Goal: Information Seeking & Learning: Learn about a topic

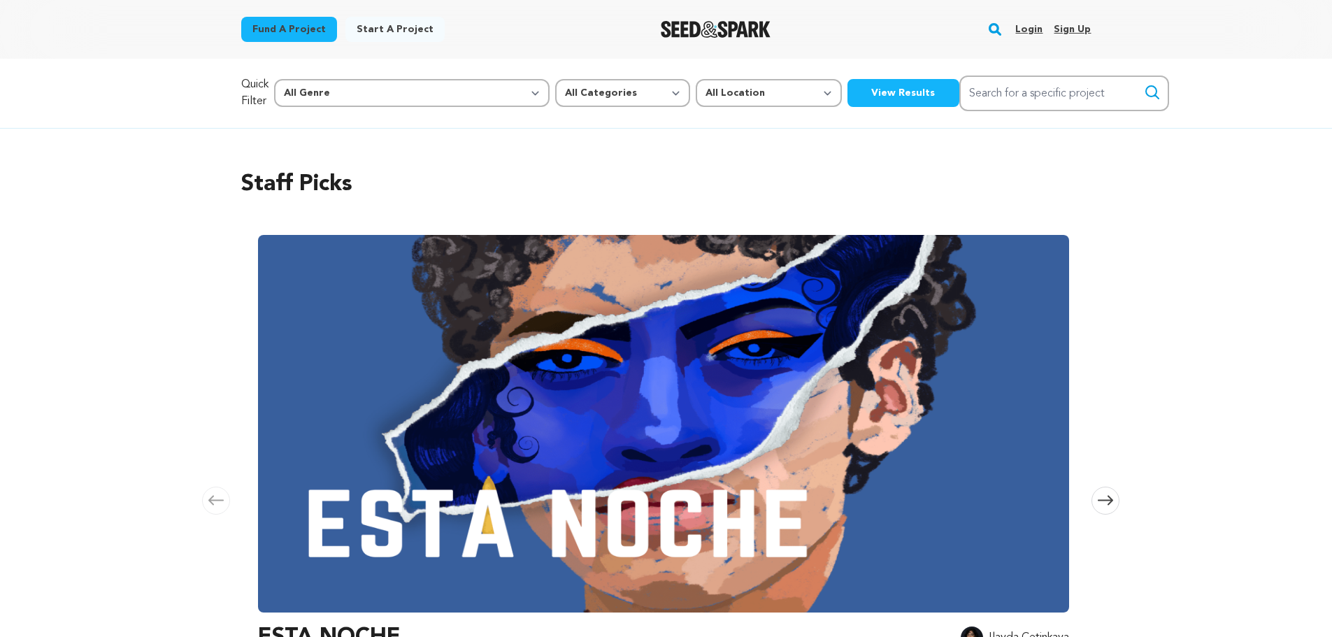
click at [1029, 27] on link "Login" at bounding box center [1028, 29] width 27 height 22
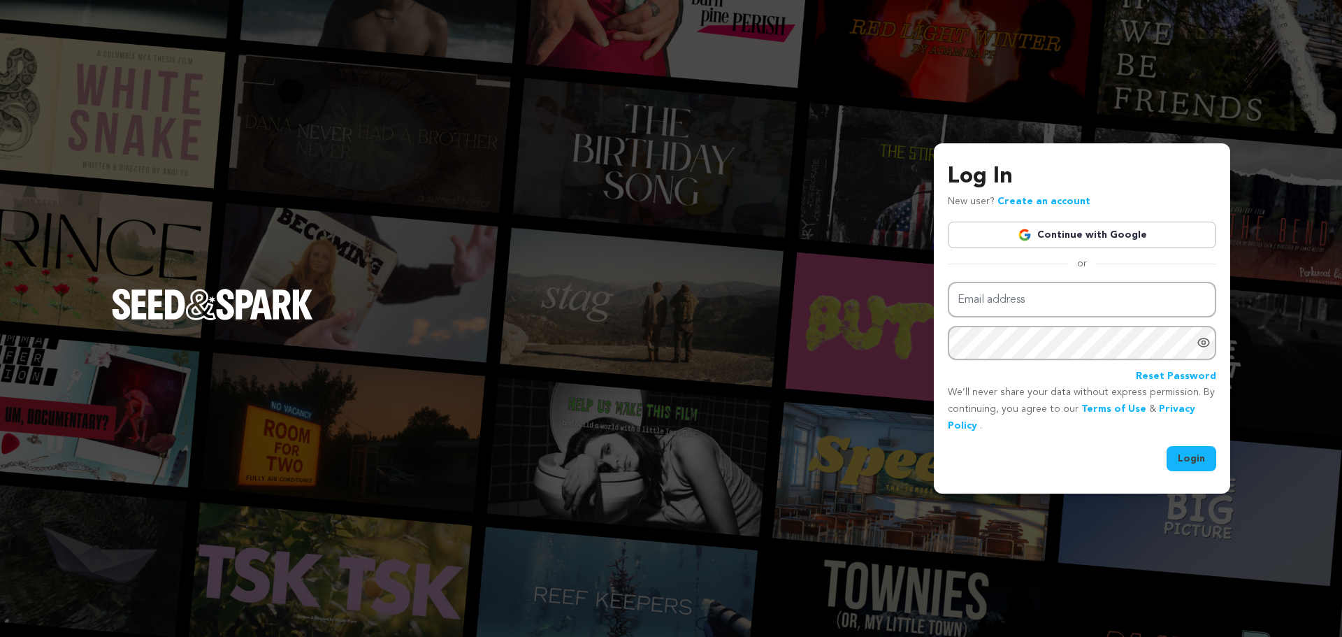
click at [1040, 238] on link "Continue with Google" at bounding box center [1082, 235] width 268 height 27
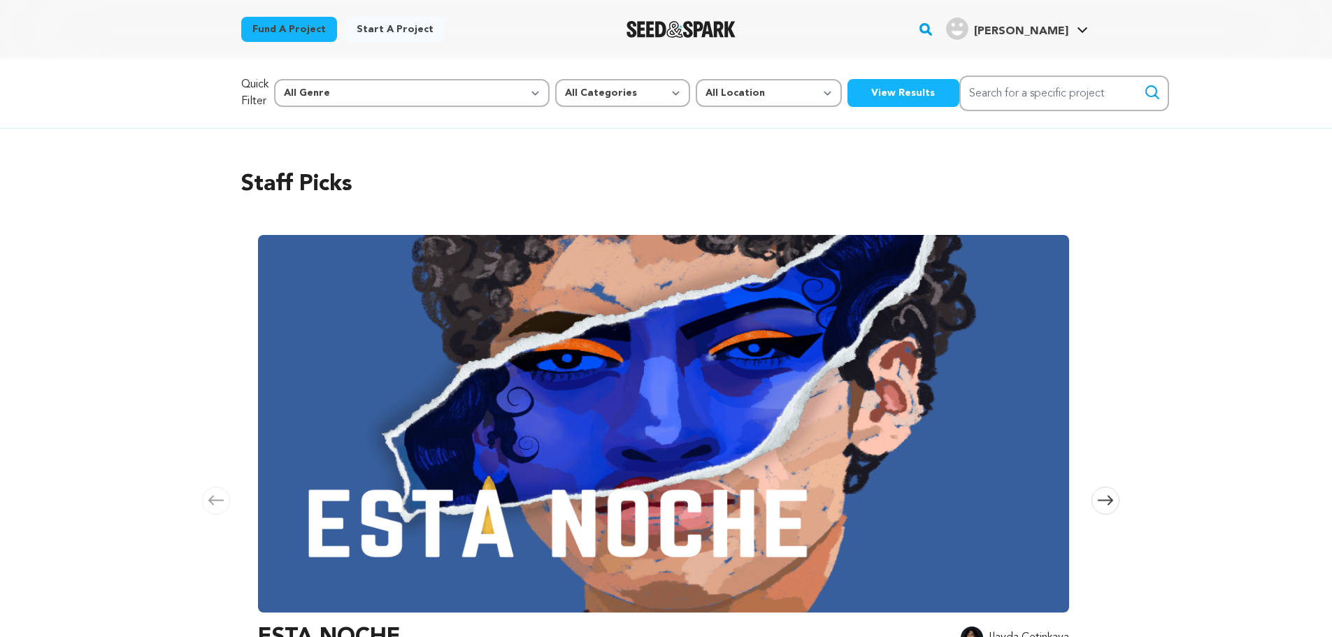
click at [1107, 487] on span at bounding box center [1105, 501] width 28 height 28
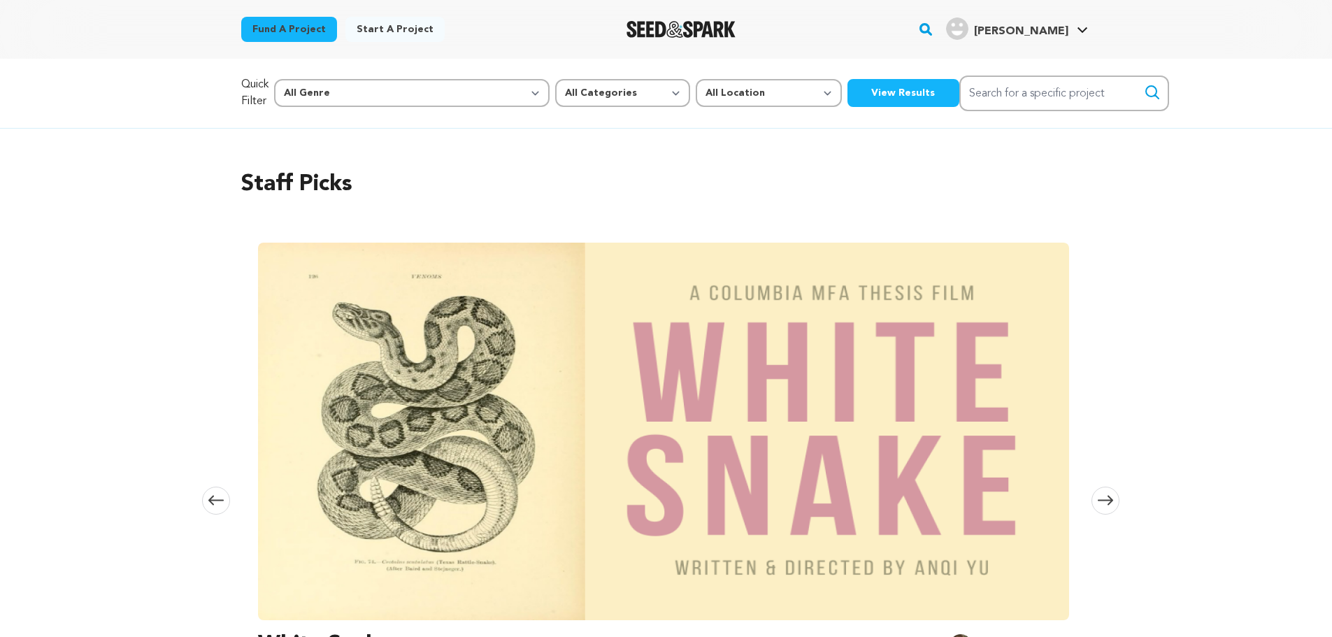
click at [1107, 487] on span at bounding box center [1105, 501] width 28 height 28
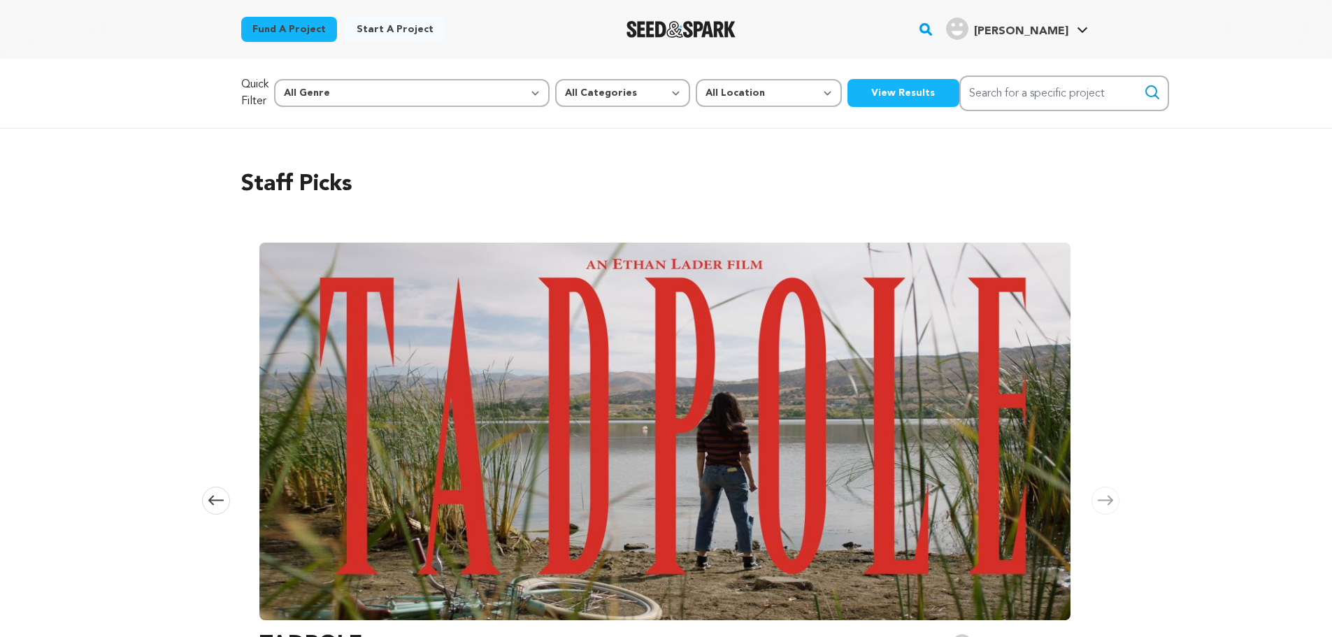
scroll to position [0, 1650]
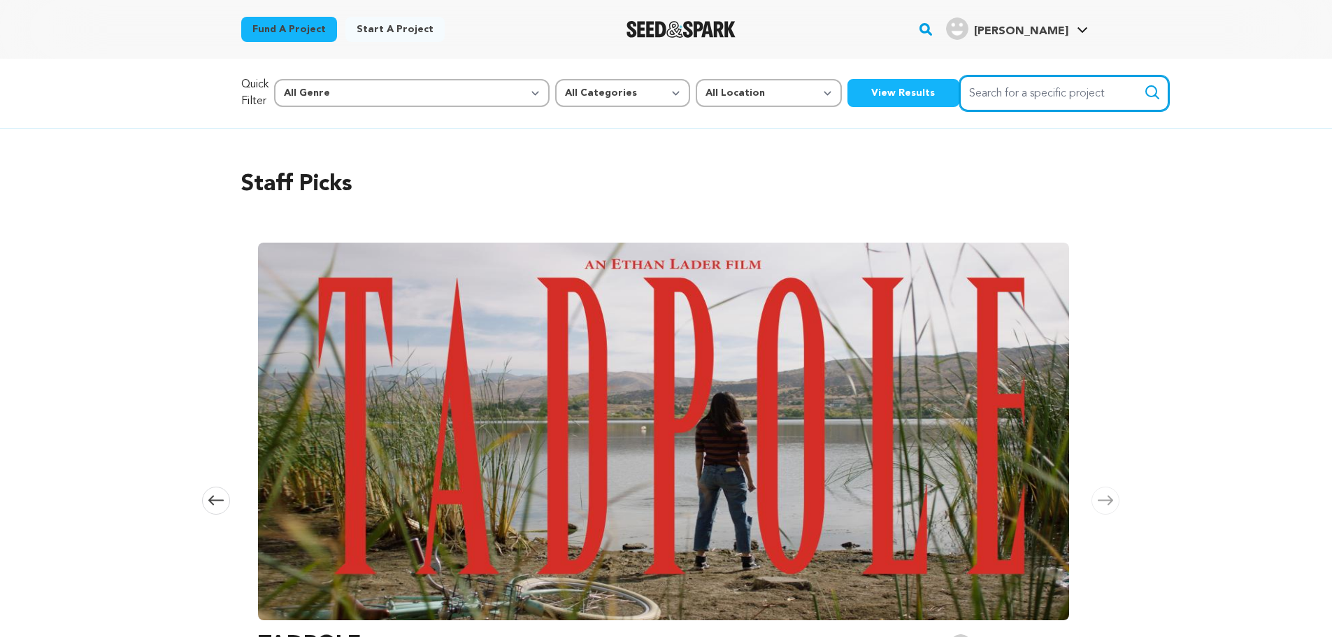
click at [959, 96] on input "Search for a specific project" at bounding box center [1064, 93] width 210 height 36
type input "Diwata"
click at [1144, 84] on button "Search" at bounding box center [1152, 92] width 17 height 17
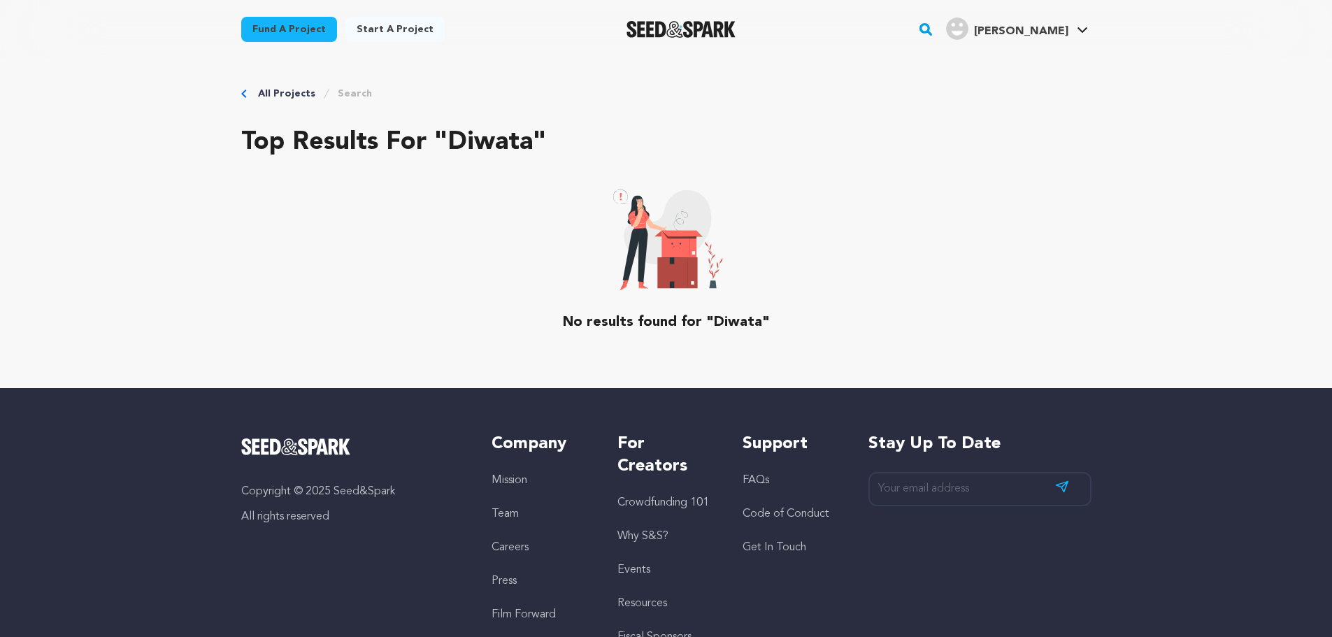
click at [302, 91] on link "All Projects" at bounding box center [286, 94] width 57 height 14
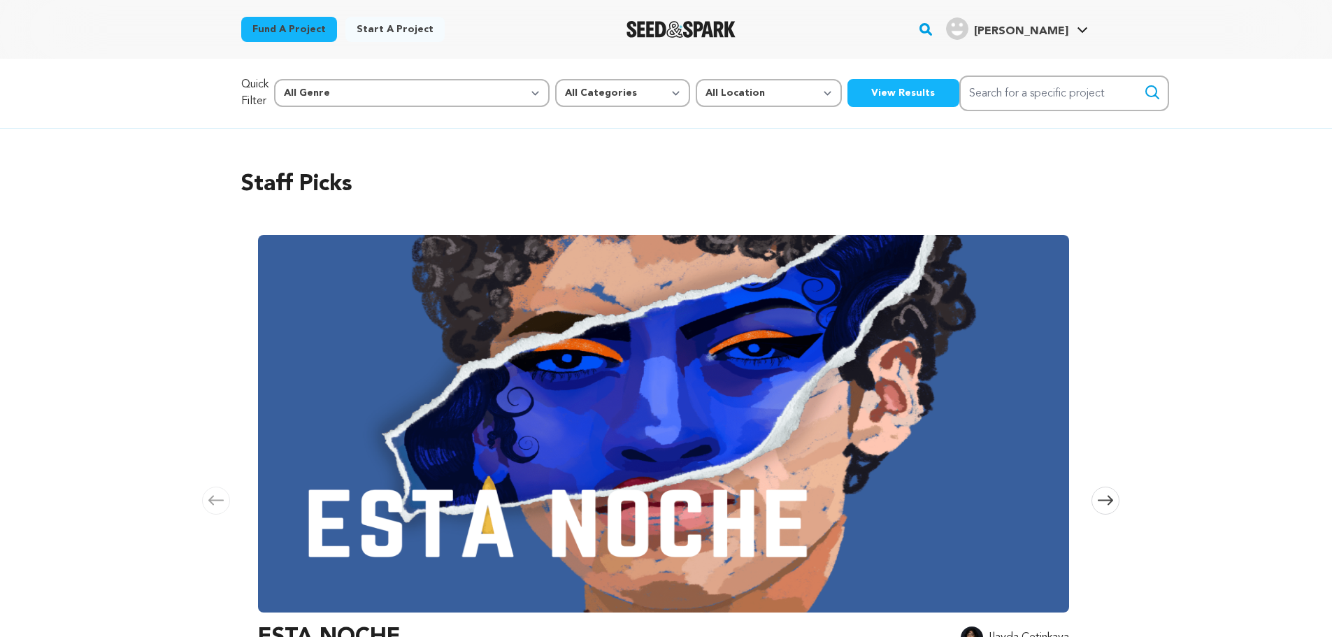
click at [968, 27] on img "Lu S.'s Profile" at bounding box center [957, 28] width 22 height 22
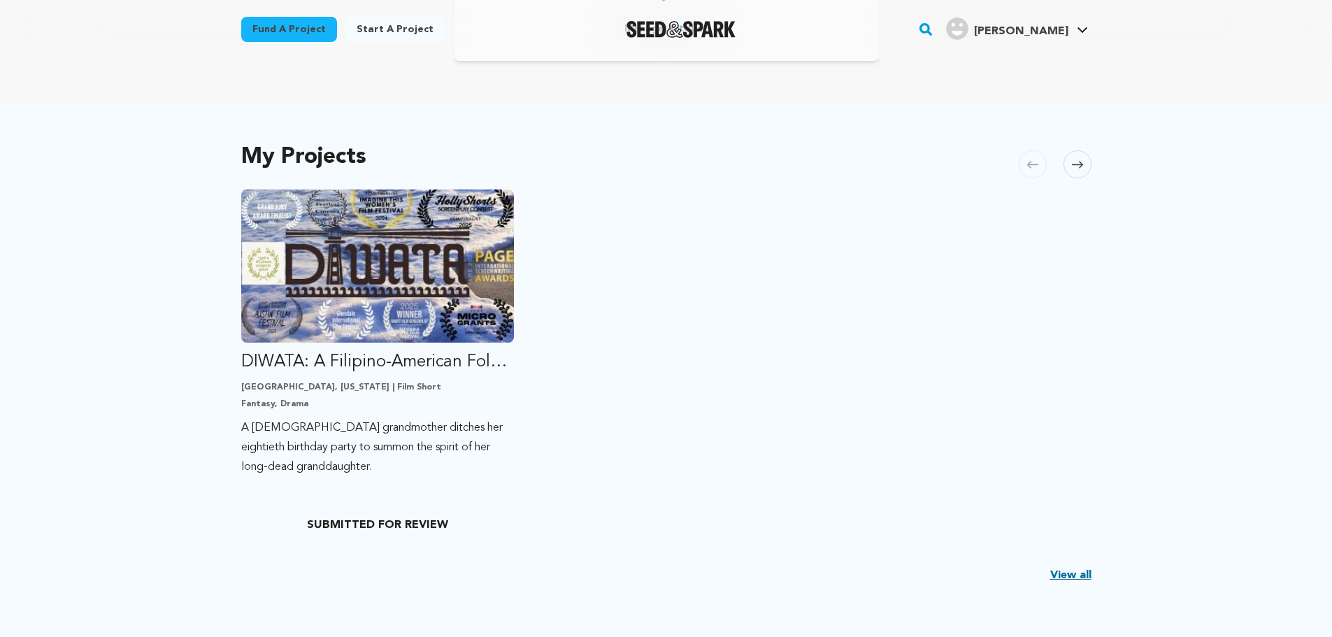
scroll to position [219, 0]
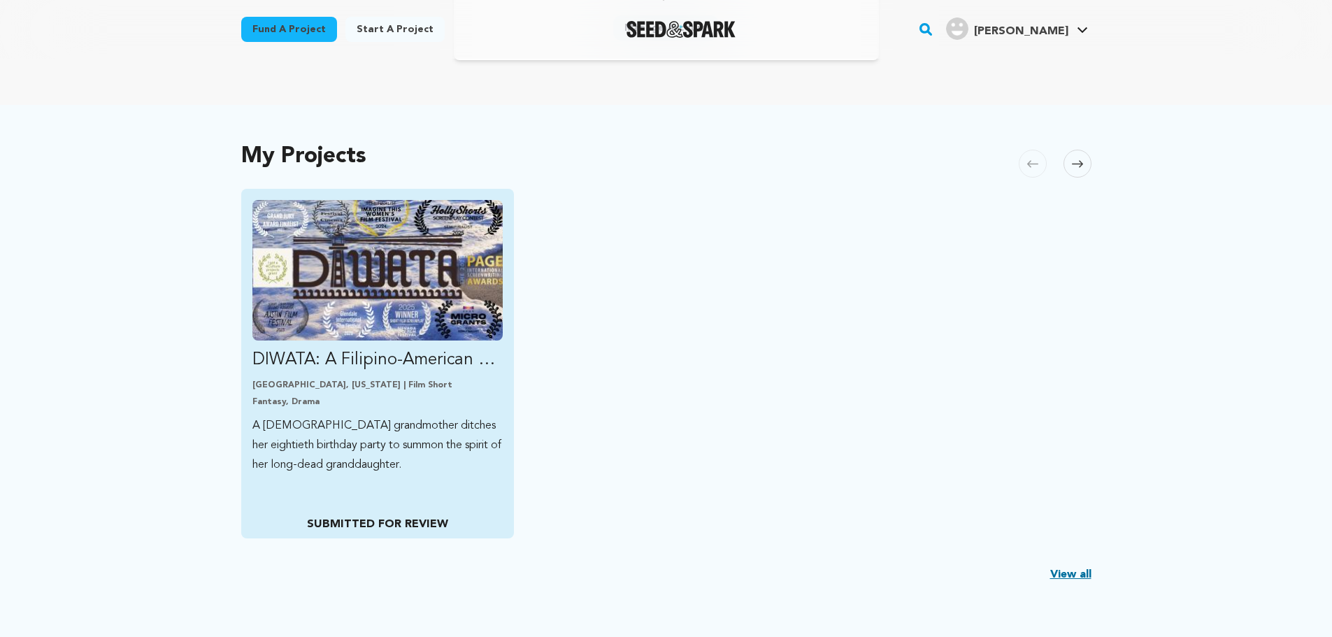
click at [424, 527] on p "SUBMITTED FOR REVIEW" at bounding box center [377, 524] width 250 height 17
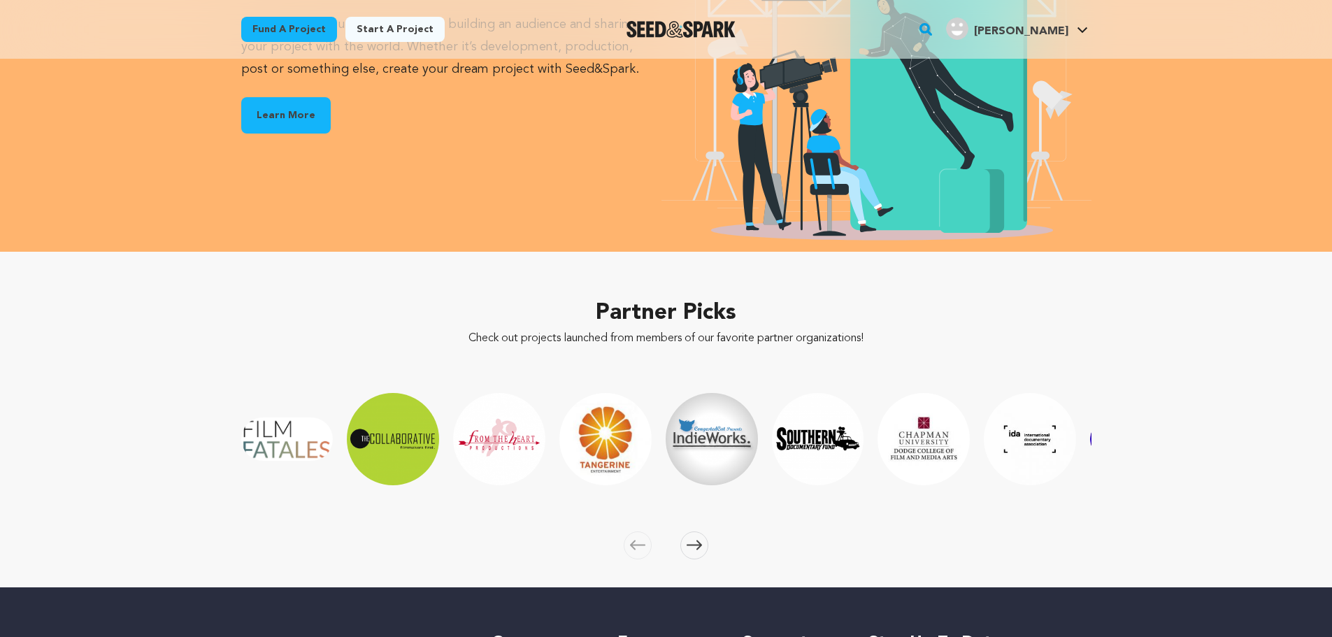
scroll to position [1902, 0]
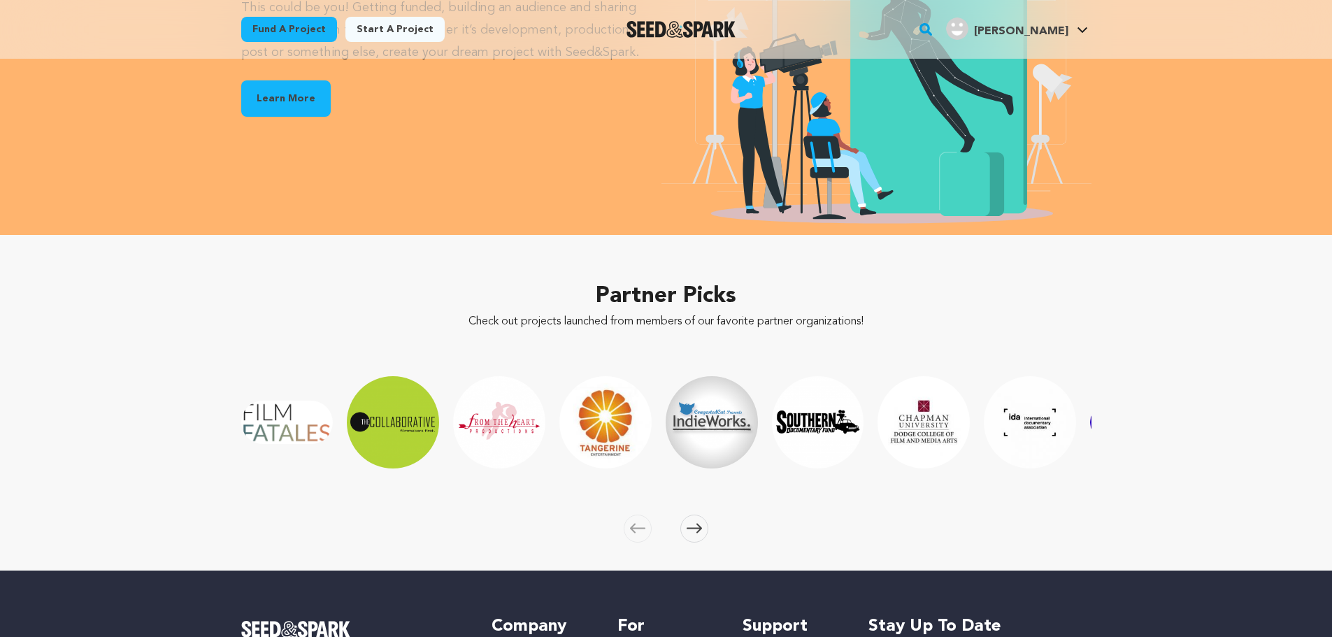
click at [696, 523] on icon at bounding box center [693, 528] width 15 height 10
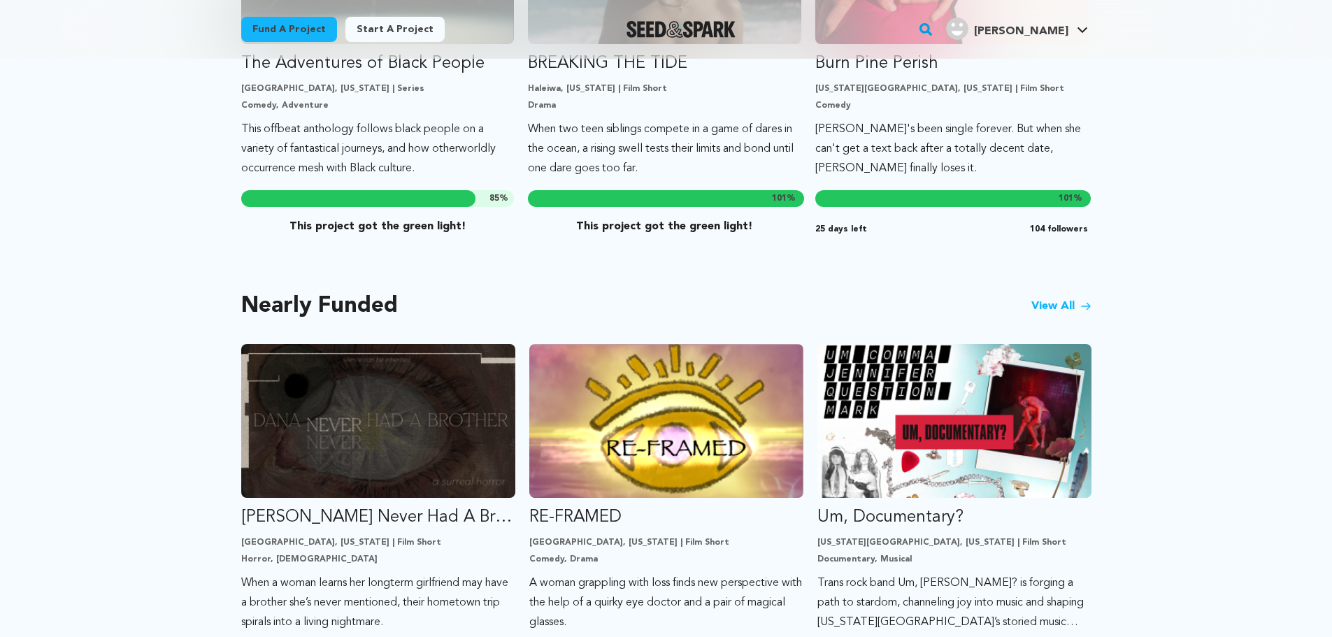
scroll to position [971, 0]
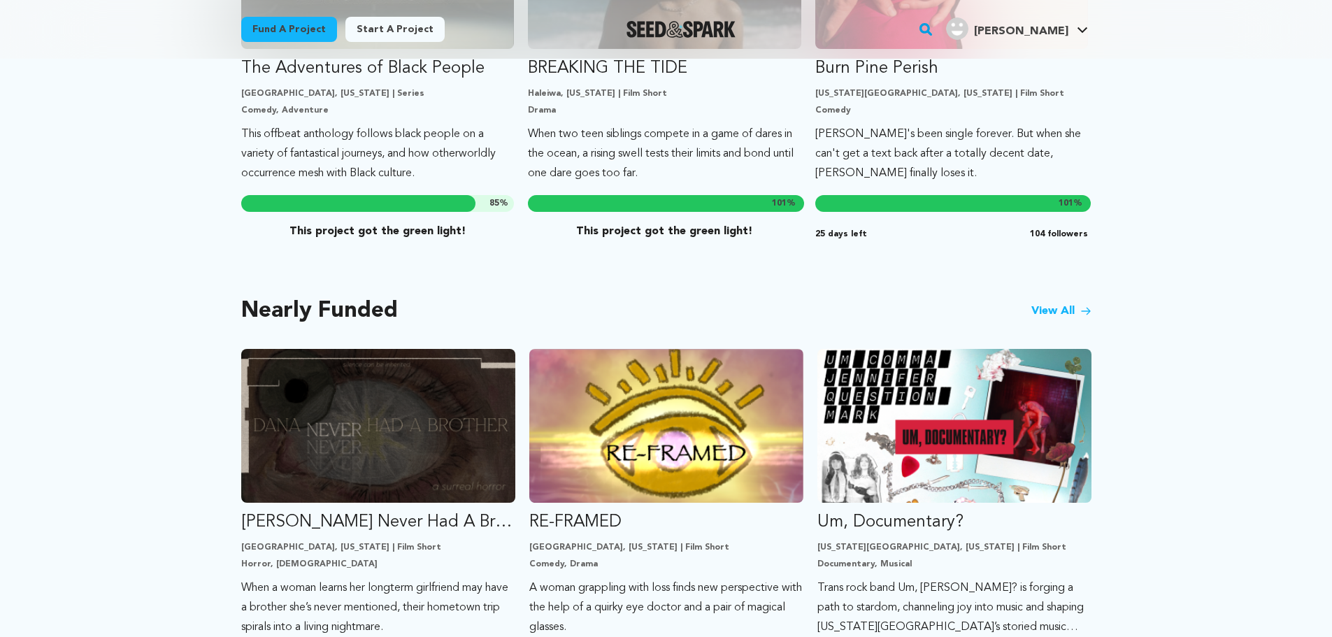
click at [1056, 303] on link "View All" at bounding box center [1061, 311] width 60 height 17
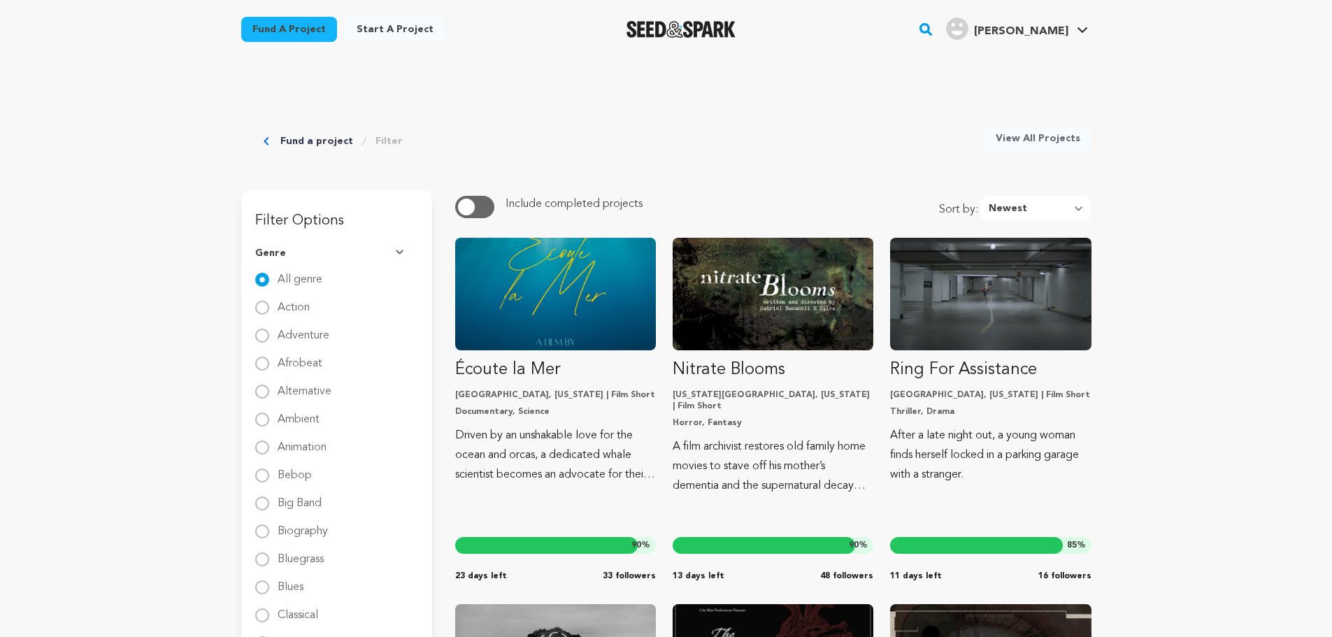
click at [473, 201] on button "button" at bounding box center [474, 207] width 39 height 22
click at [482, 204] on span "button" at bounding box center [480, 207] width 17 height 17
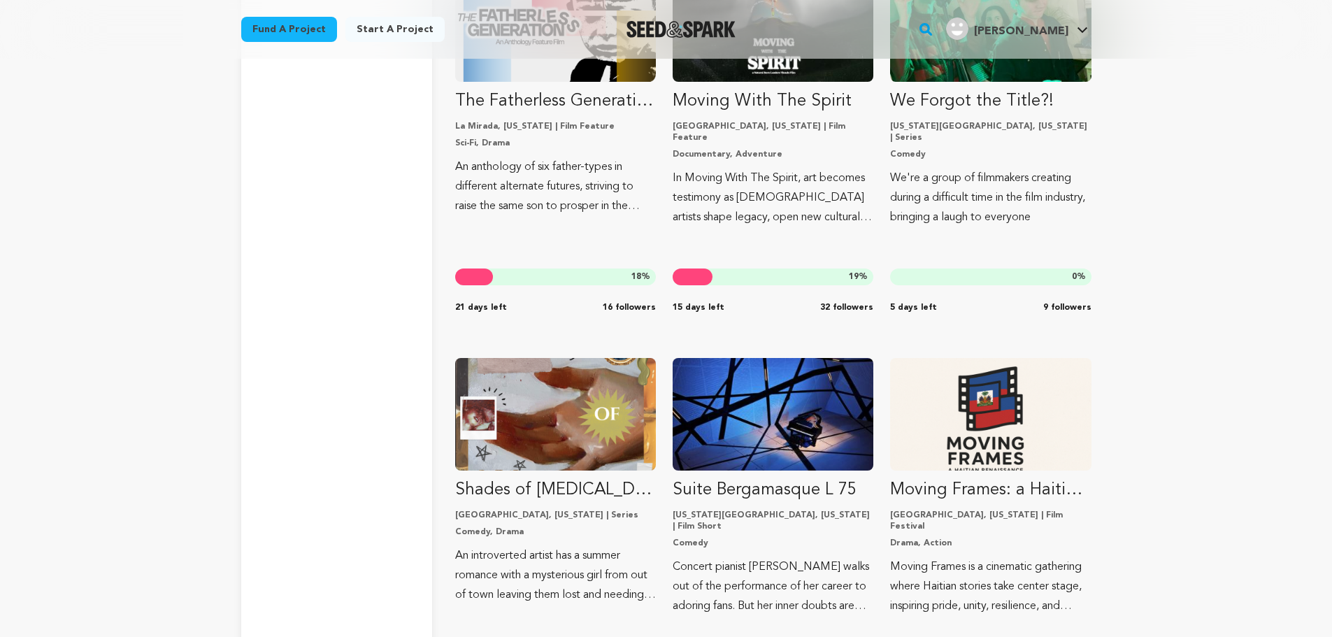
scroll to position [14582, 0]
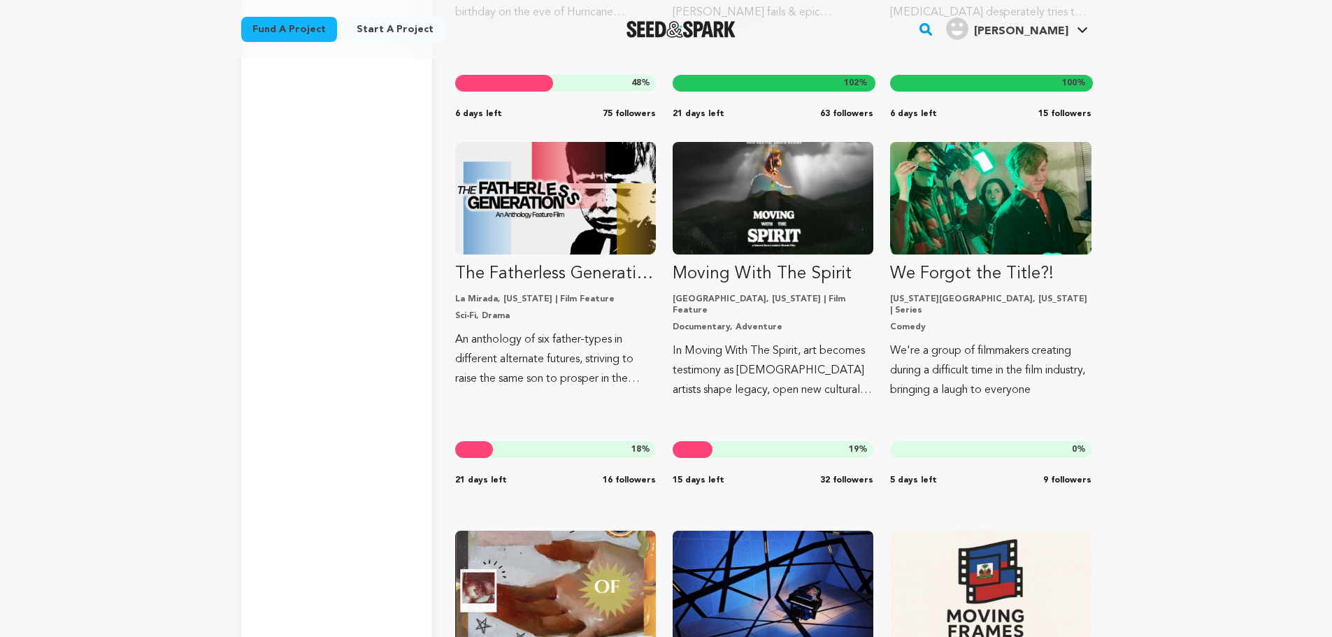
click at [934, 36] on rect "button" at bounding box center [925, 29] width 17 height 17
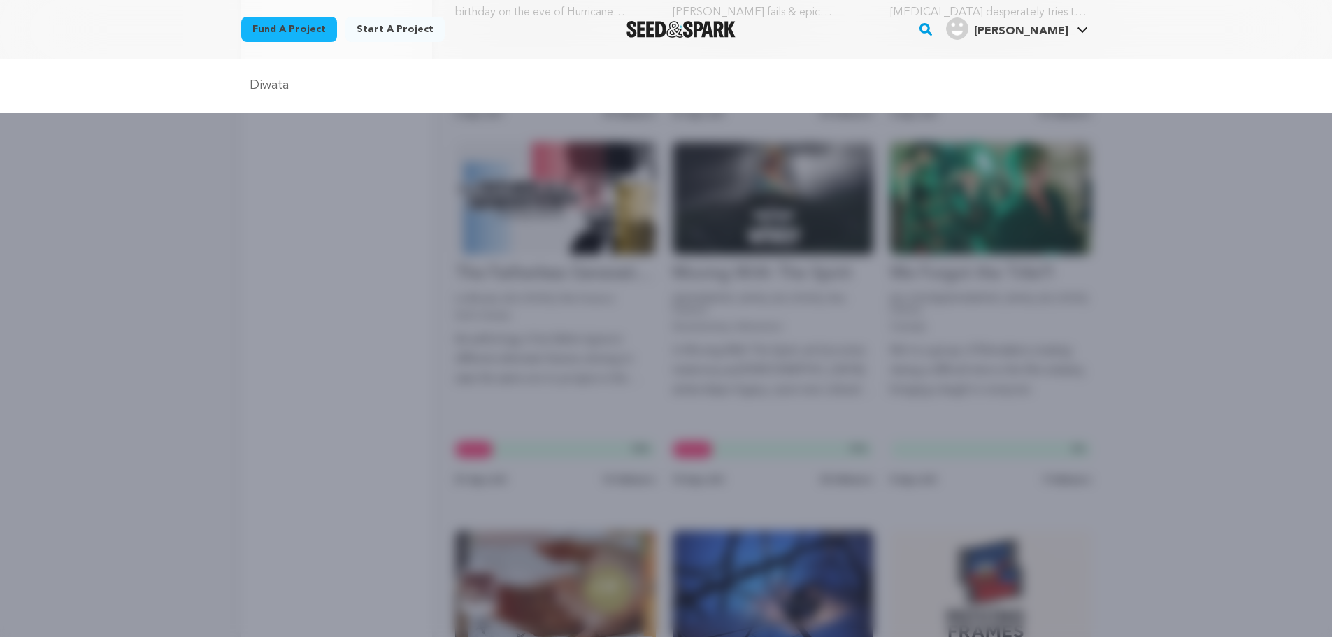
type input "Diwata"
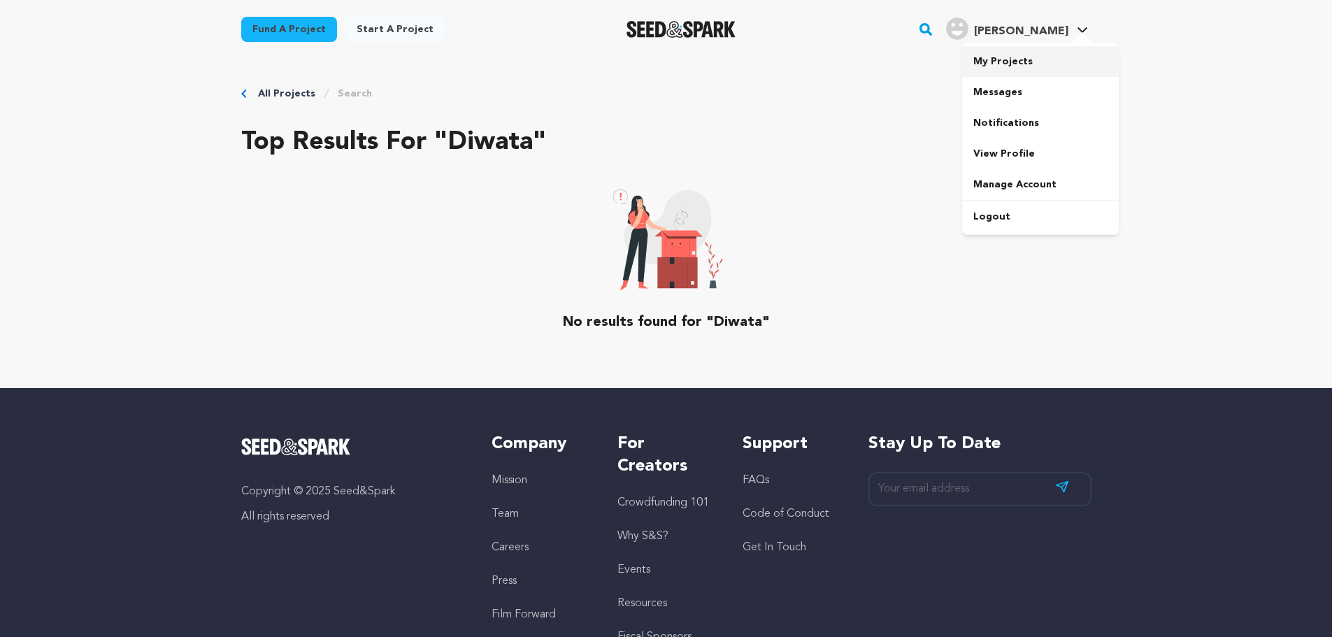
click at [1027, 66] on link "My Projects" at bounding box center [1040, 61] width 157 height 31
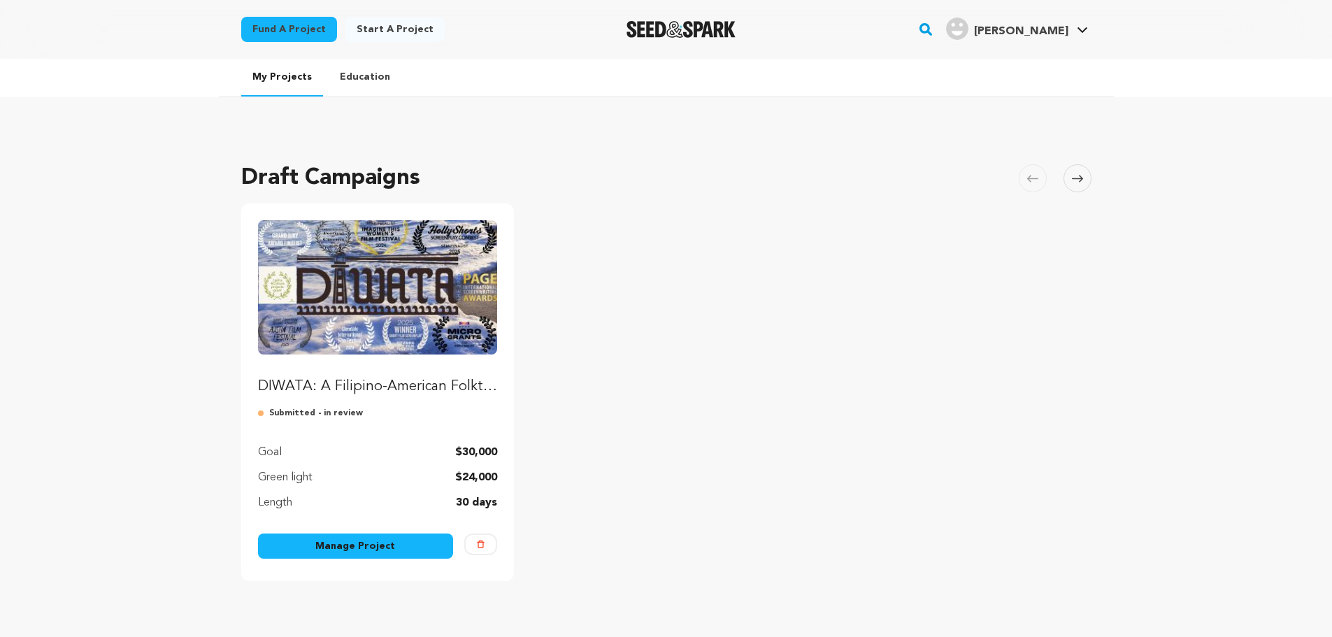
click at [277, 410] on p "Submitted - in review" at bounding box center [378, 413] width 240 height 11
click at [372, 81] on link "Education" at bounding box center [365, 77] width 73 height 36
click at [1079, 178] on icon at bounding box center [1077, 178] width 11 height 10
click at [1080, 182] on icon at bounding box center [1077, 178] width 11 height 10
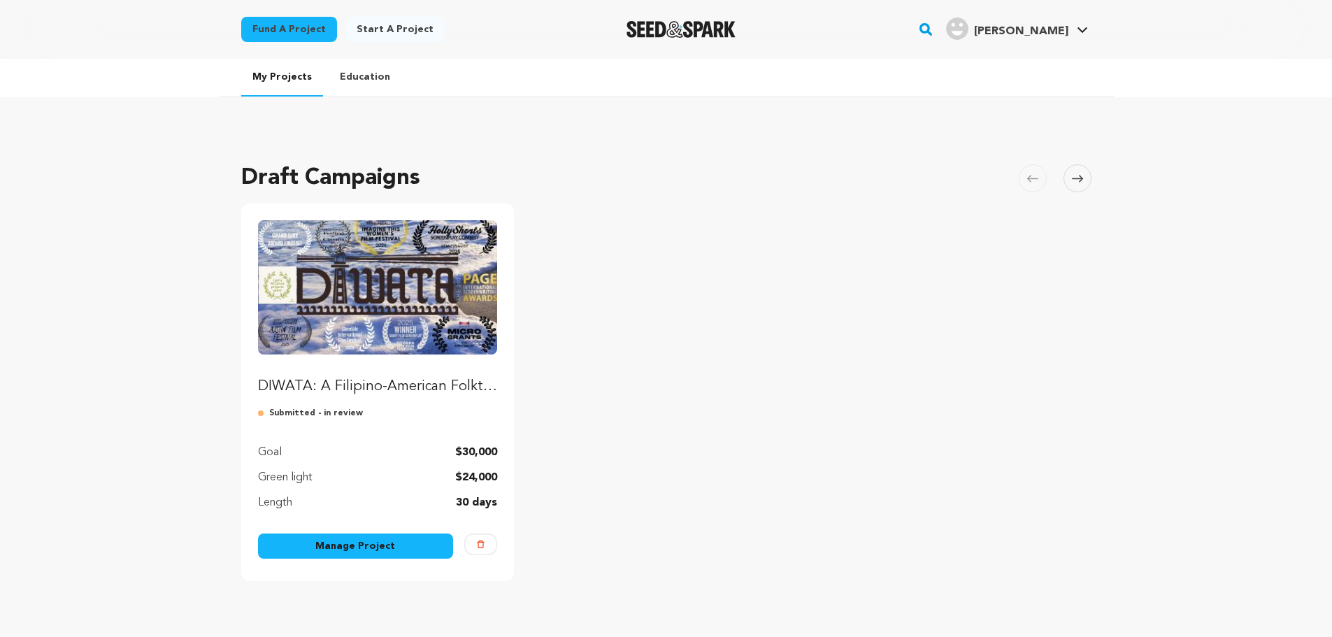
click at [1032, 179] on icon at bounding box center [1032, 178] width 11 height 10
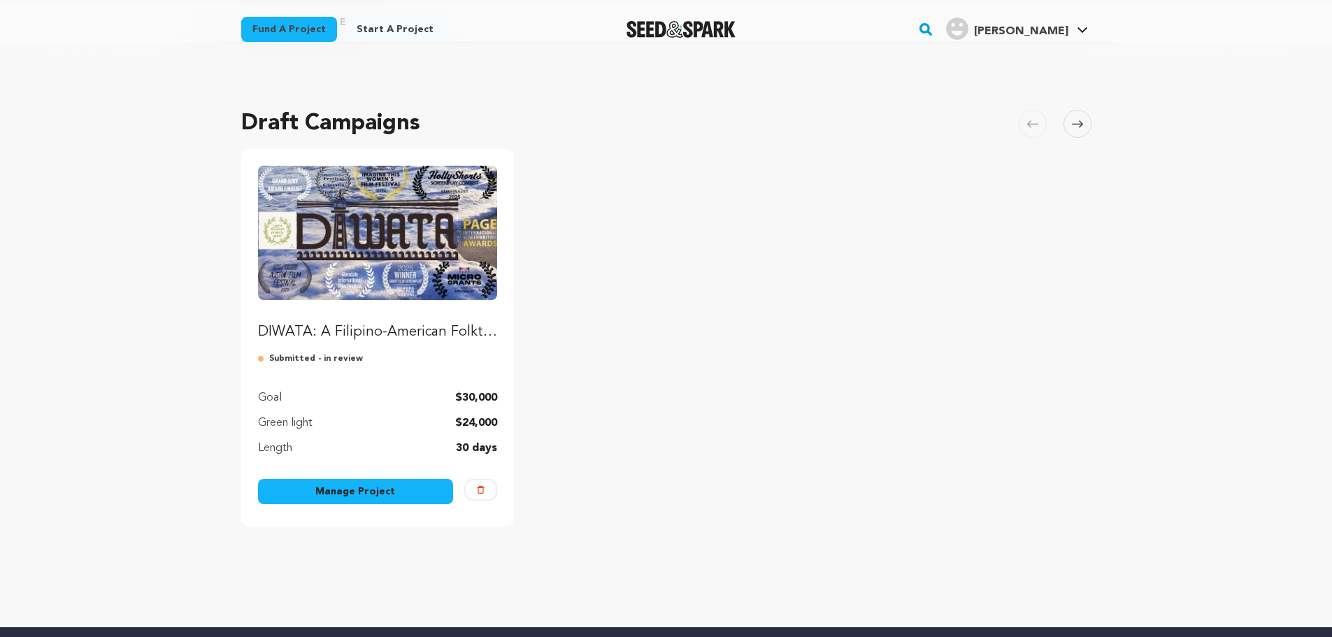
scroll to position [54, 0]
click at [1076, 124] on icon at bounding box center [1077, 124] width 11 height 7
click at [1058, 38] on h4 "[PERSON_NAME]" at bounding box center [1021, 31] width 94 height 17
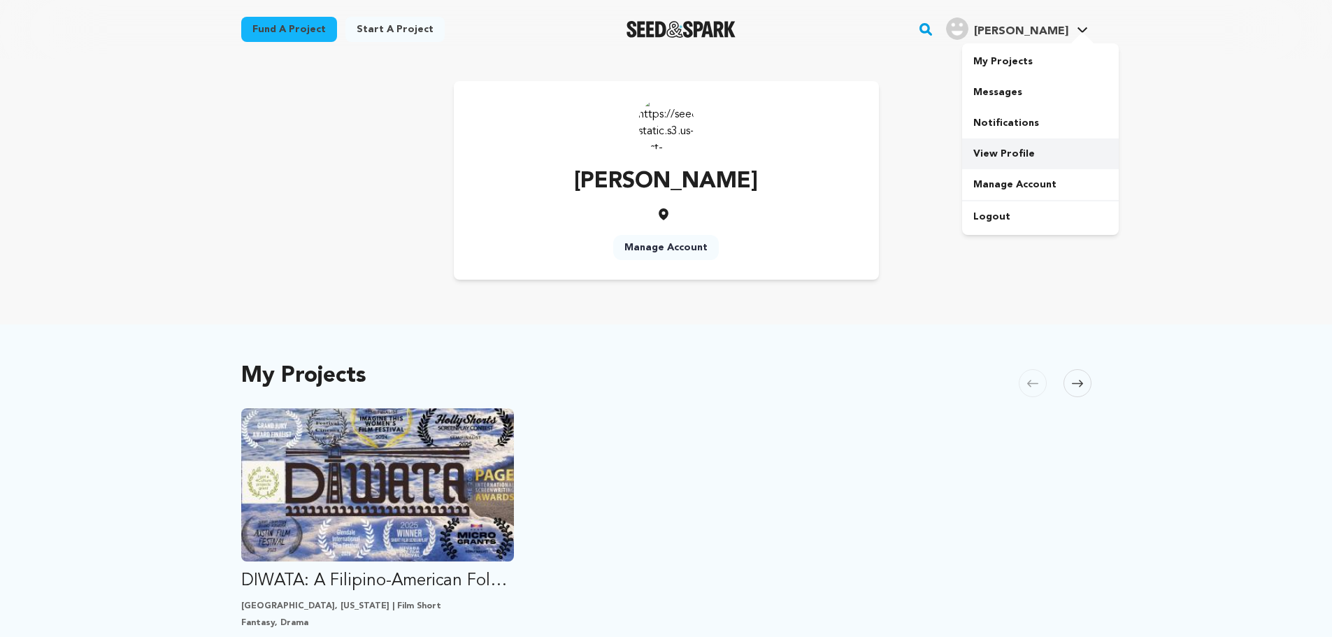
click at [1015, 147] on link "View Profile" at bounding box center [1040, 153] width 157 height 31
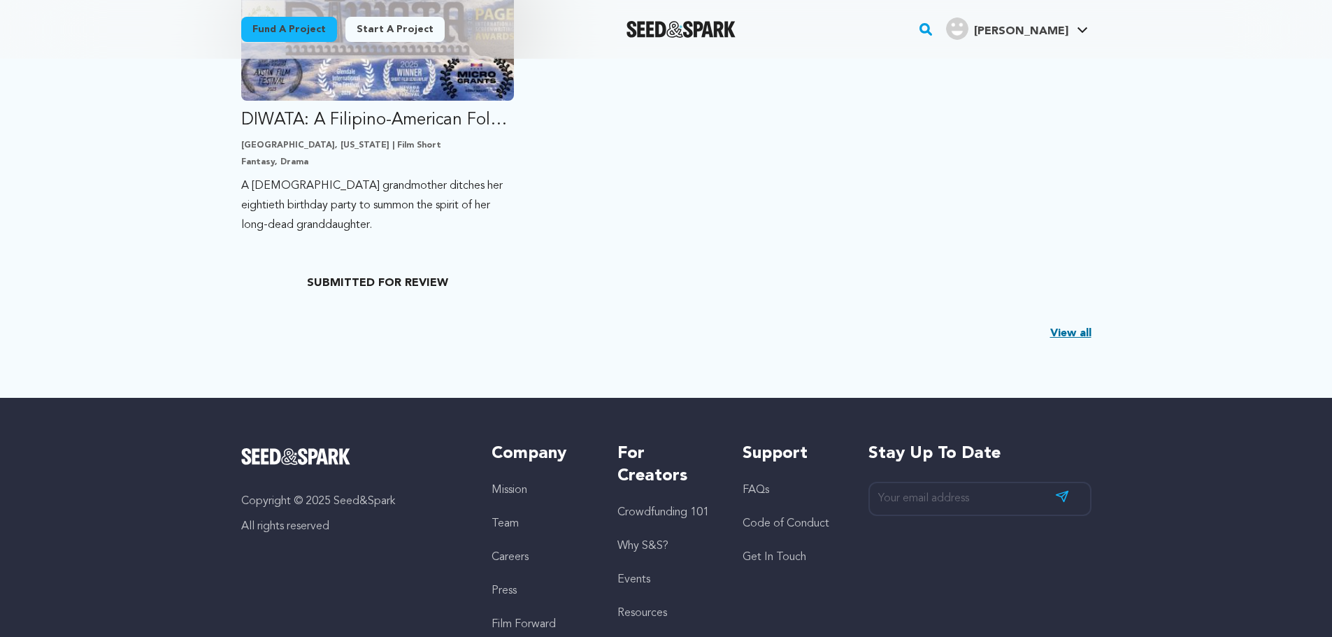
scroll to position [394, 0]
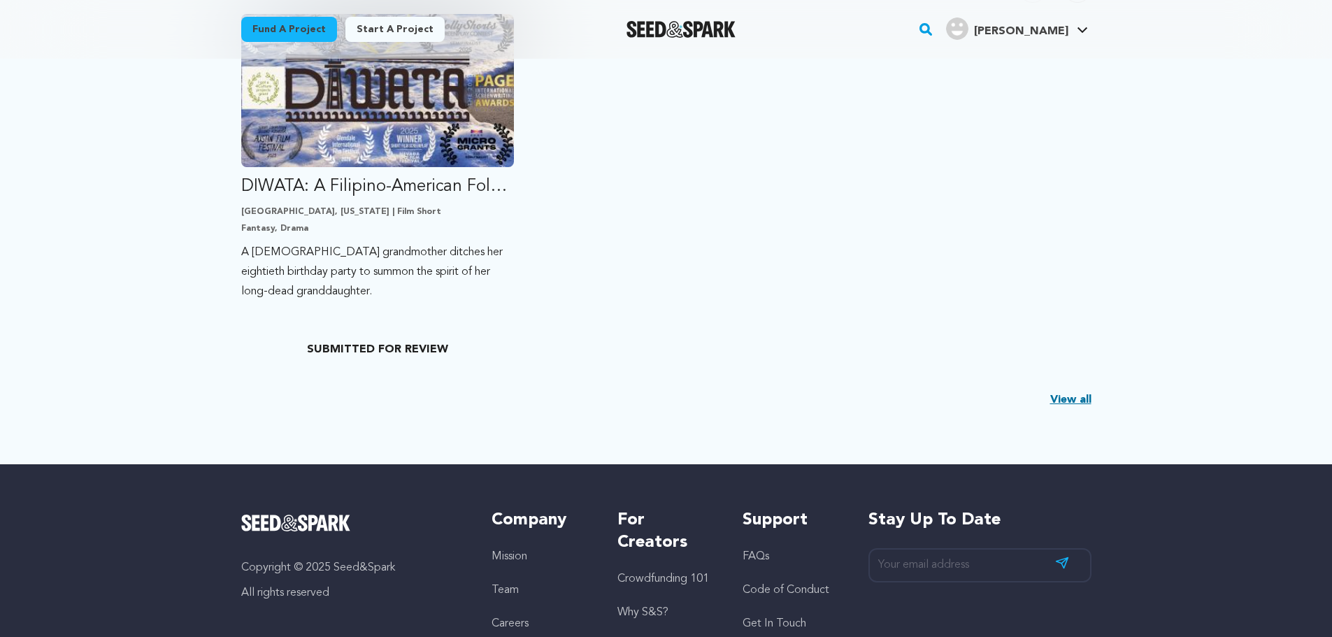
click at [1074, 401] on link "View all" at bounding box center [1070, 399] width 41 height 17
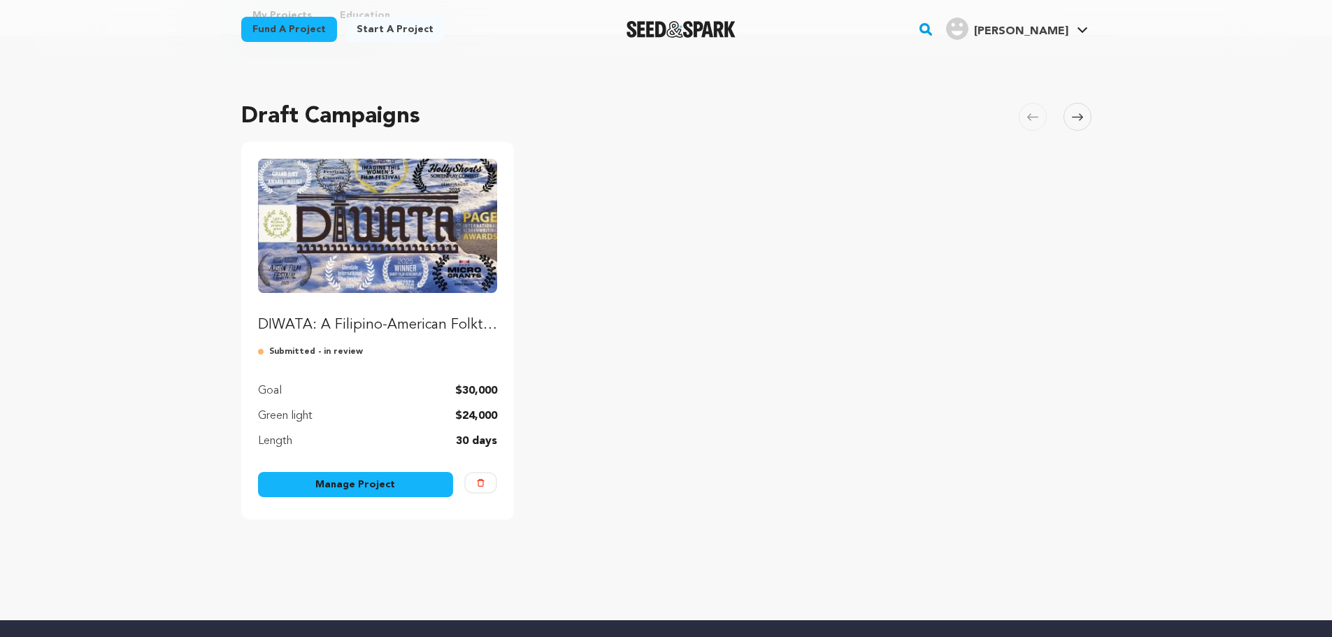
scroll to position [55, 0]
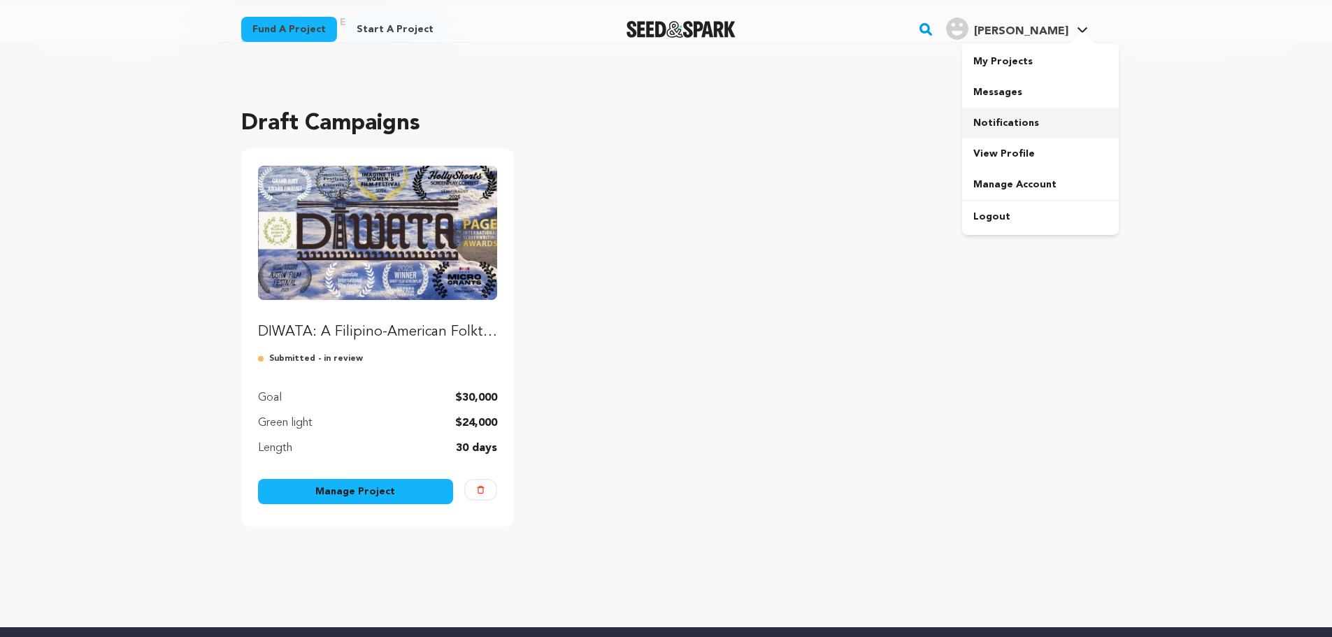
click at [1033, 133] on link "Notifications" at bounding box center [1040, 123] width 157 height 31
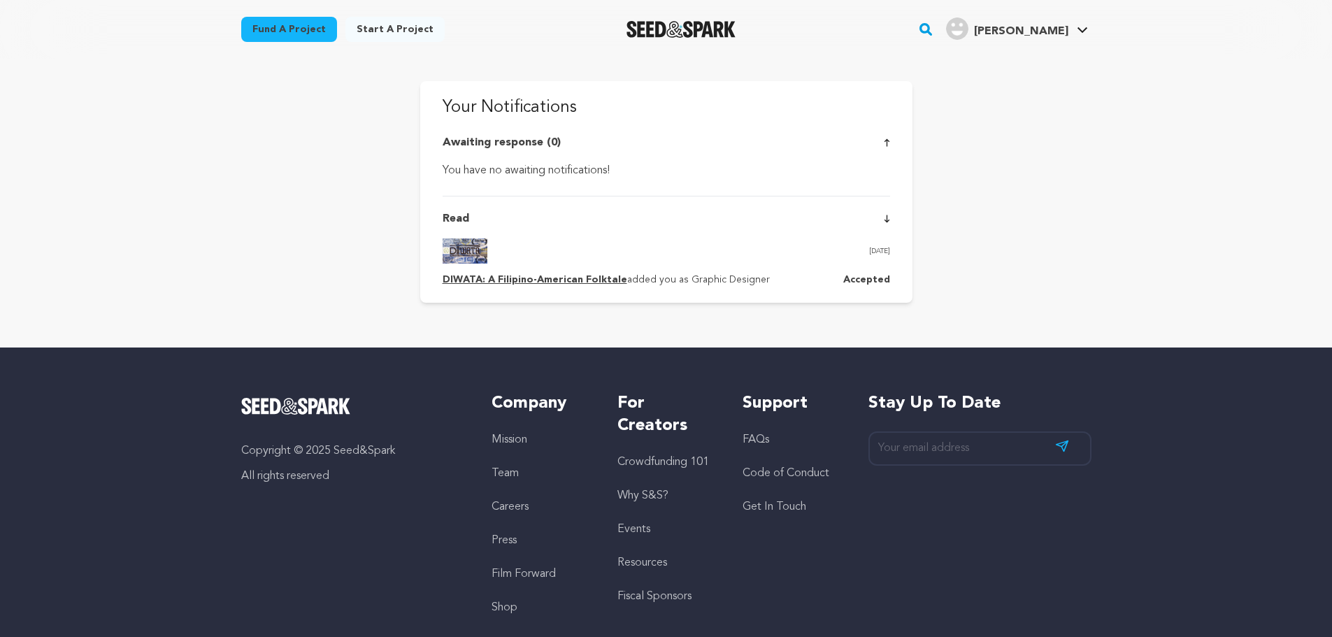
click at [679, 281] on p "DIWATA: A Filipino-American Folktale added you as Graphic Designer" at bounding box center [605, 280] width 327 height 17
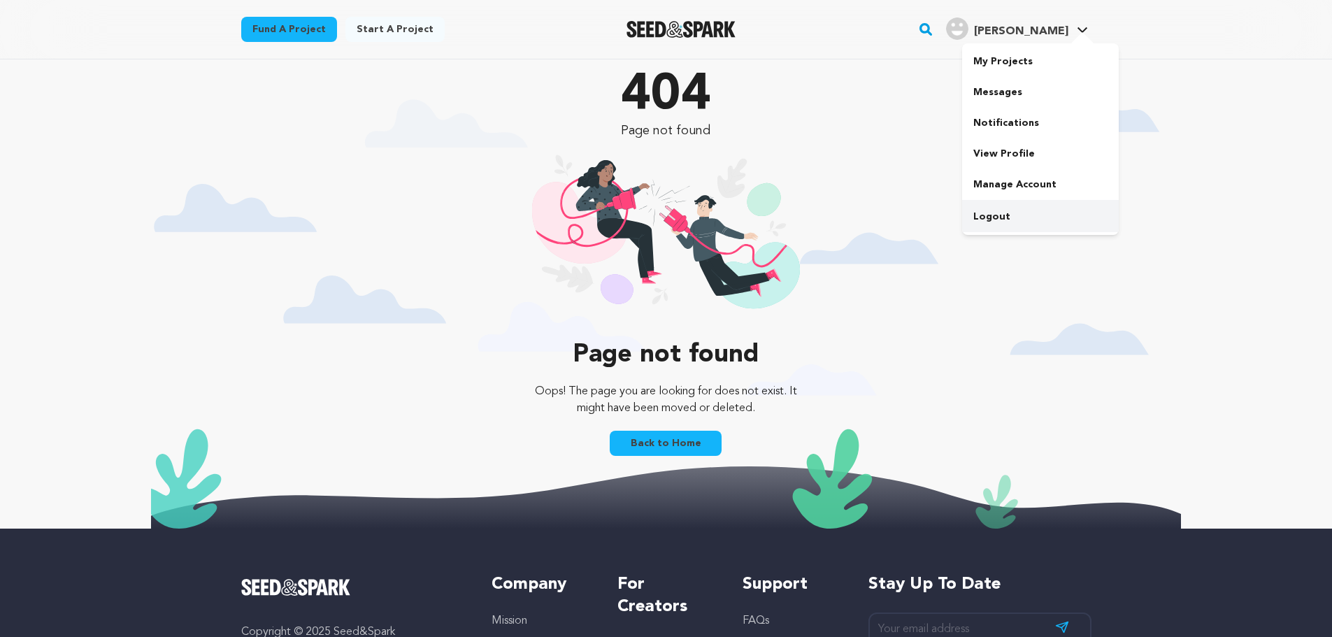
click at [1010, 206] on link "Logout" at bounding box center [1040, 216] width 157 height 31
click at [1025, 64] on link "My Projects" at bounding box center [1040, 61] width 157 height 31
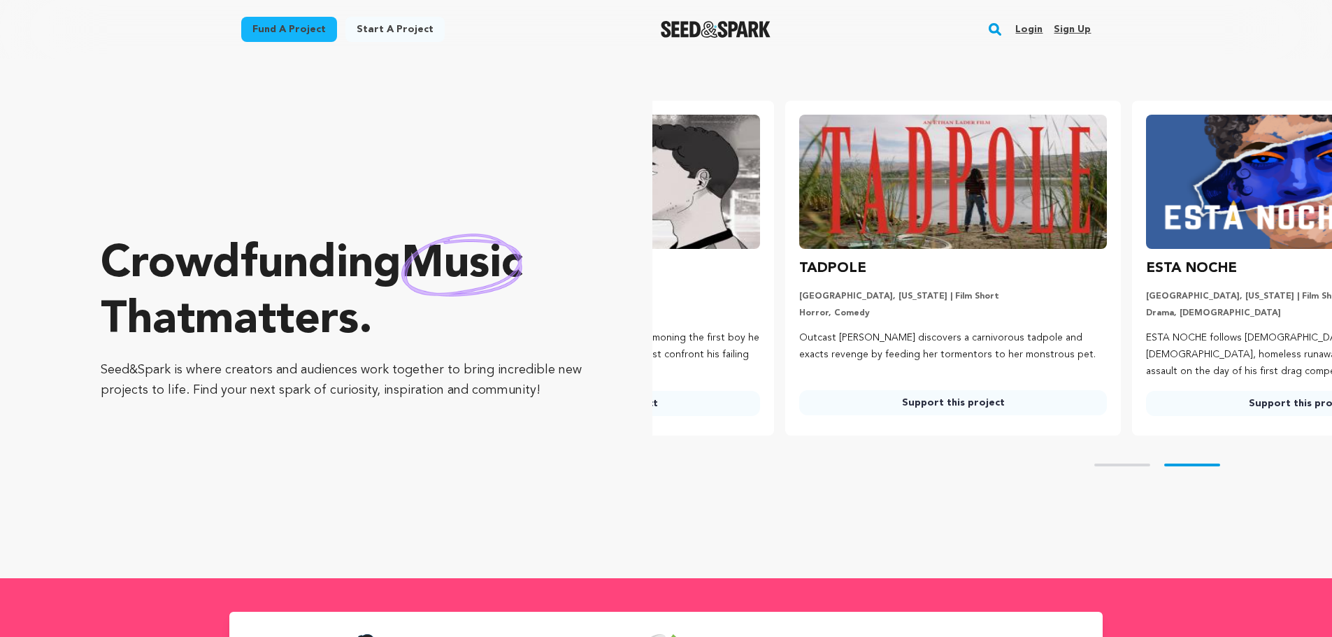
scroll to position [0, 358]
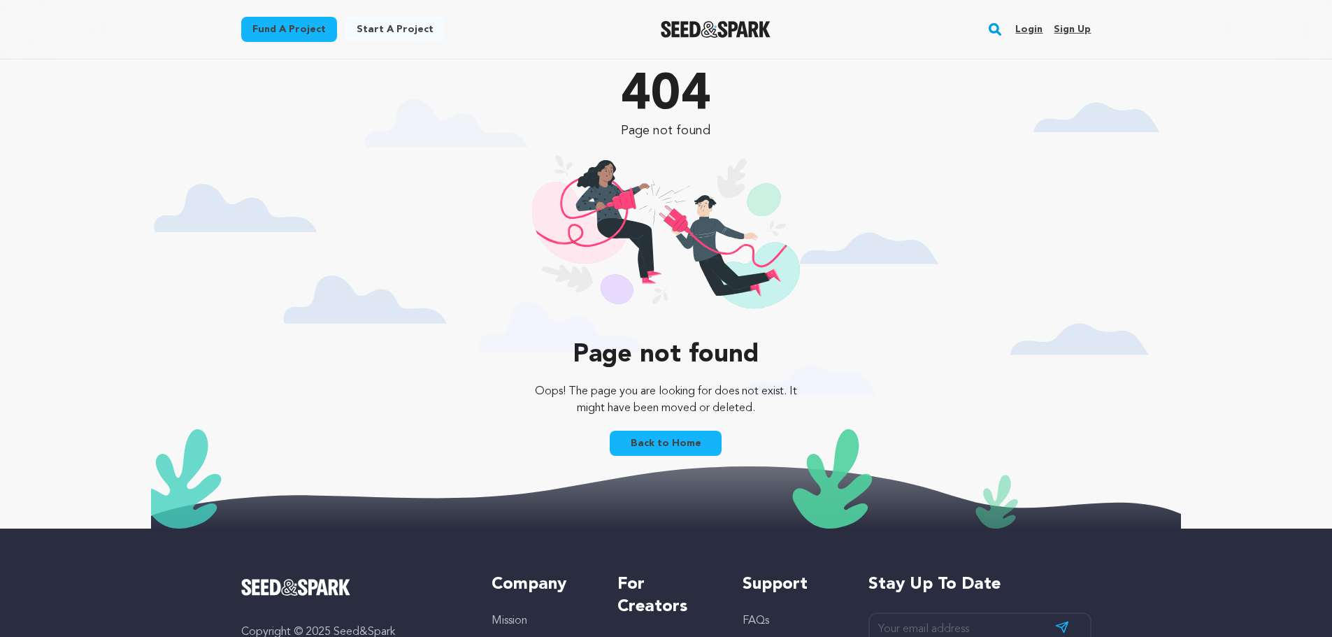
click at [312, 31] on link "Fund a project" at bounding box center [289, 29] width 96 height 25
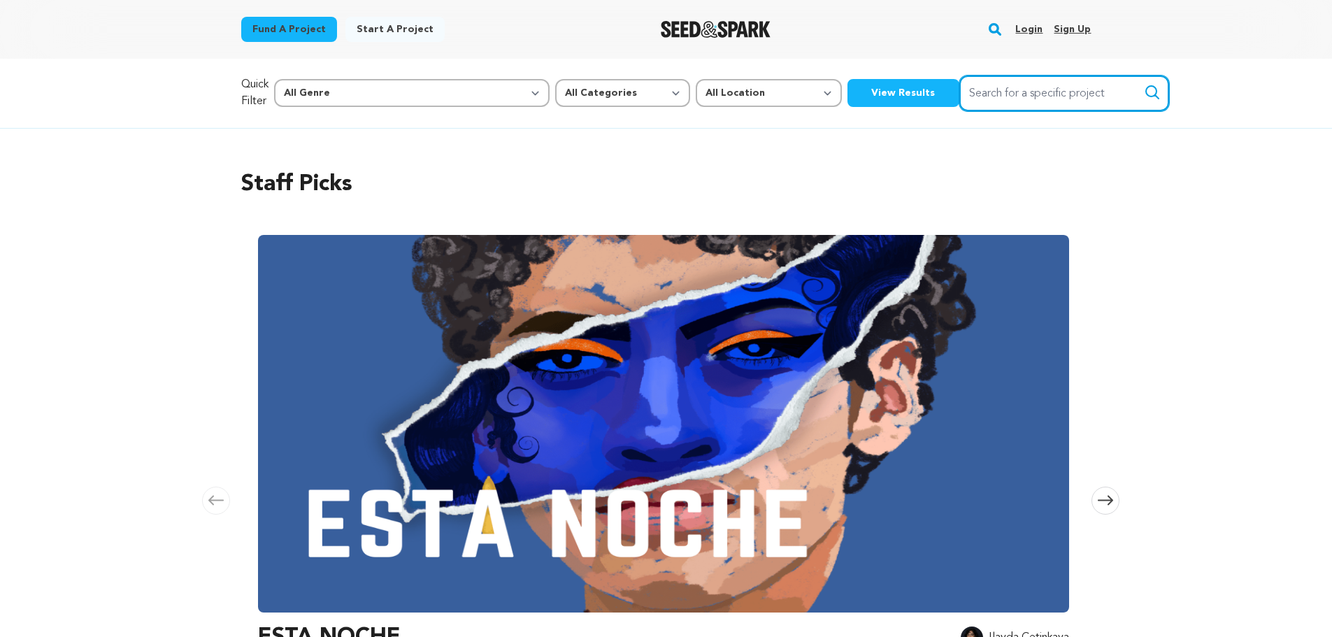
click at [959, 110] on input "Search for a specific project" at bounding box center [1064, 93] width 210 height 36
type input "Diwata"
click at [1144, 84] on button "Search" at bounding box center [1152, 92] width 17 height 17
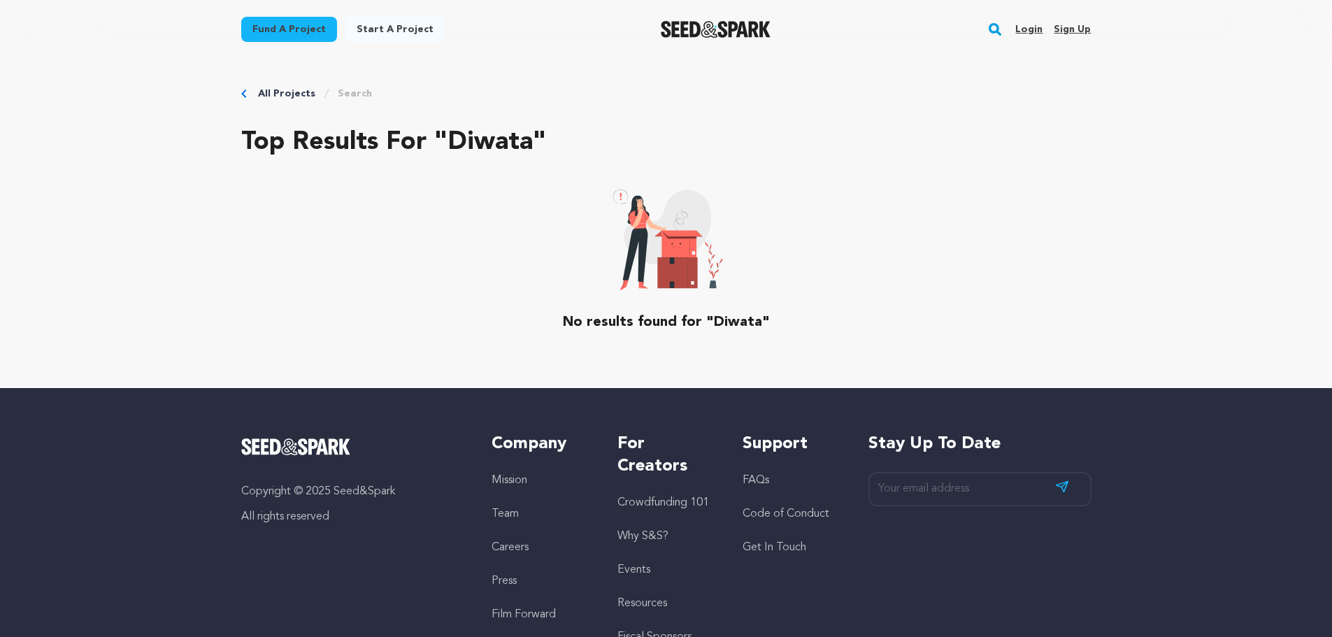
click at [292, 94] on link "All Projects" at bounding box center [286, 94] width 57 height 14
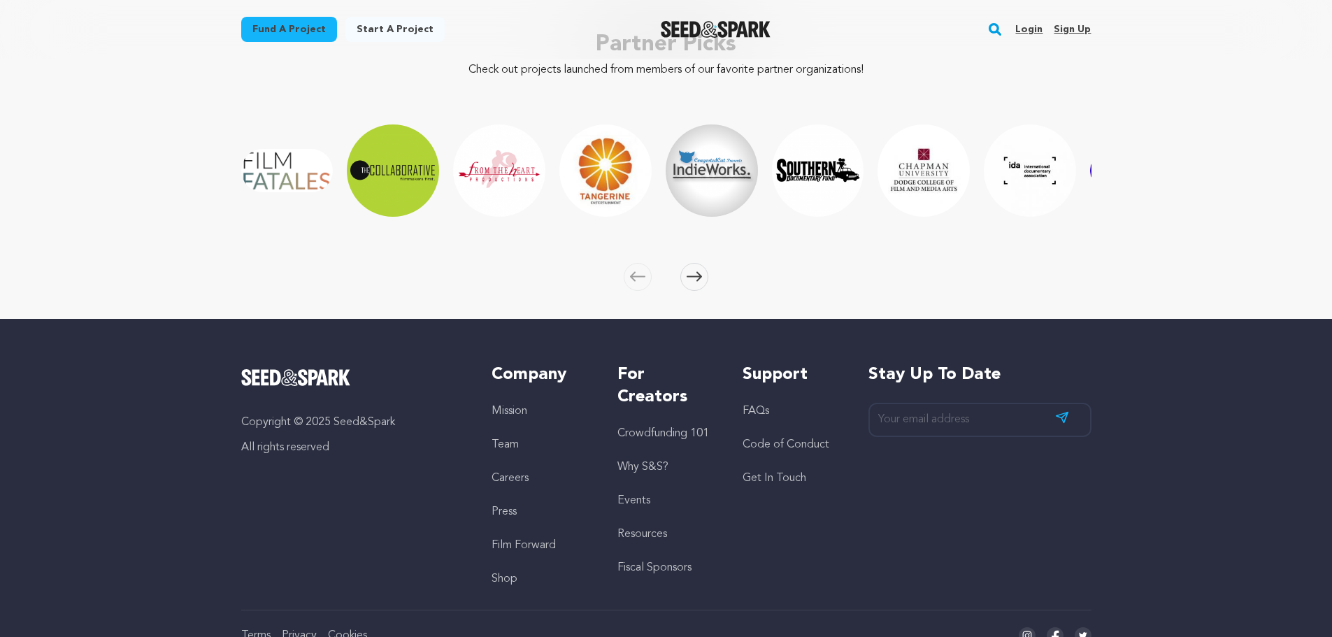
scroll to position [2154, 0]
click at [703, 263] on span at bounding box center [694, 276] width 28 height 28
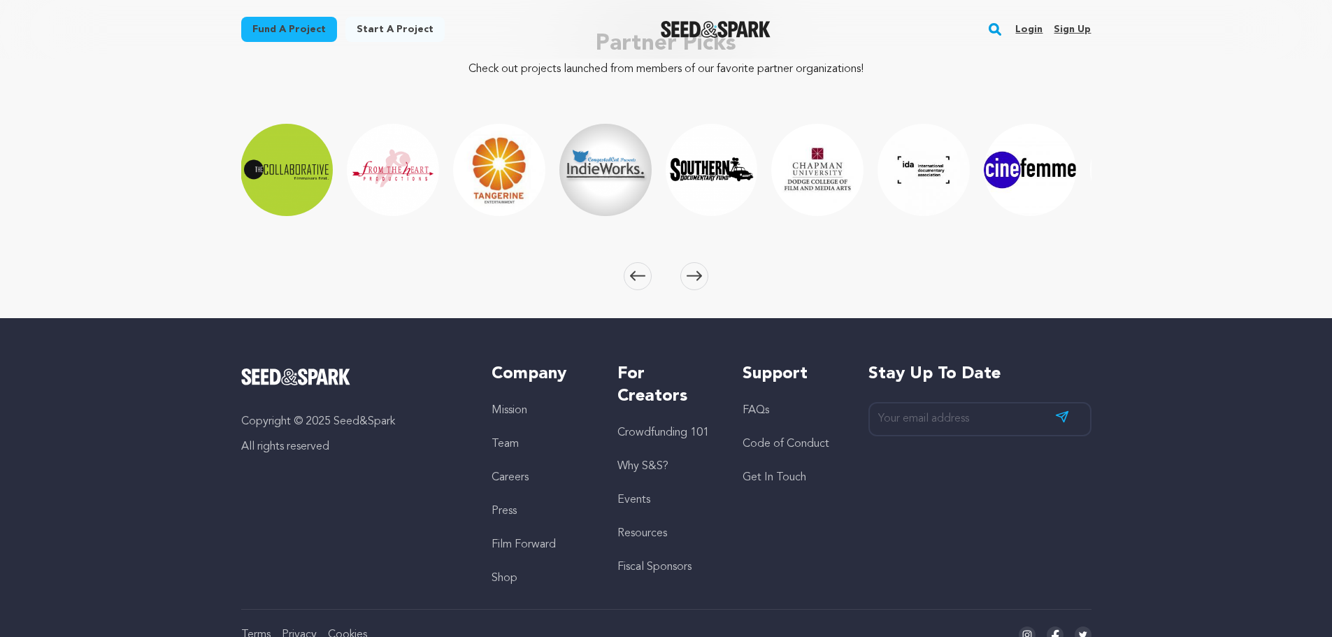
click at [703, 263] on span at bounding box center [694, 276] width 28 height 28
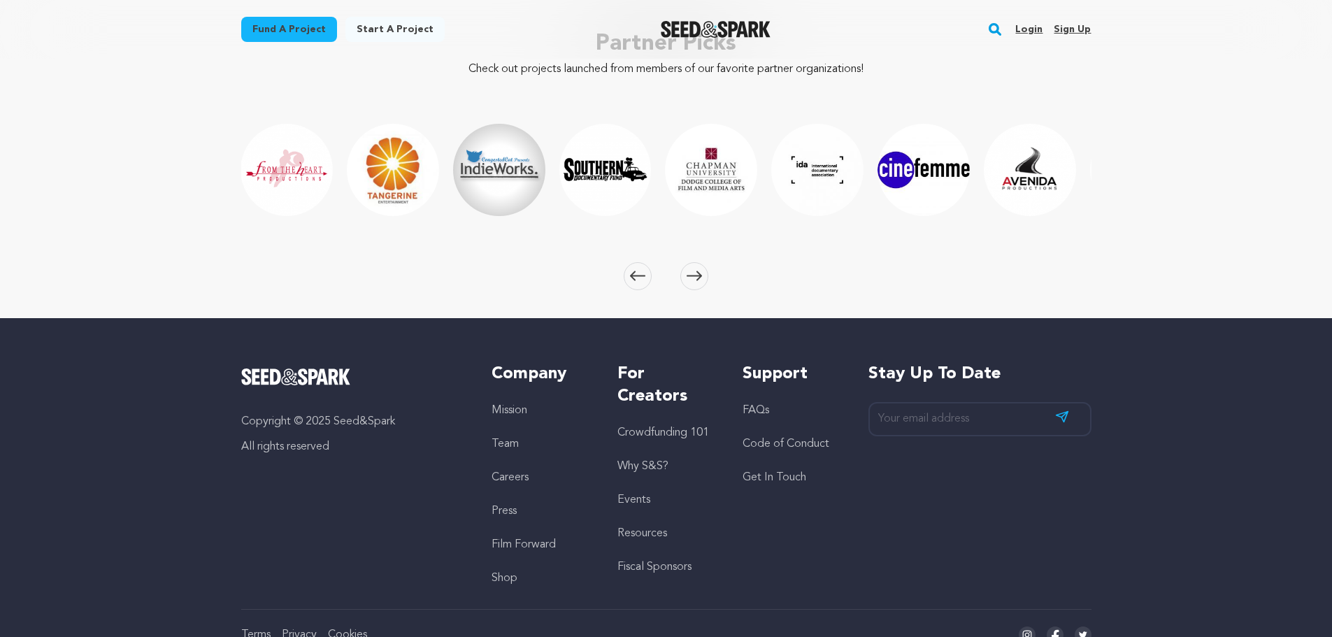
click at [703, 263] on span at bounding box center [694, 276] width 28 height 28
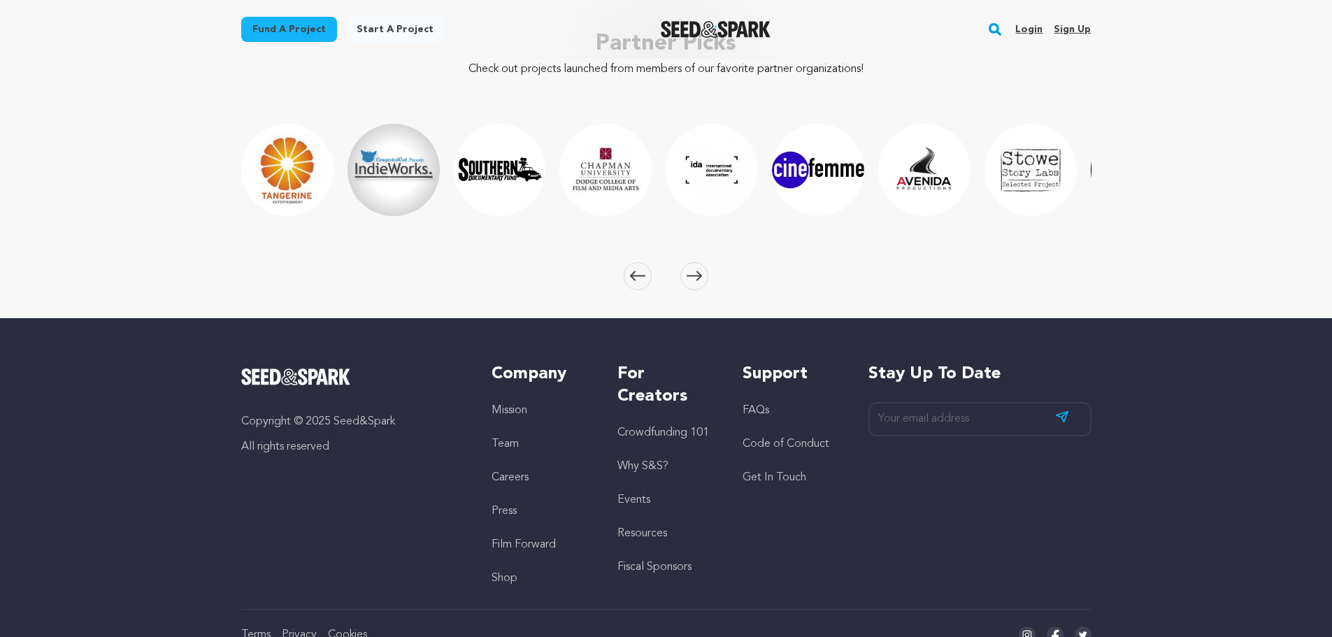
click at [703, 263] on span at bounding box center [694, 276] width 28 height 28
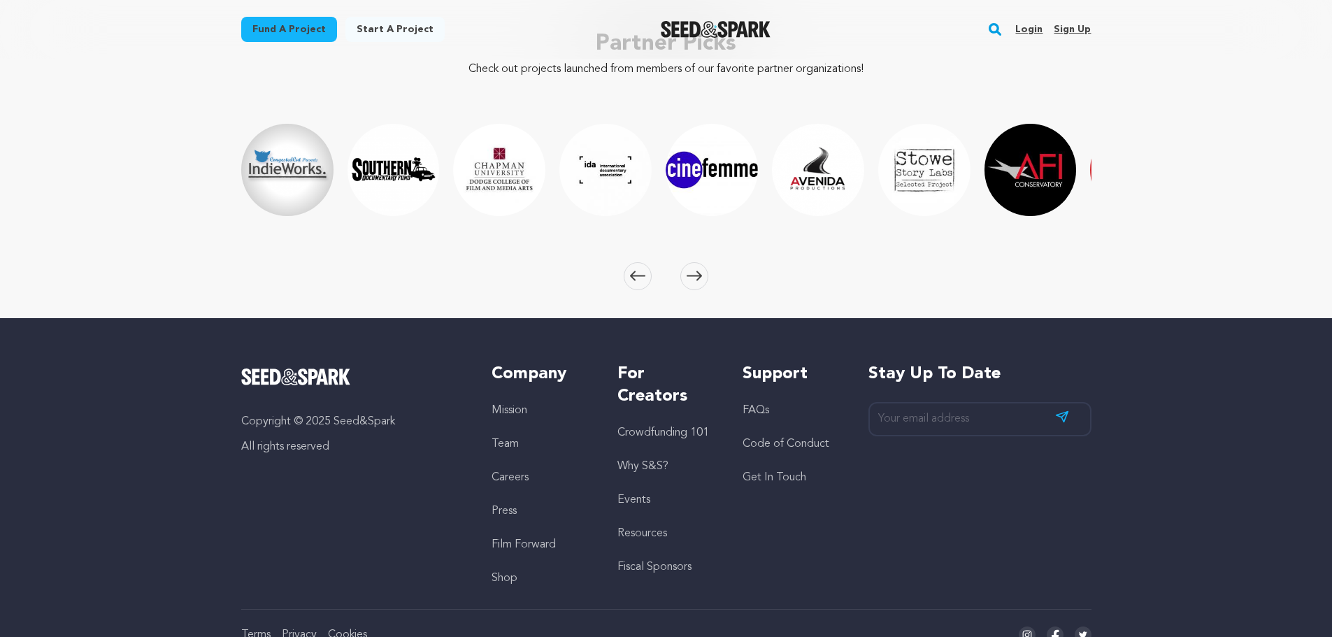
click at [703, 263] on span at bounding box center [694, 276] width 28 height 28
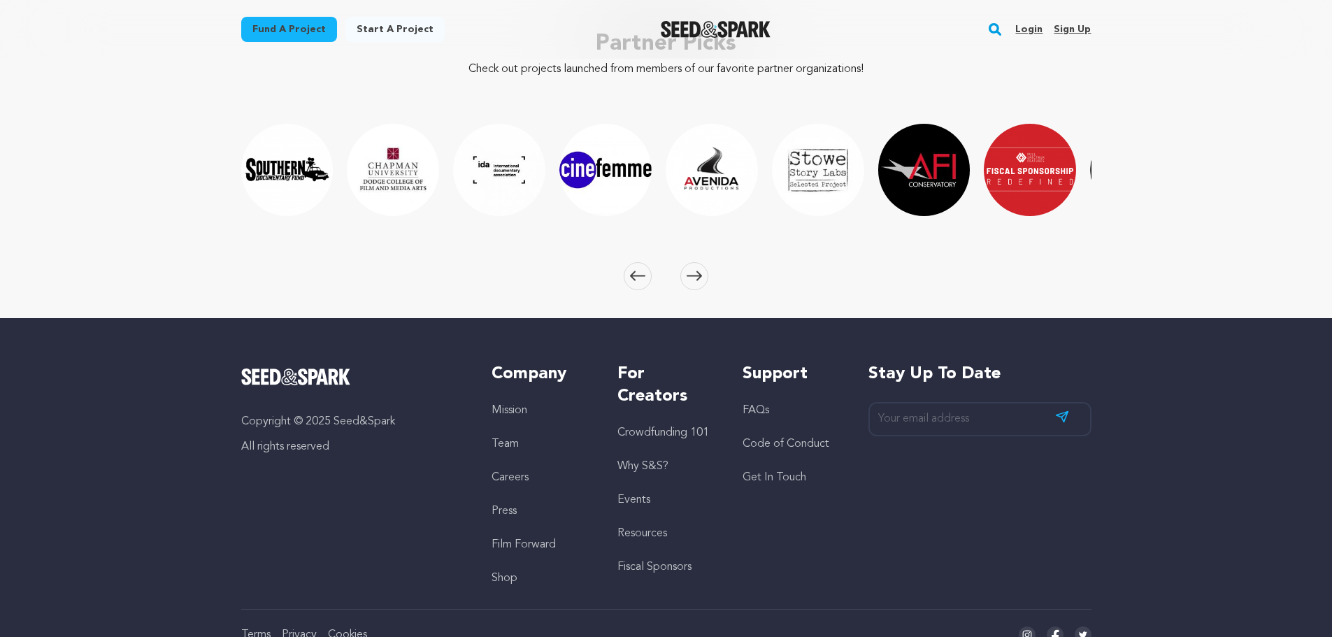
click at [703, 263] on span at bounding box center [694, 276] width 28 height 28
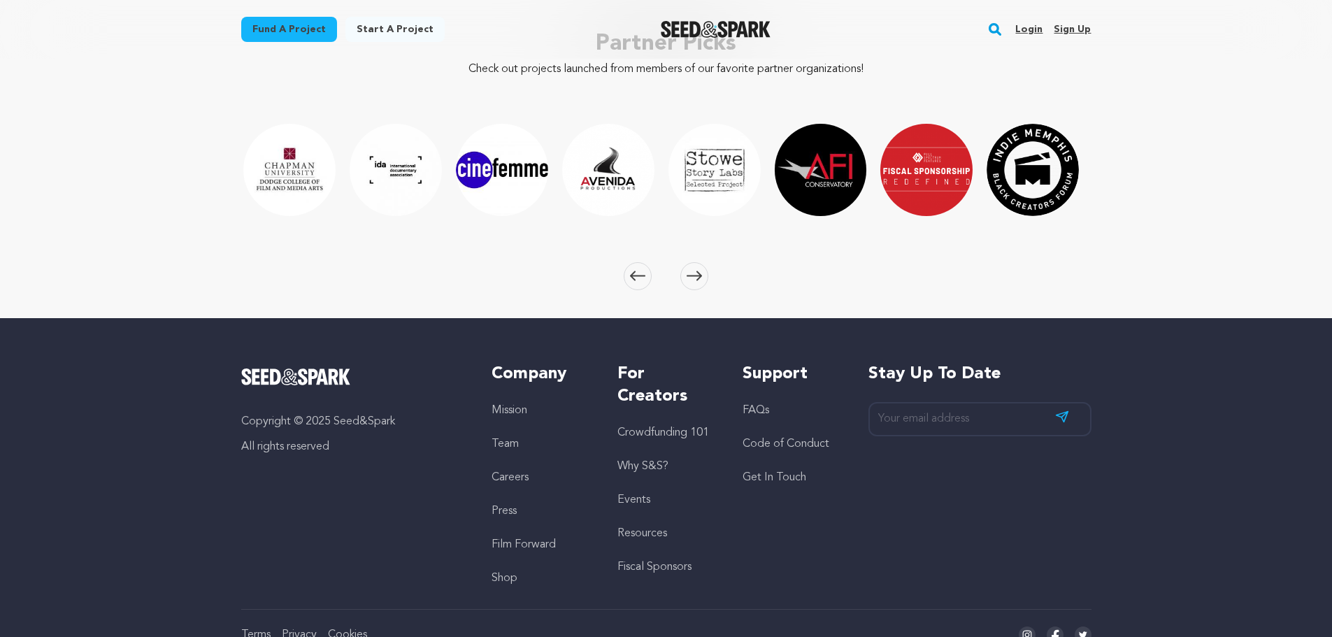
click at [703, 263] on span at bounding box center [694, 276] width 28 height 28
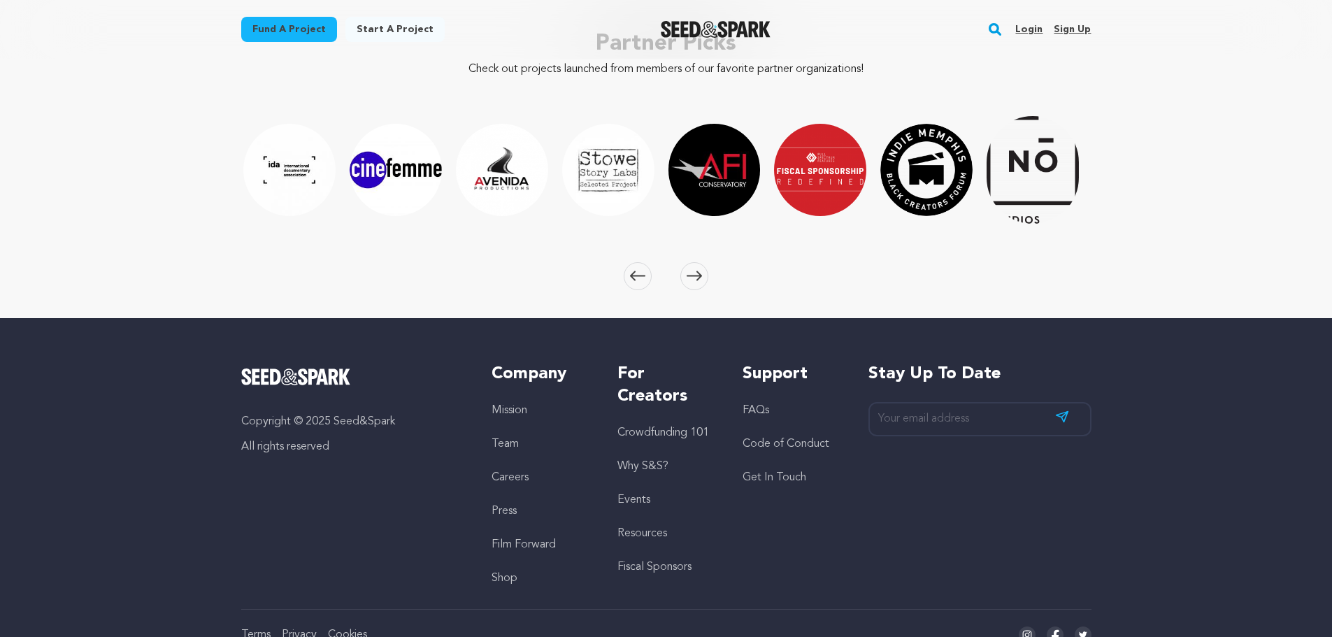
click at [703, 263] on span at bounding box center [694, 276] width 28 height 28
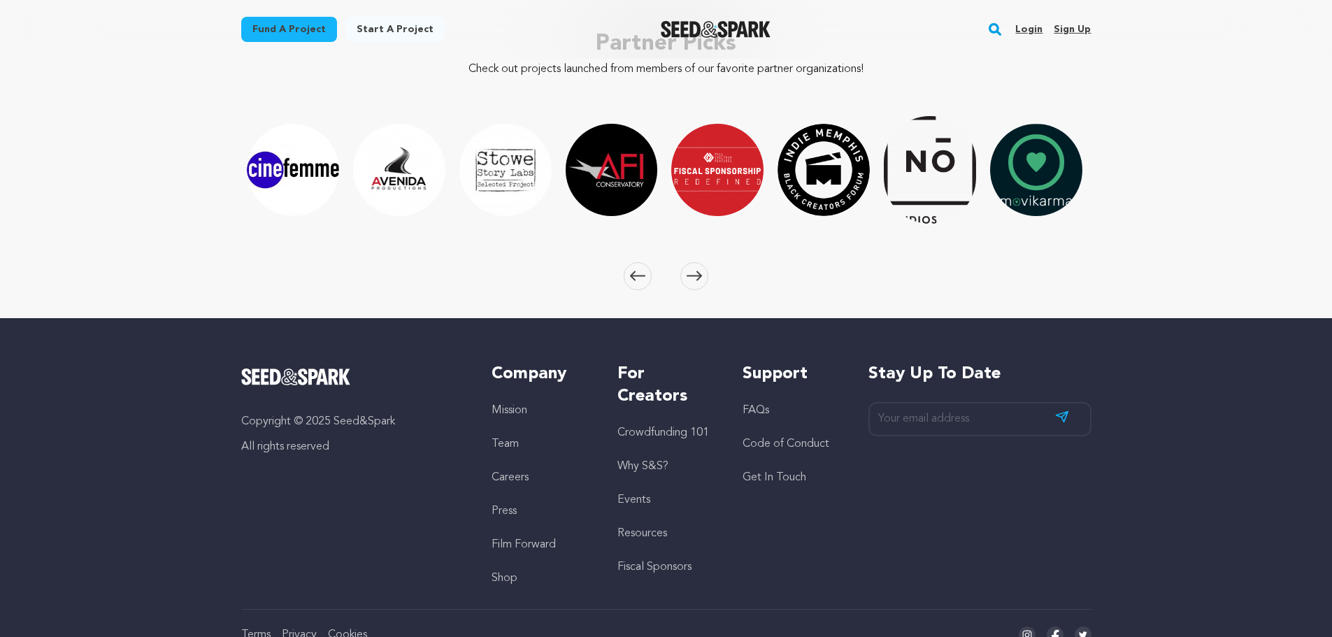
click at [703, 263] on span at bounding box center [694, 276] width 28 height 28
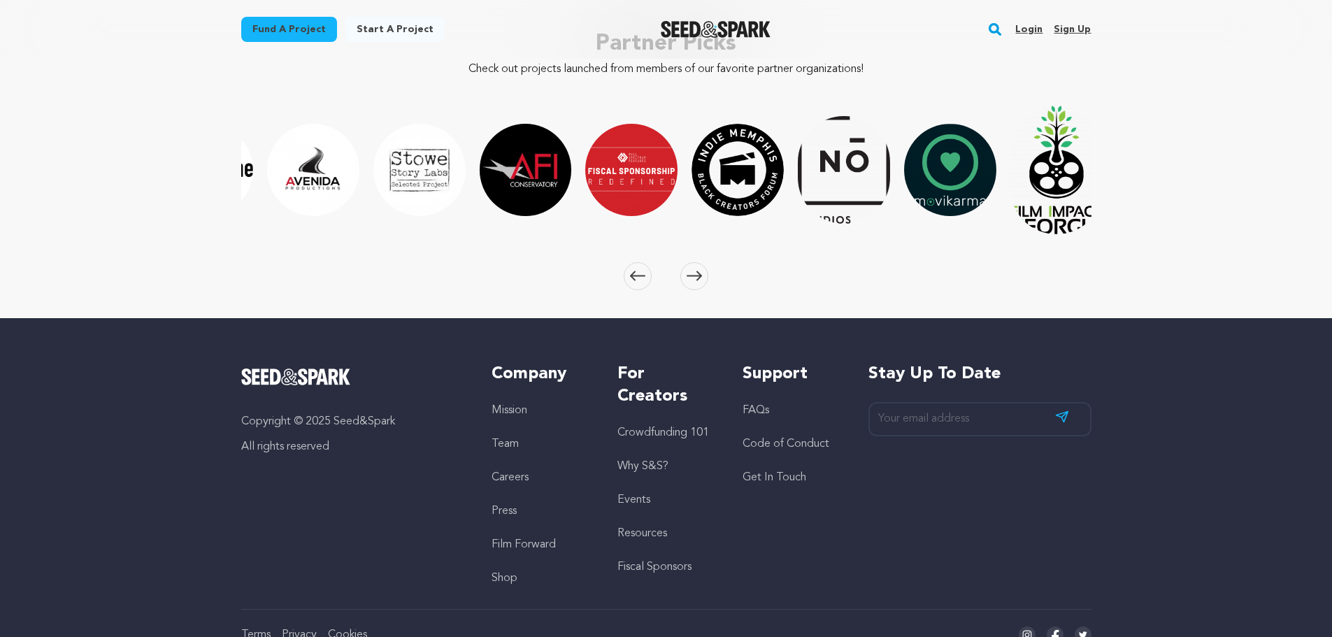
click at [703, 263] on span at bounding box center [694, 276] width 28 height 28
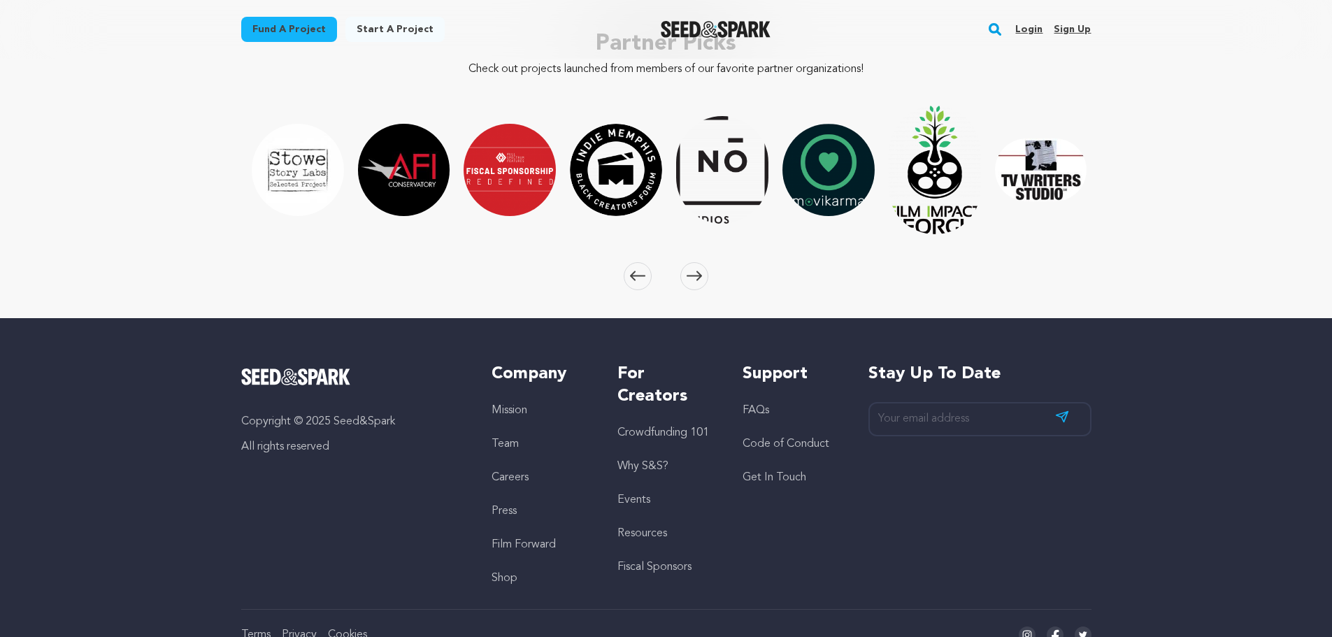
click at [703, 263] on span at bounding box center [694, 276] width 28 height 28
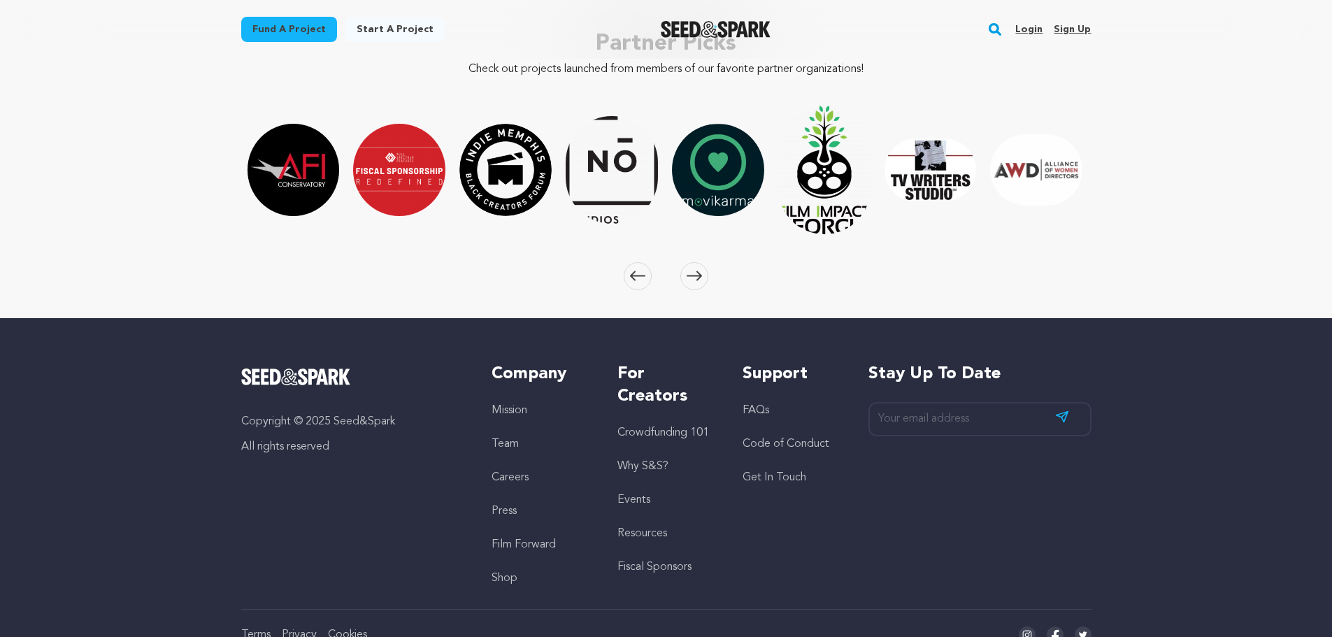
click at [703, 263] on span at bounding box center [694, 276] width 28 height 28
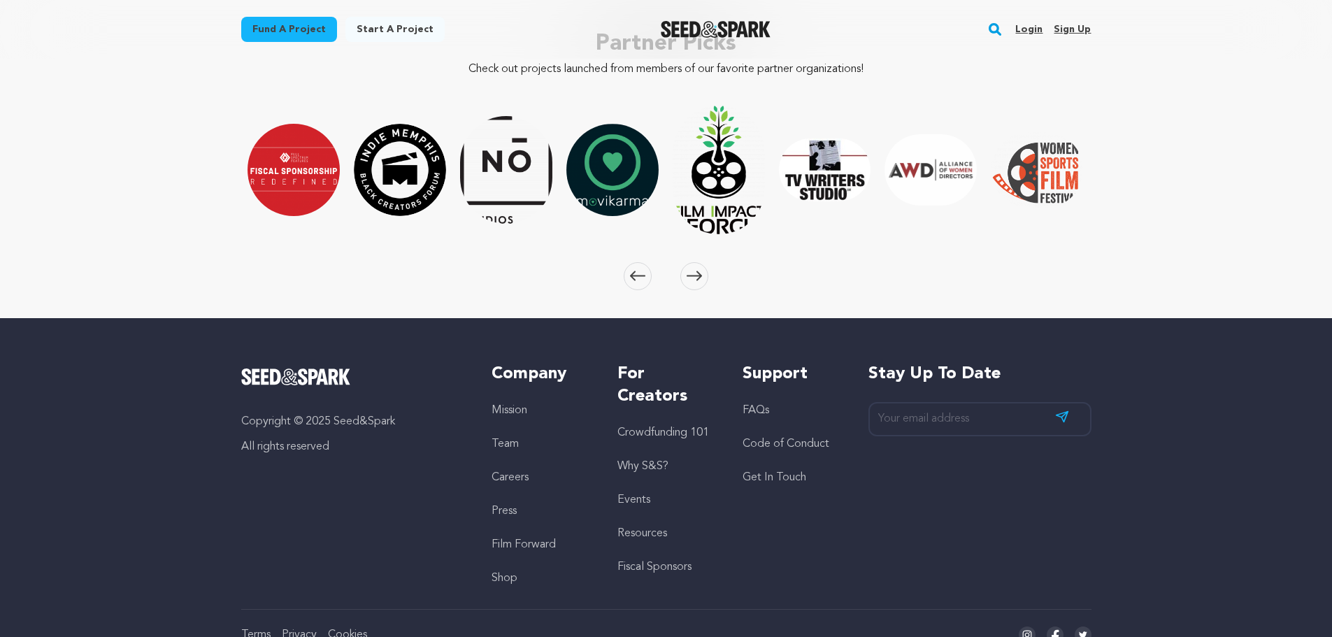
click at [703, 263] on span at bounding box center [694, 276] width 28 height 28
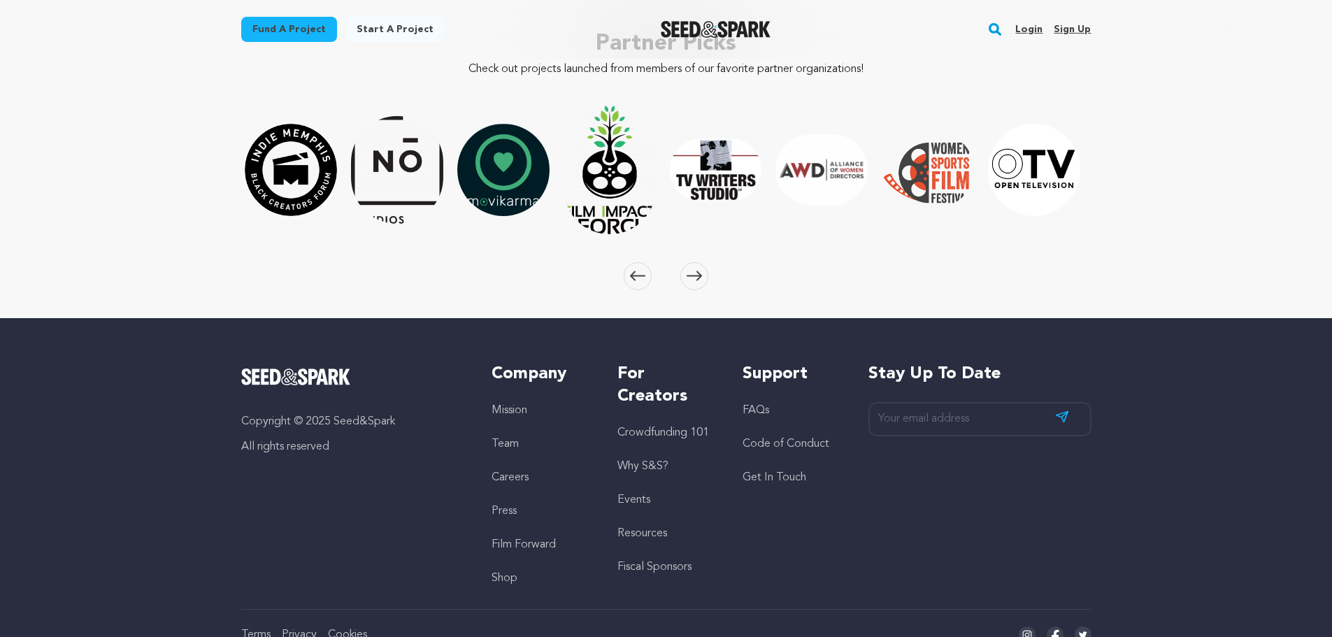
click at [703, 263] on span at bounding box center [694, 276] width 28 height 28
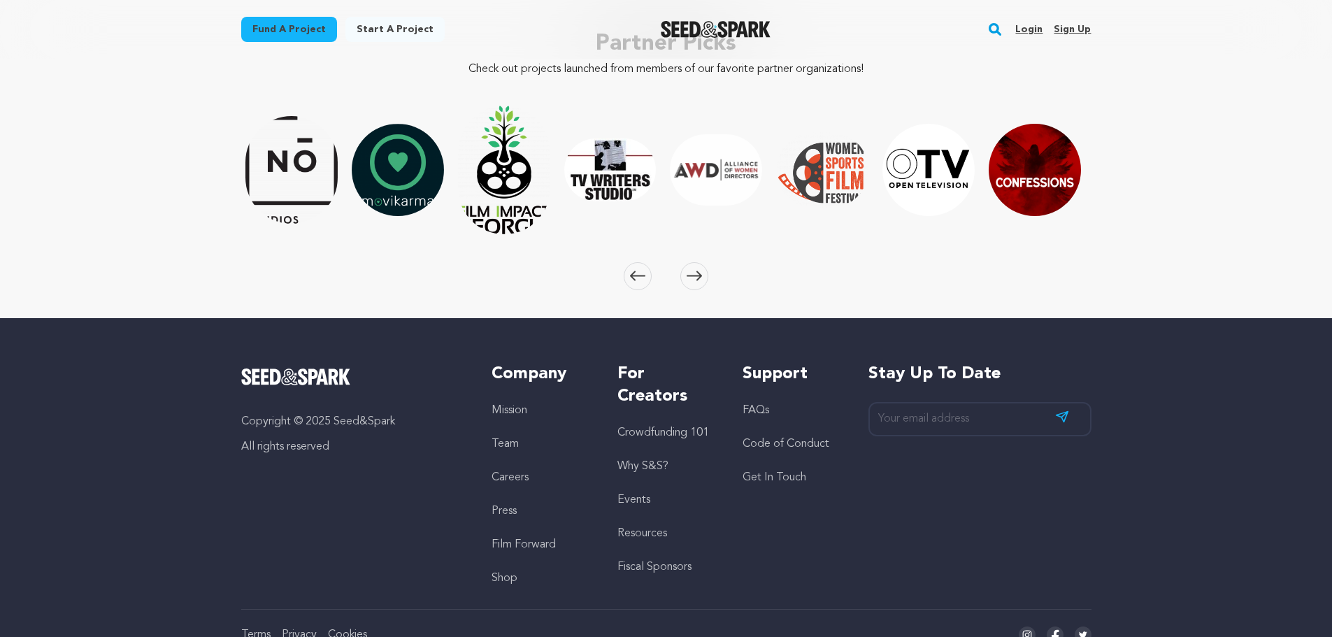
click at [703, 263] on span at bounding box center [694, 276] width 28 height 28
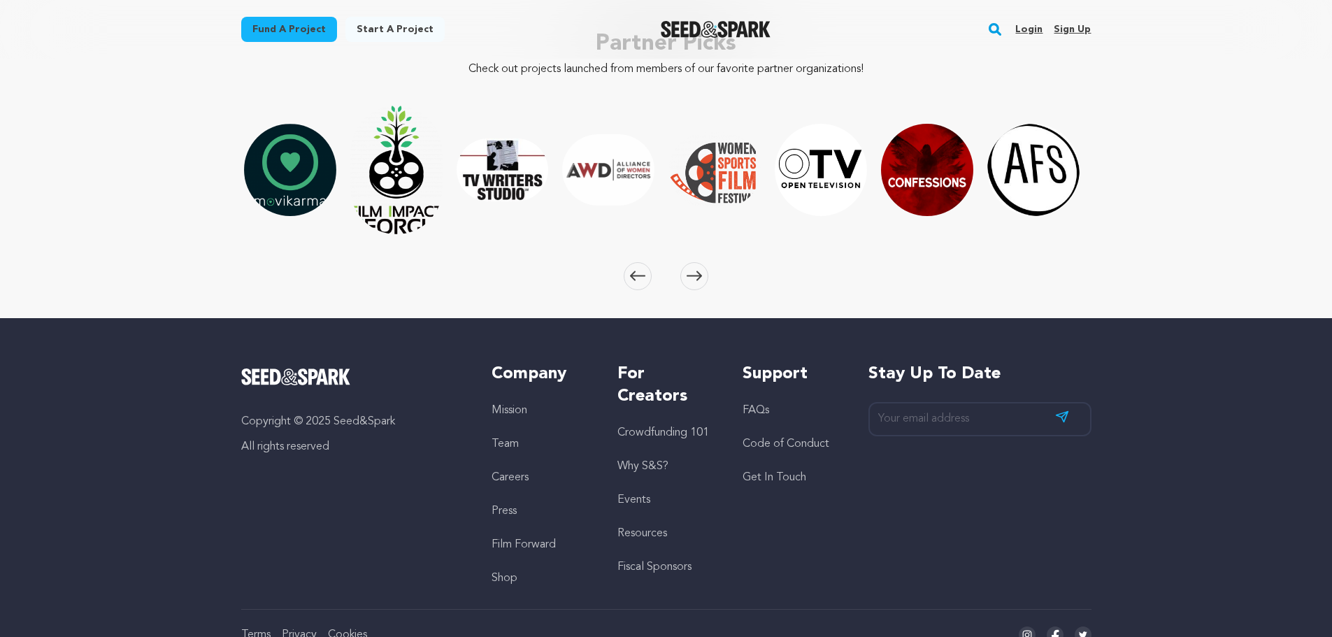
click at [703, 263] on span at bounding box center [694, 276] width 28 height 28
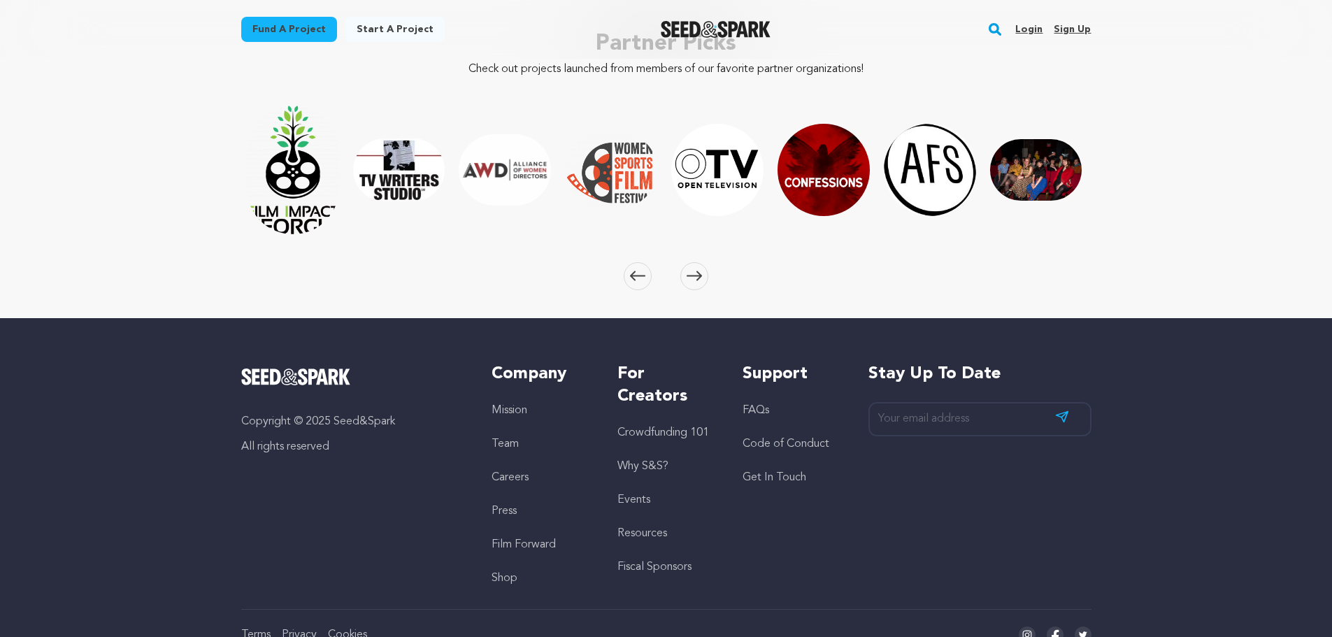
click at [703, 263] on span at bounding box center [694, 276] width 28 height 28
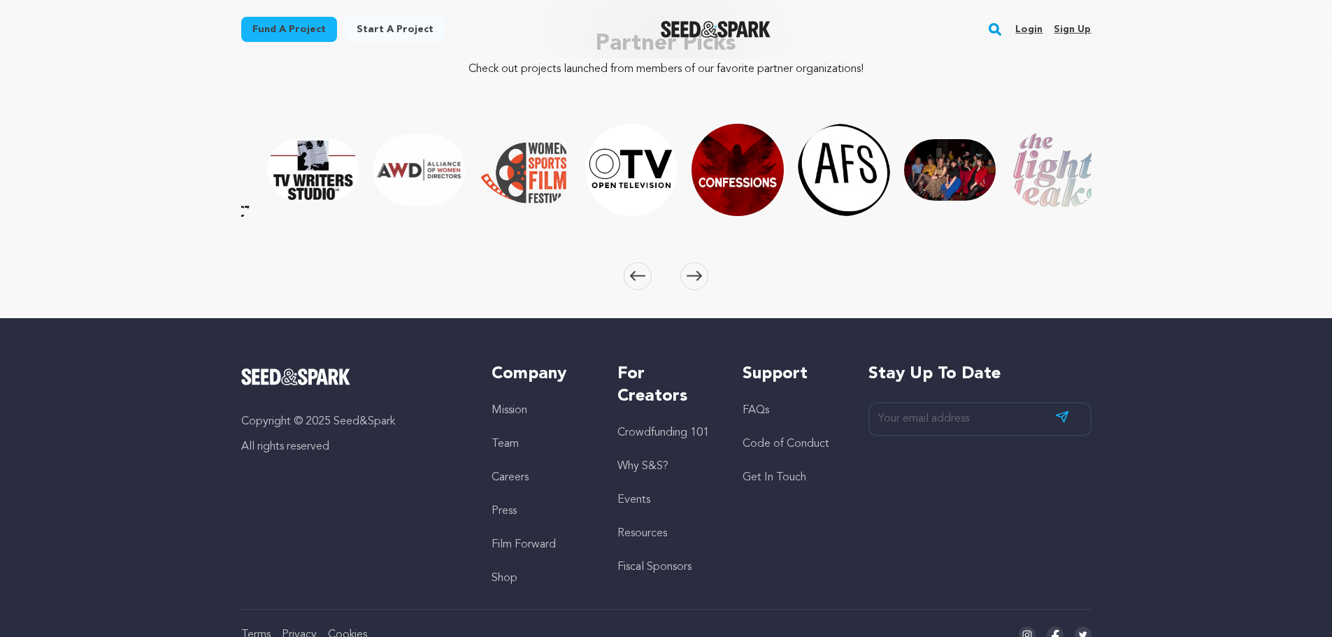
click at [703, 263] on span at bounding box center [694, 276] width 28 height 28
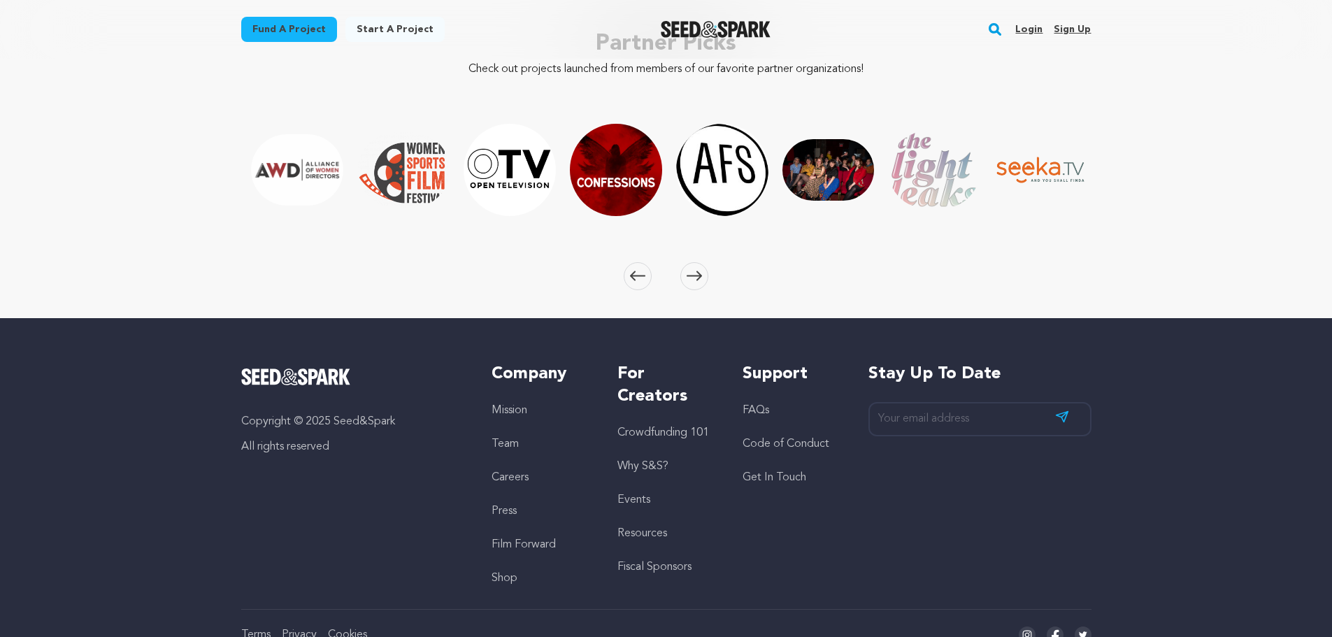
click at [703, 263] on span at bounding box center [694, 276] width 28 height 28
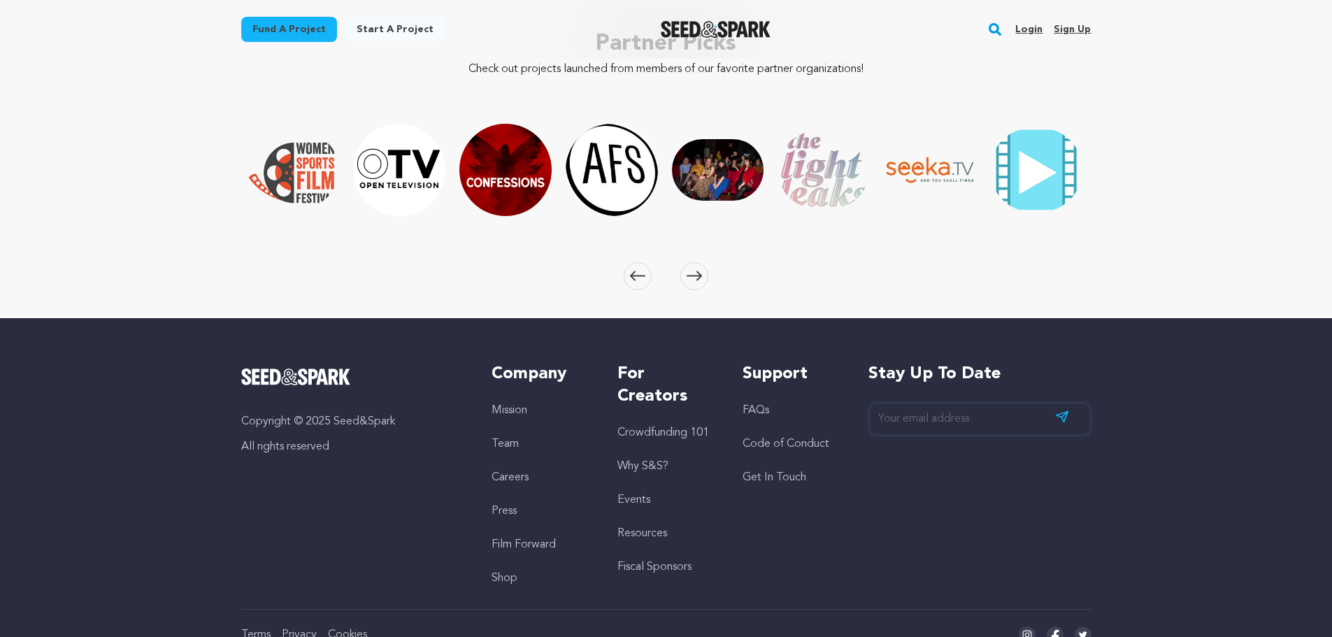
click at [703, 263] on span at bounding box center [694, 276] width 28 height 28
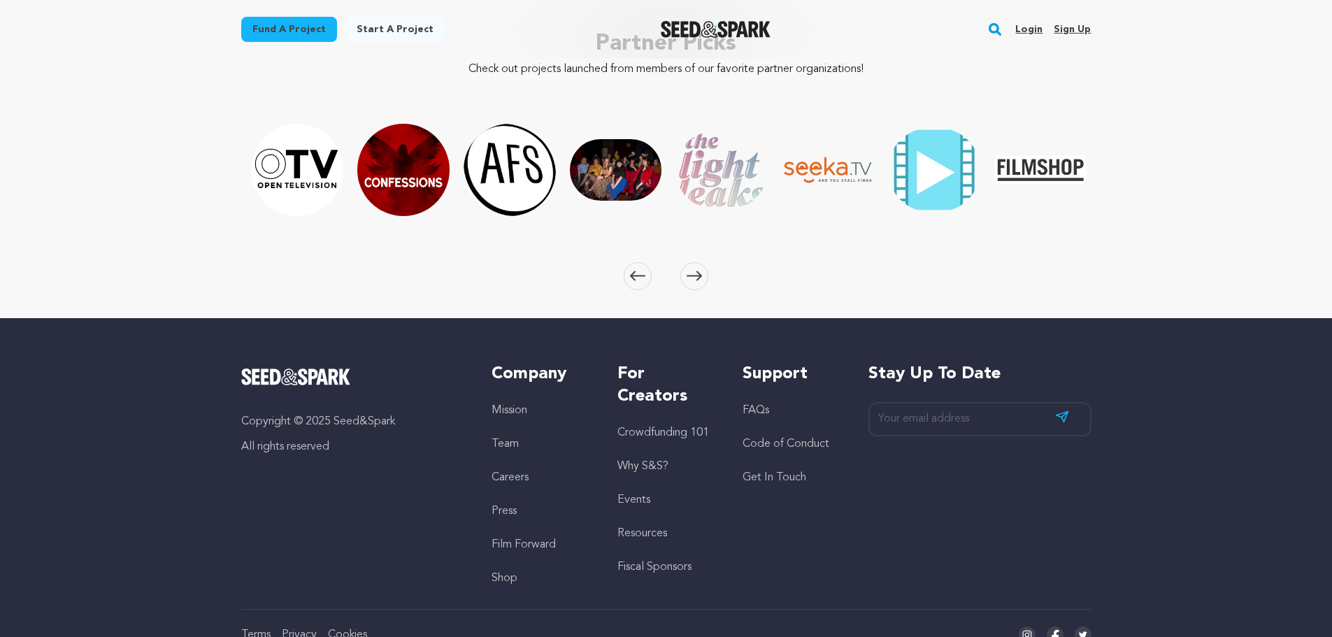
click at [703, 263] on span at bounding box center [694, 276] width 28 height 28
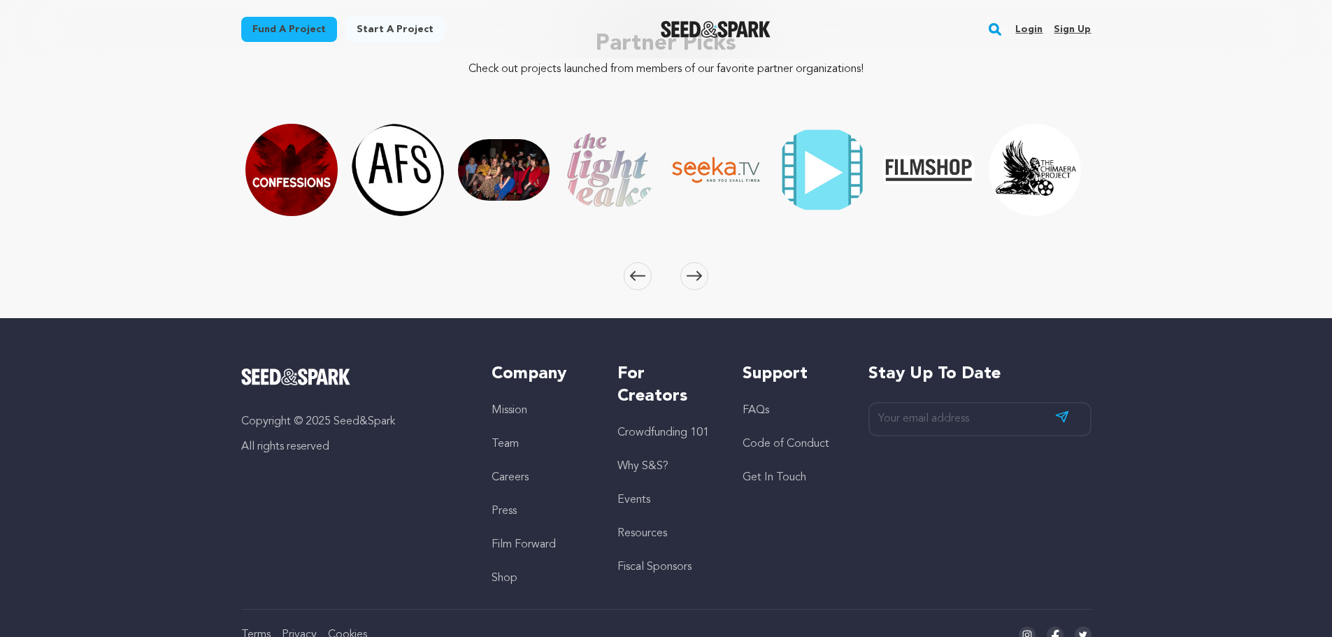
click at [703, 263] on span at bounding box center [694, 276] width 28 height 28
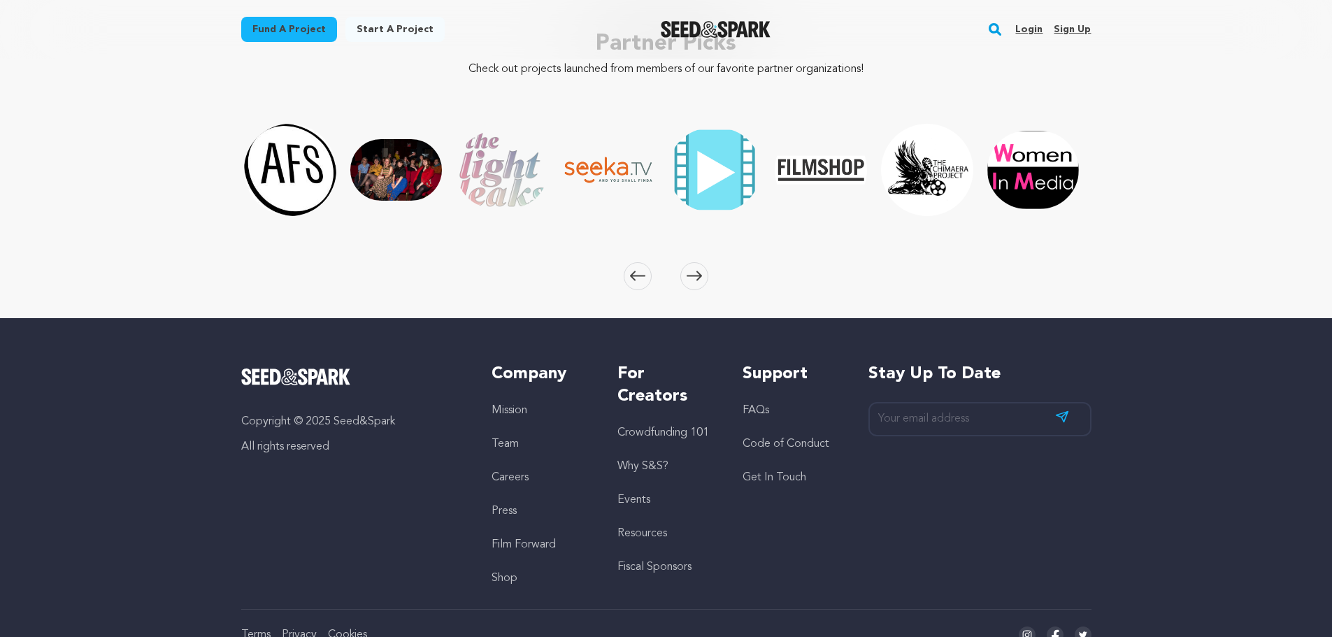
click at [703, 263] on span at bounding box center [694, 276] width 28 height 28
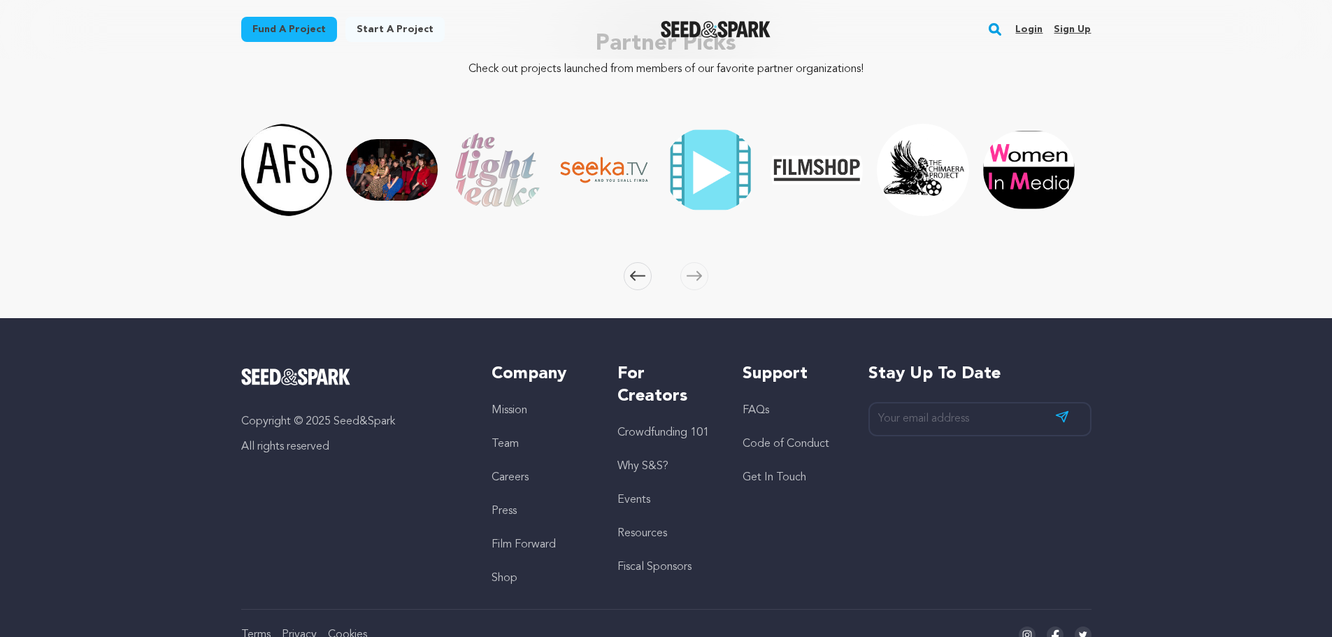
scroll to position [0, 2431]
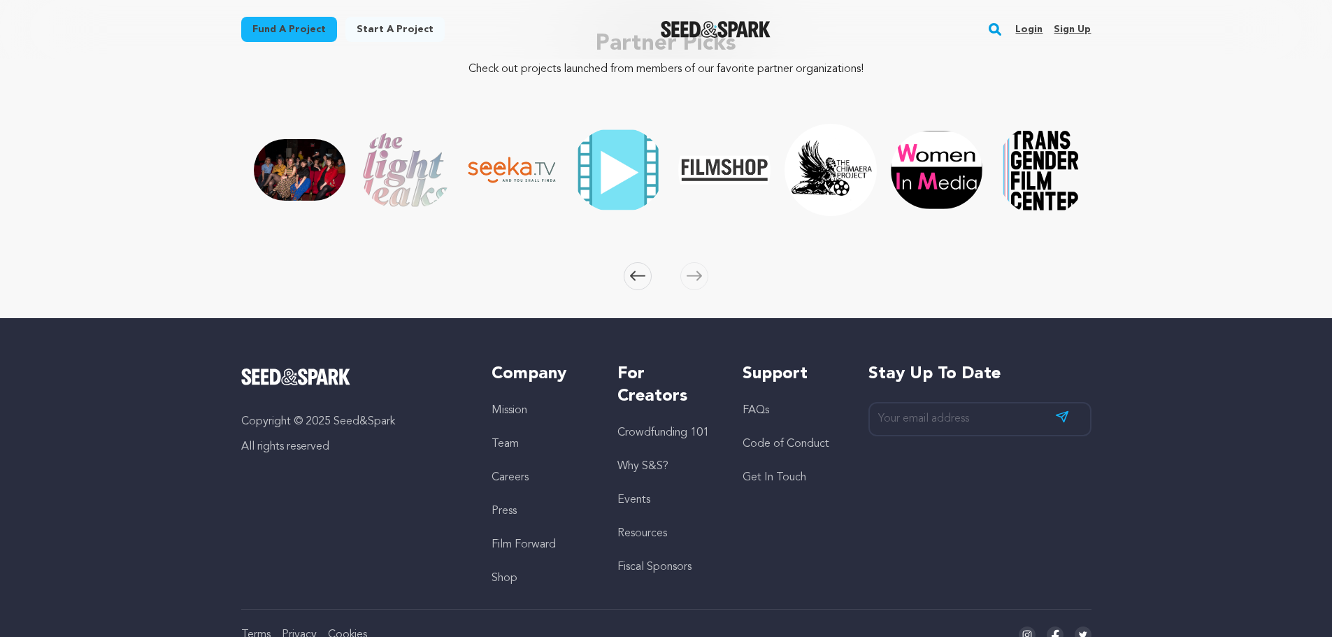
click at [703, 263] on span at bounding box center [694, 276] width 28 height 28
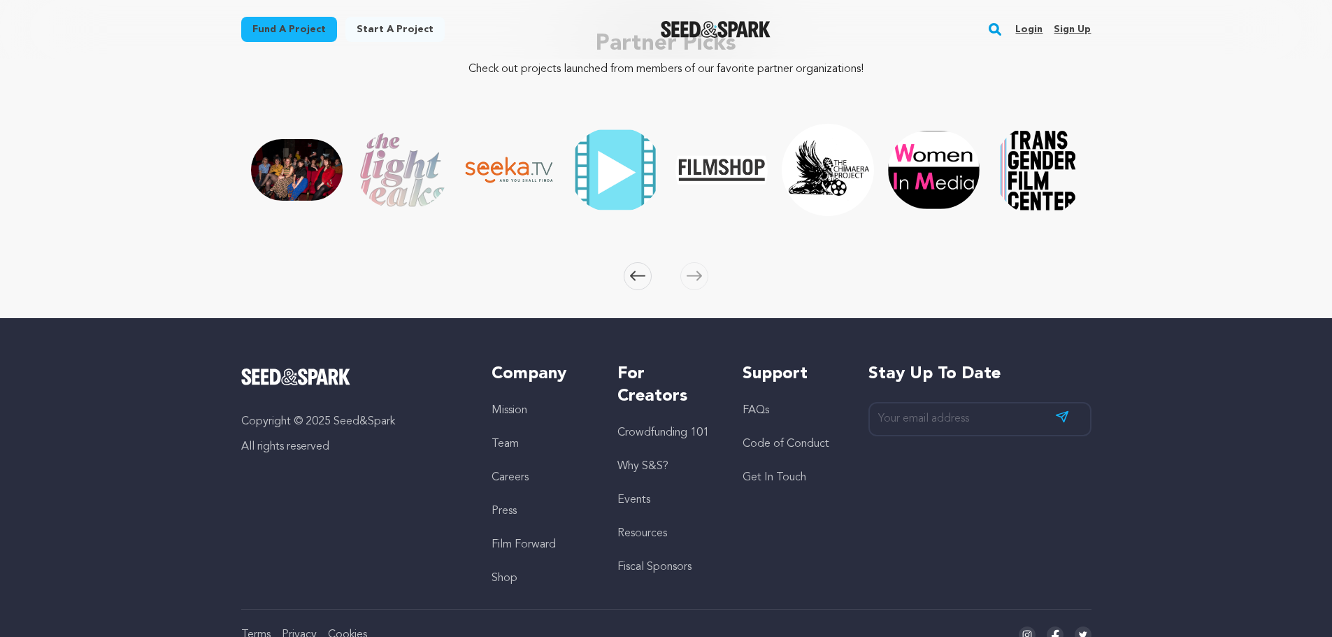
click at [703, 263] on span at bounding box center [694, 276] width 28 height 28
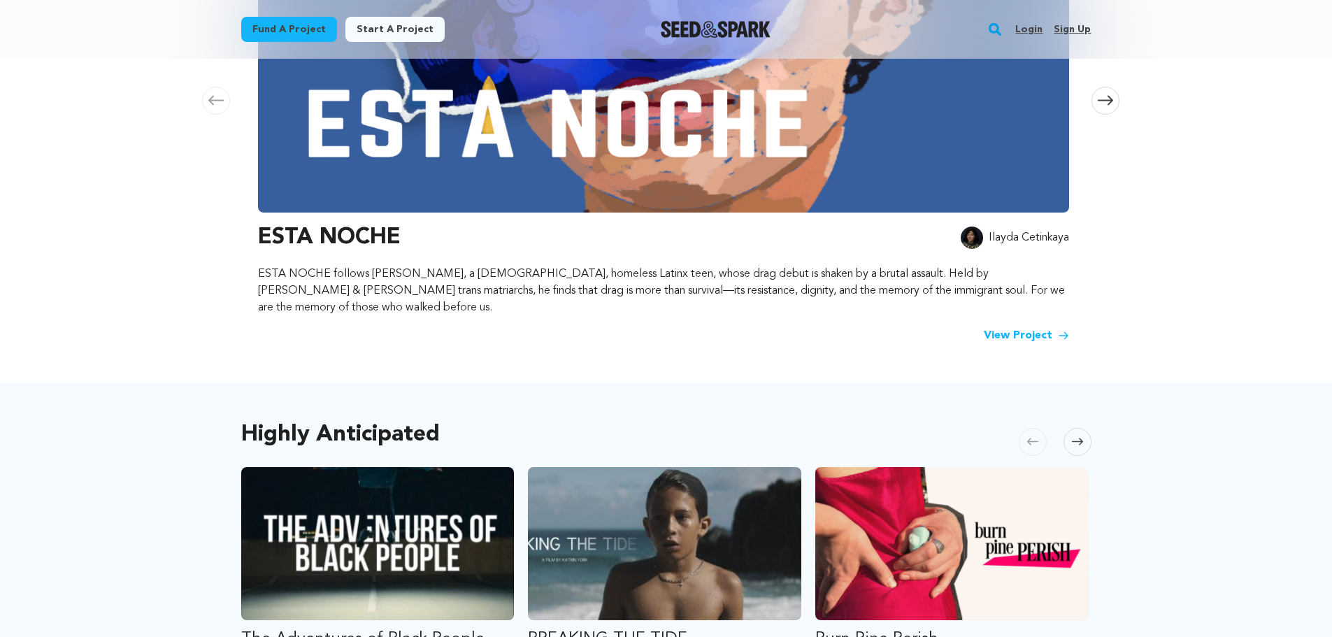
scroll to position [399, 0]
click at [1001, 328] on link "View Project" at bounding box center [1026, 336] width 85 height 17
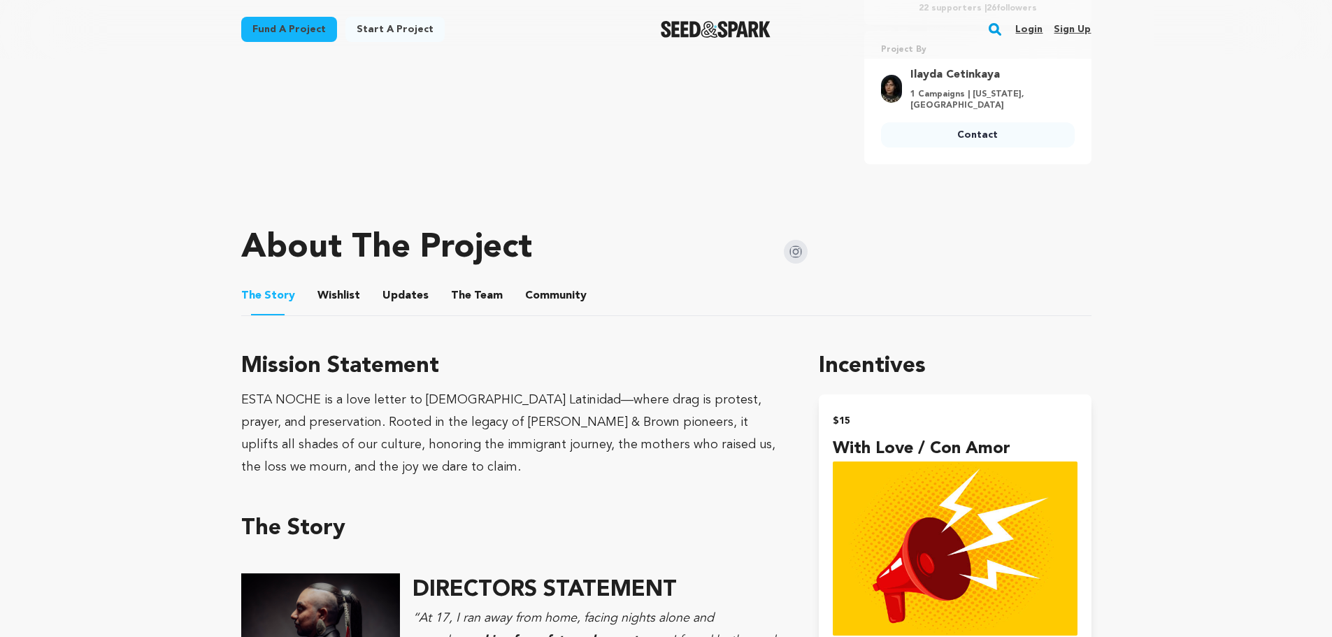
scroll to position [550, 0]
click at [465, 301] on button "The Team" at bounding box center [477, 299] width 34 height 34
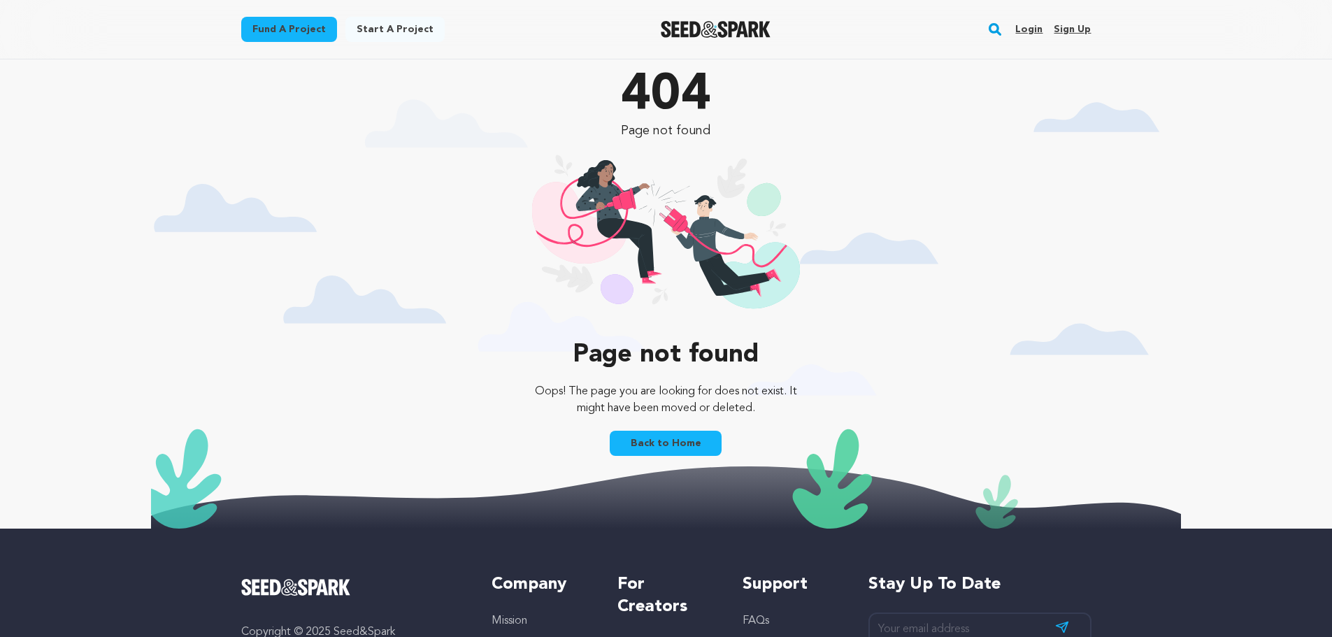
click at [683, 445] on link "Back to Home" at bounding box center [666, 443] width 112 height 25
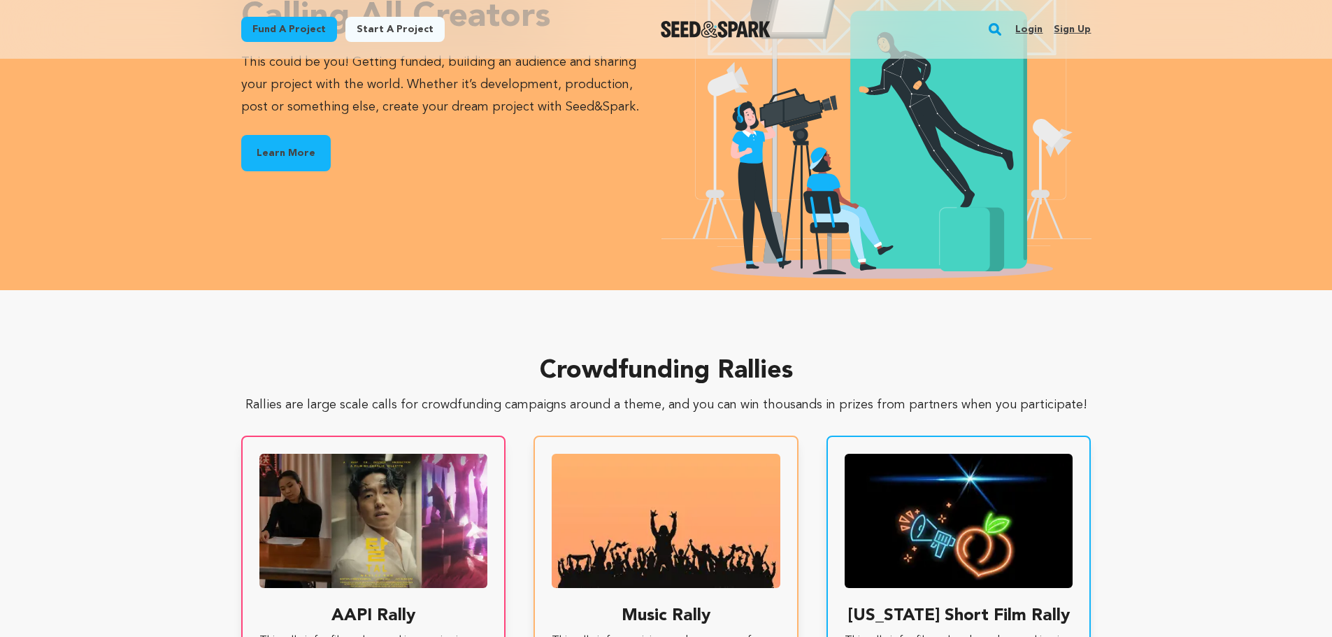
scroll to position [2105, 0]
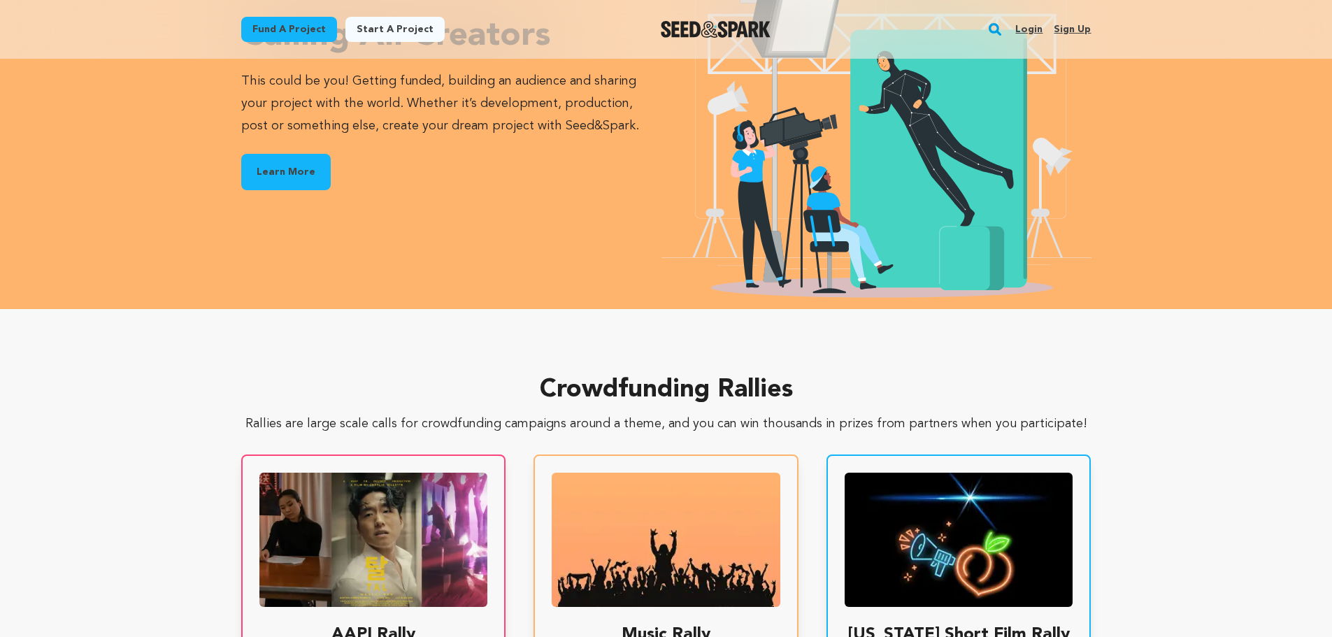
click at [283, 167] on link "Learn More" at bounding box center [285, 172] width 89 height 36
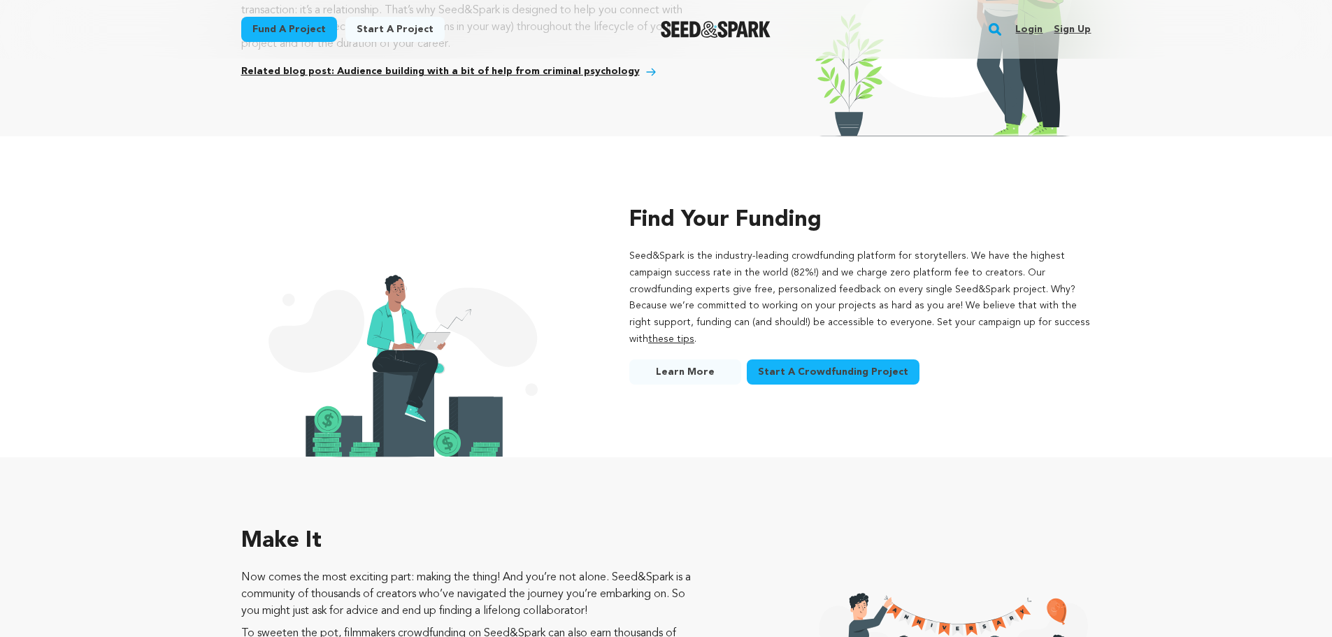
scroll to position [1445, 0]
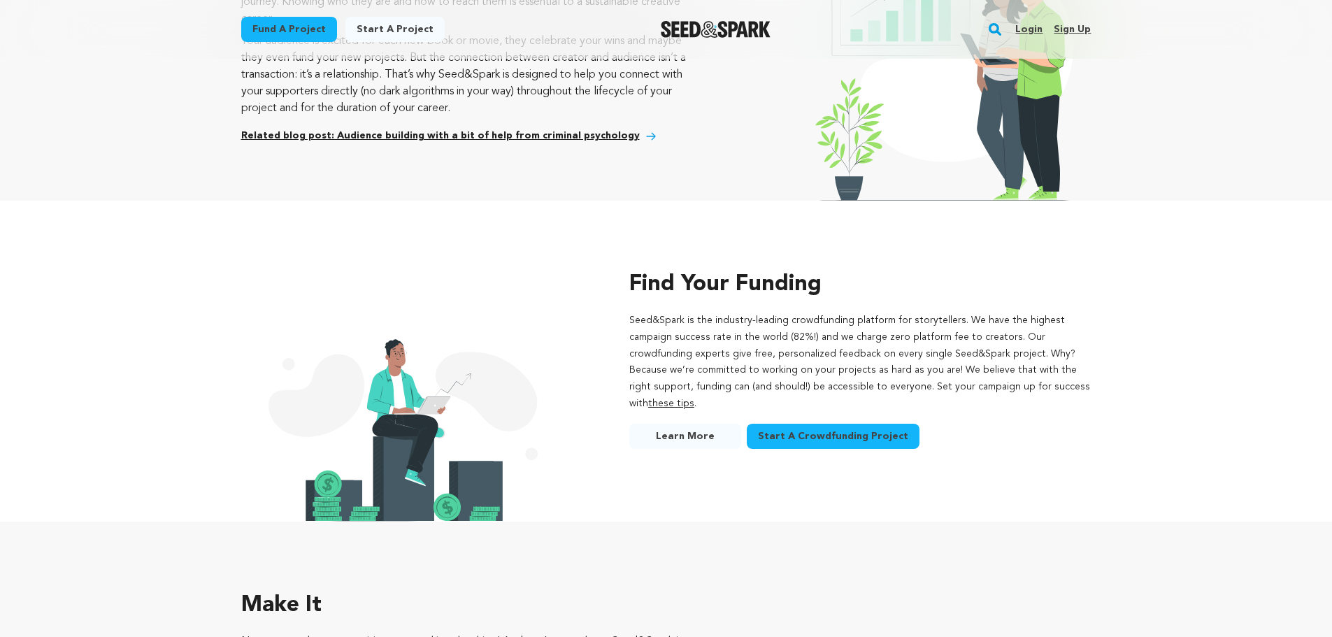
click at [1035, 29] on link "Login" at bounding box center [1028, 29] width 27 height 22
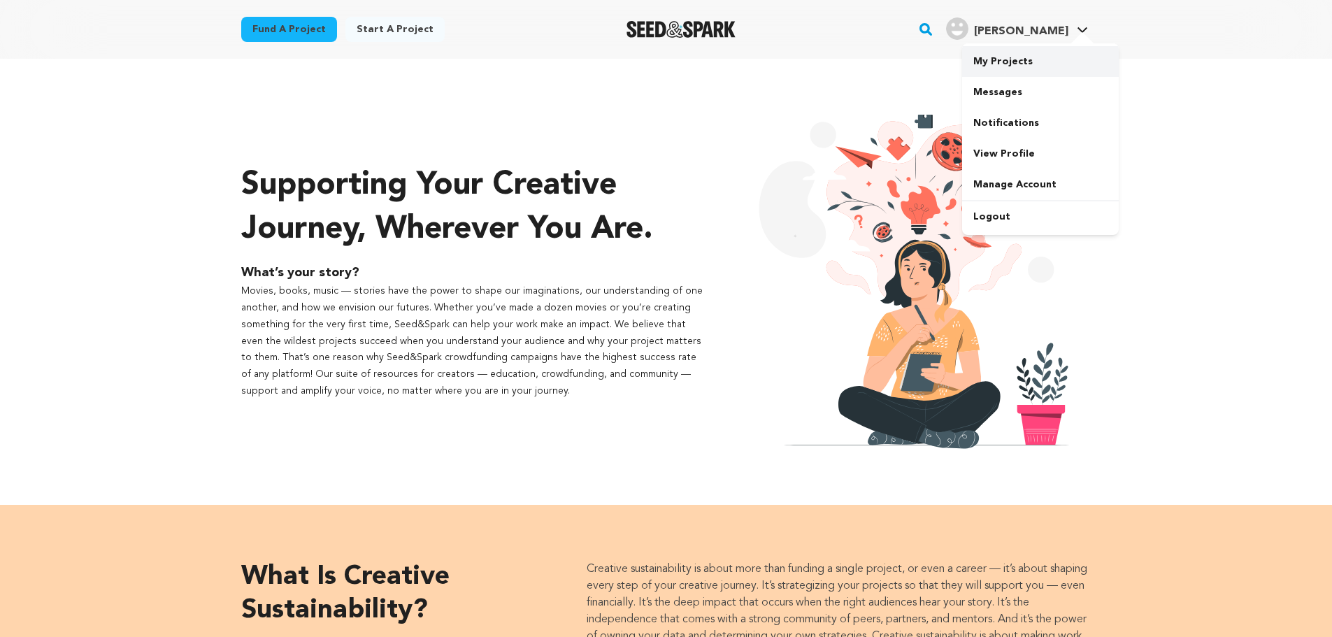
click at [1049, 63] on link "My Projects" at bounding box center [1040, 61] width 157 height 31
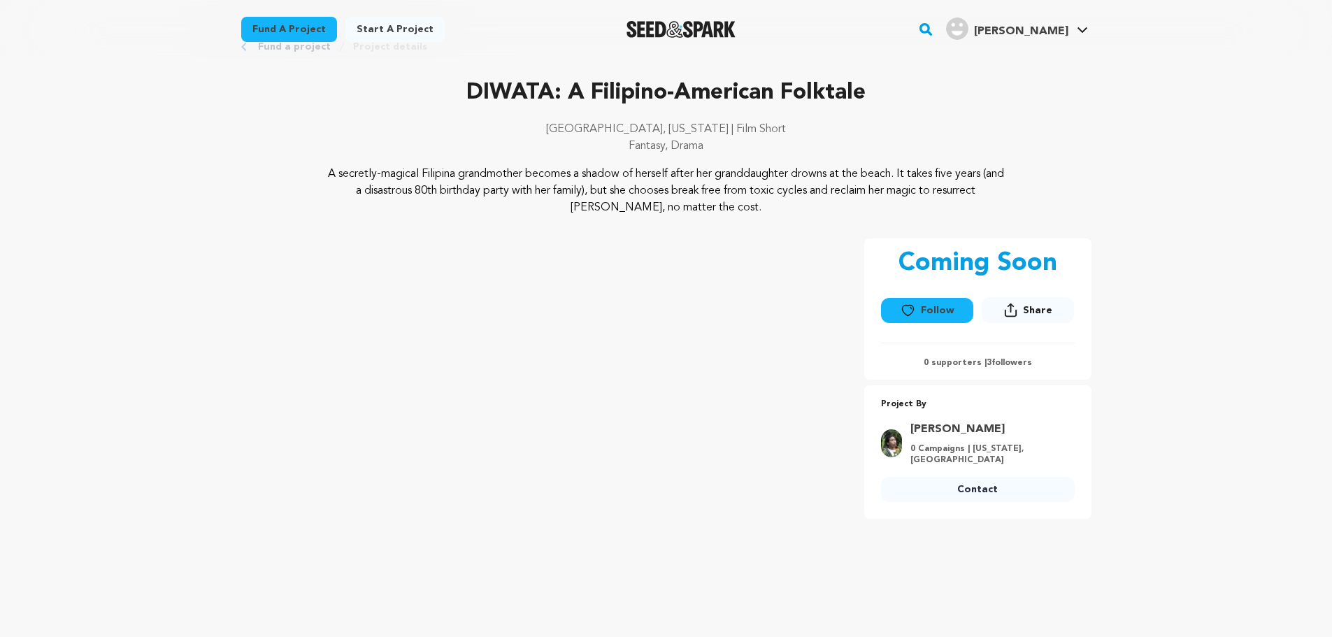
scroll to position [23, 0]
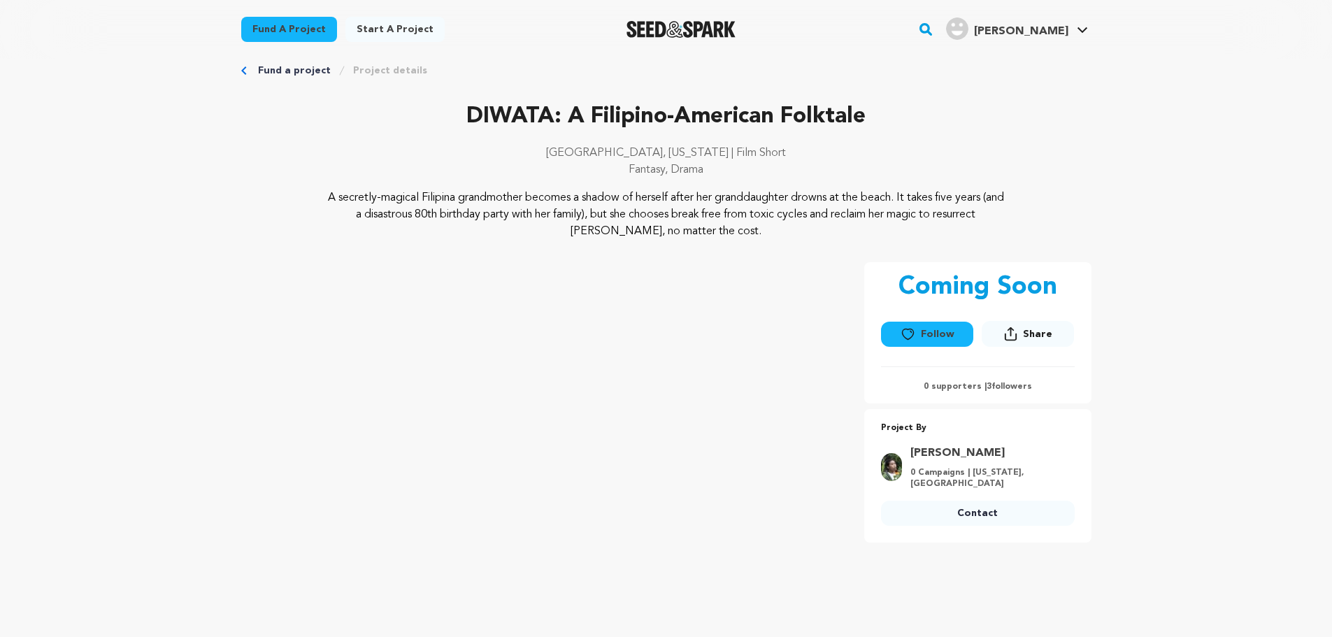
click at [912, 330] on icon at bounding box center [907, 334] width 15 height 14
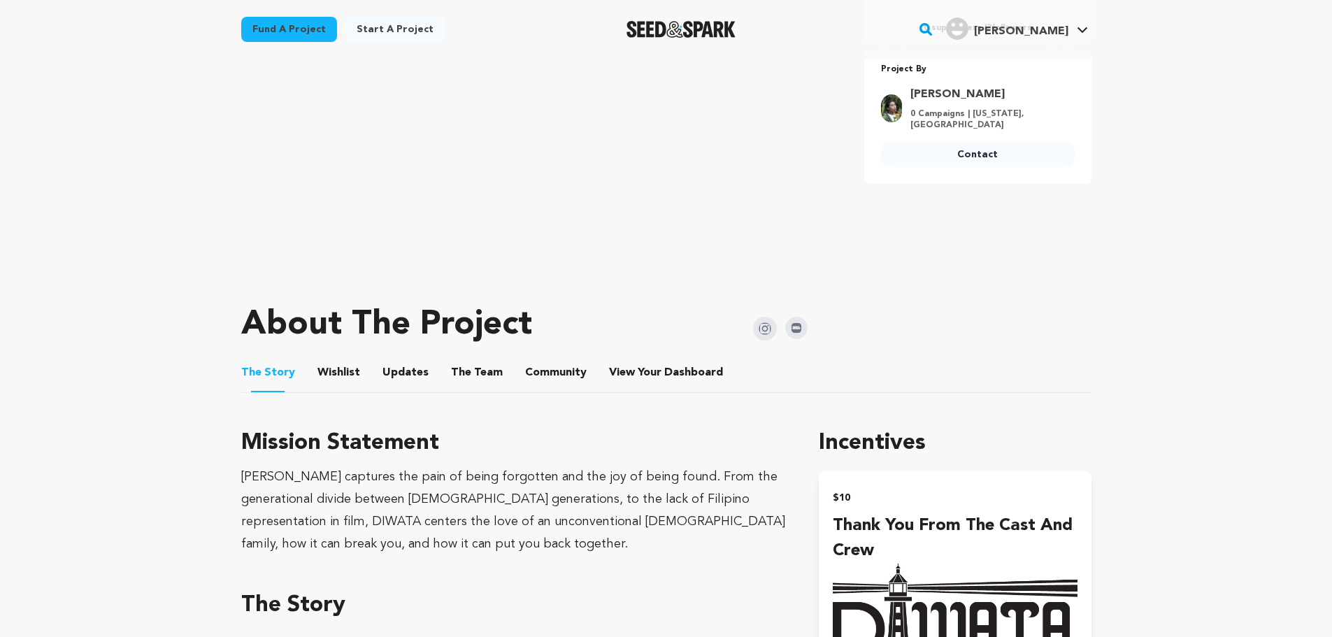
scroll to position [381, 0]
click at [475, 380] on button "The Team" at bounding box center [477, 376] width 34 height 34
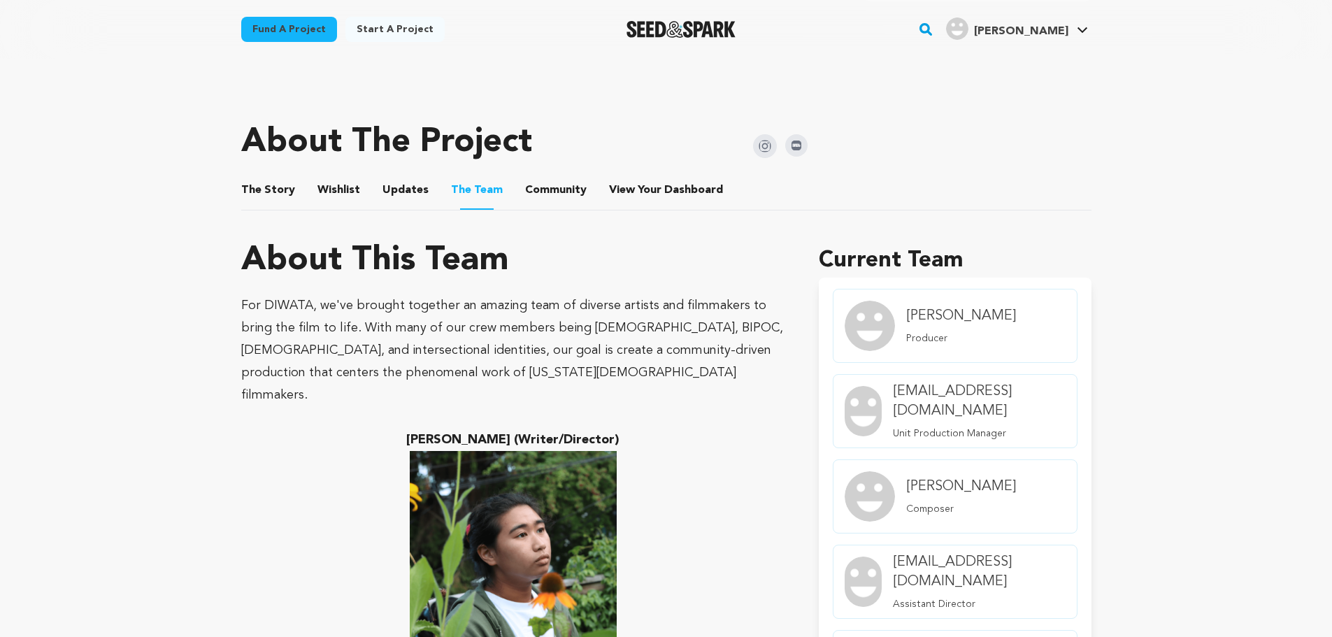
scroll to position [563, 0]
click at [293, 199] on ul "The Story The Story Wishlist Wishlist Updates Updates The Team The Team Communi…" at bounding box center [666, 191] width 850 height 40
click at [275, 192] on button "The Story" at bounding box center [268, 194] width 34 height 34
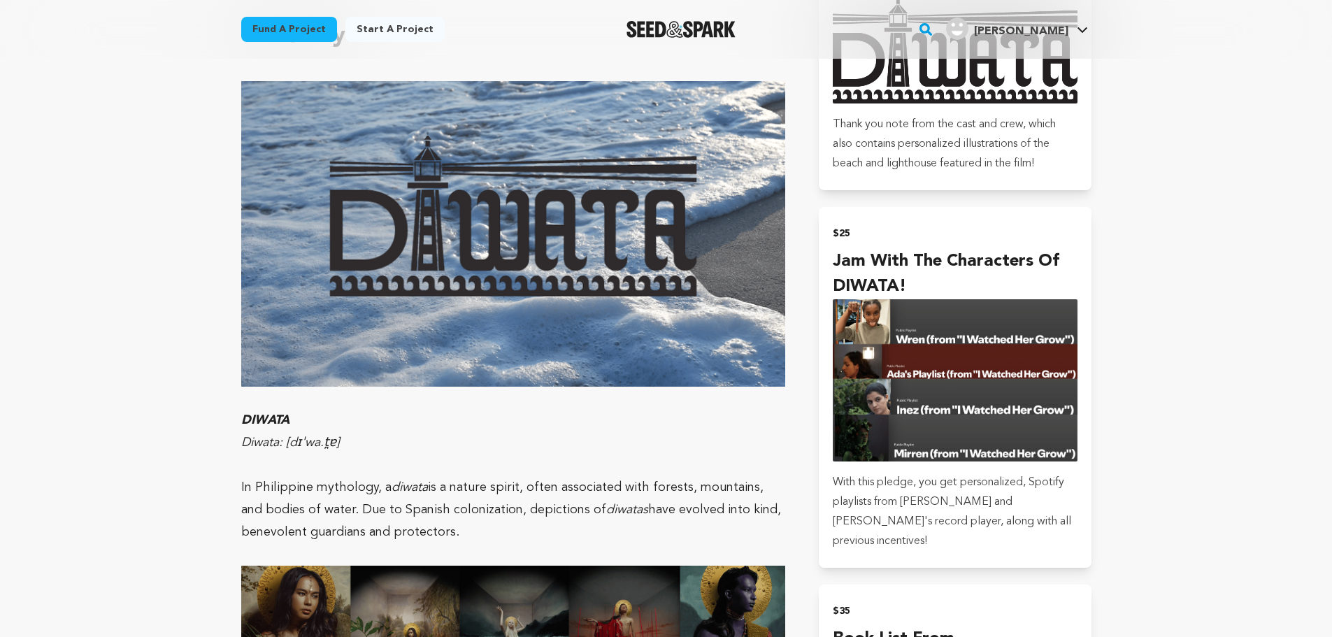
scroll to position [950, 0]
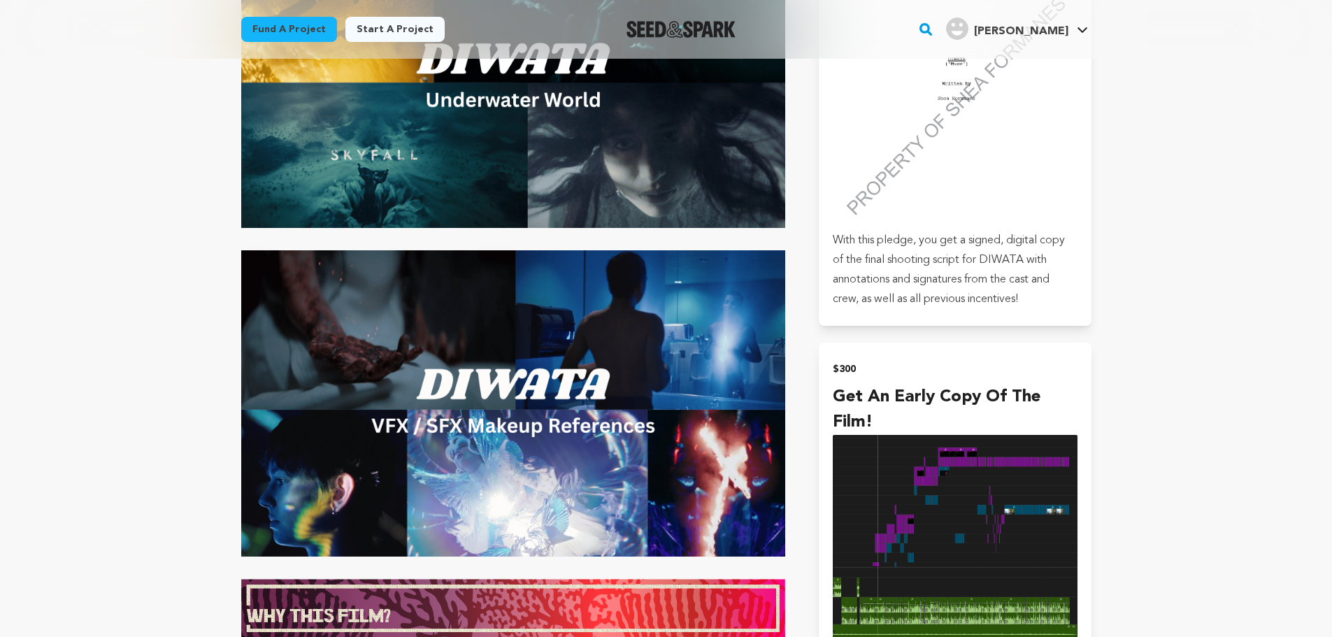
click at [521, 315] on img at bounding box center [513, 403] width 545 height 306
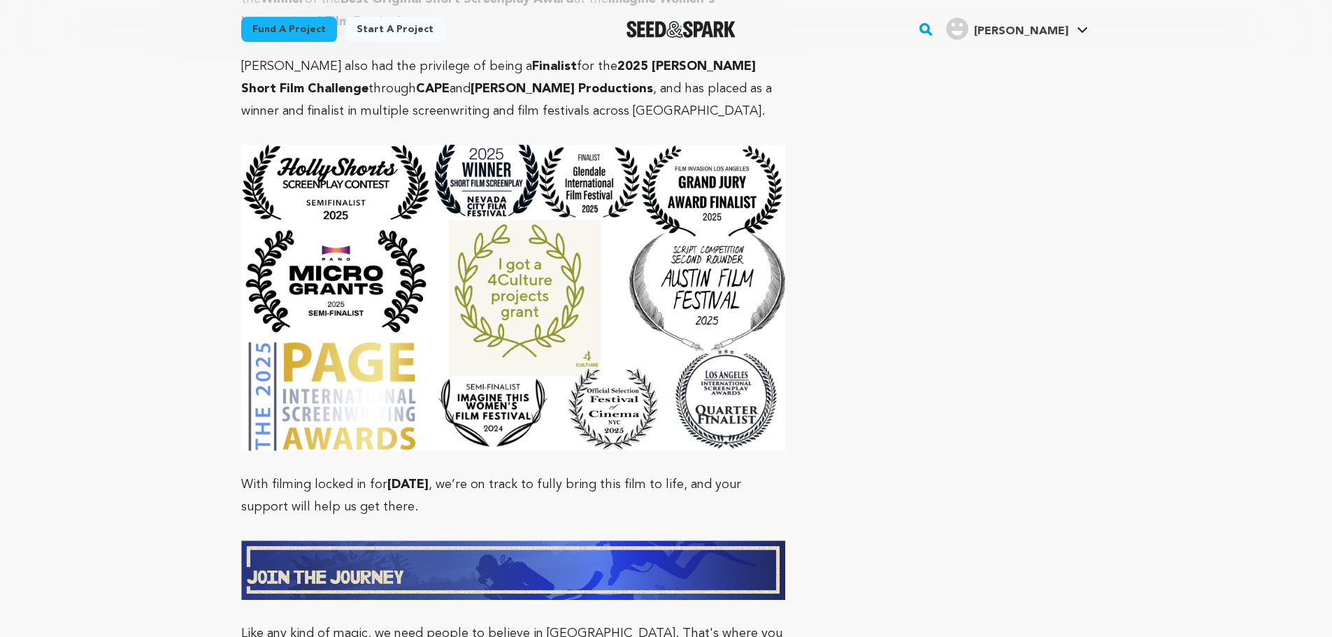
scroll to position [8727, 0]
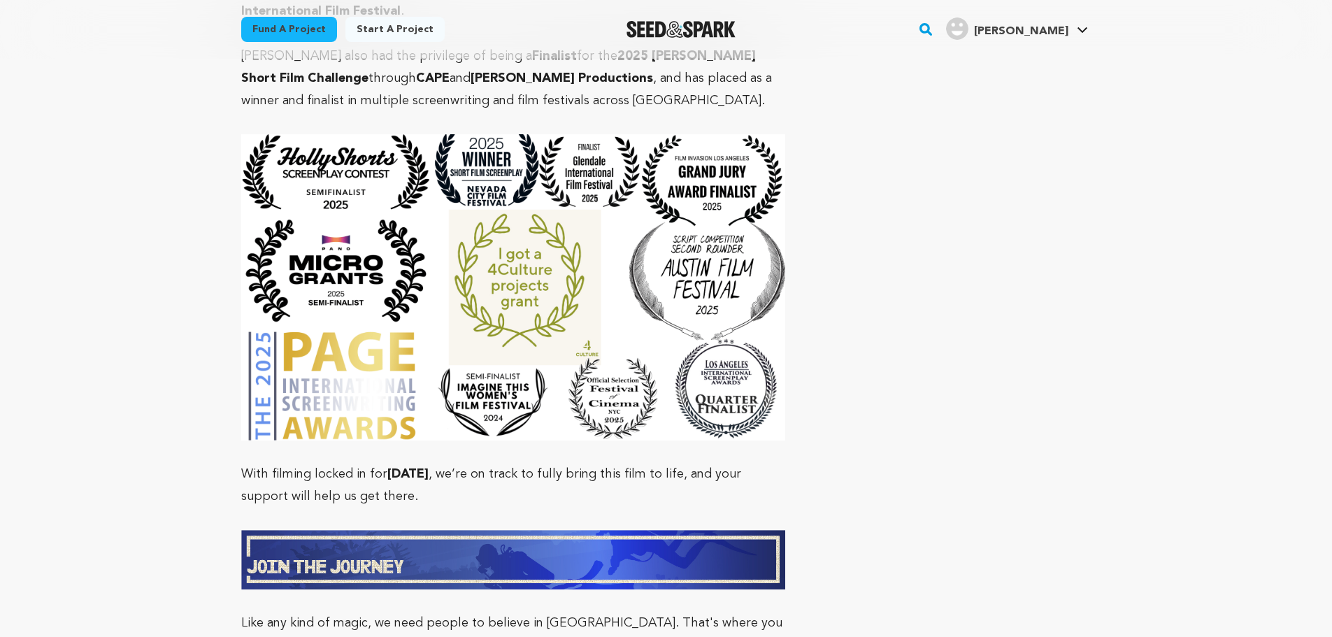
click at [649, 530] on img at bounding box center [513, 559] width 545 height 59
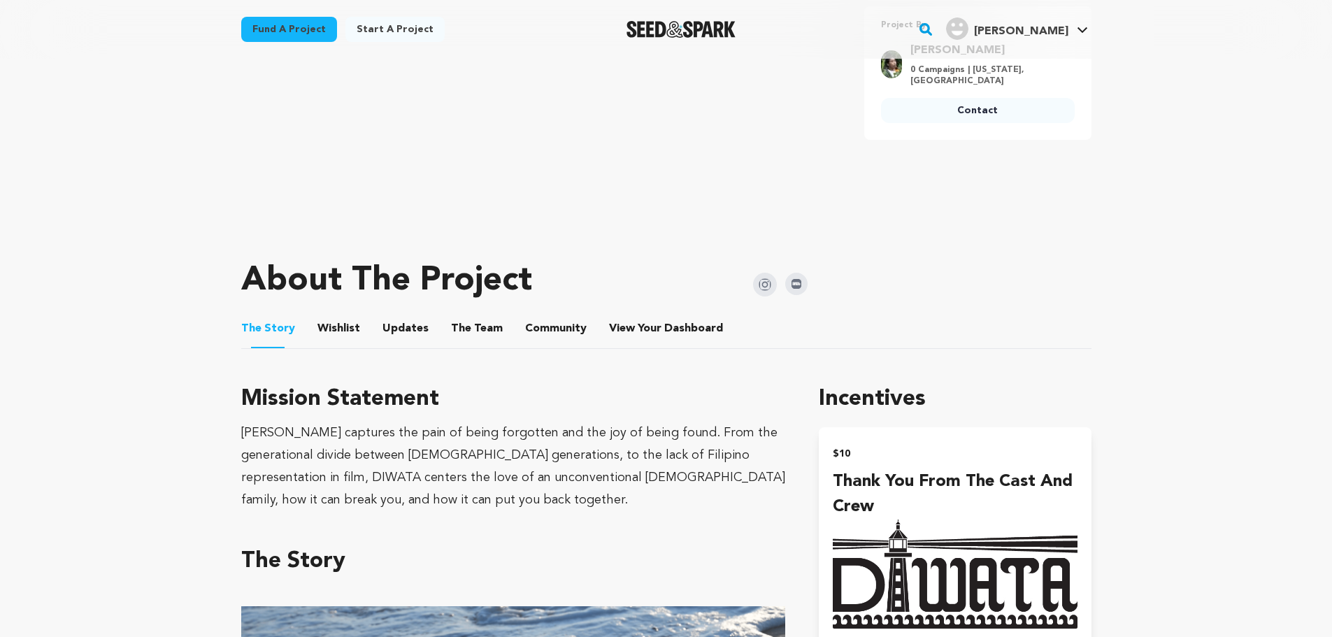
scroll to position [413, 0]
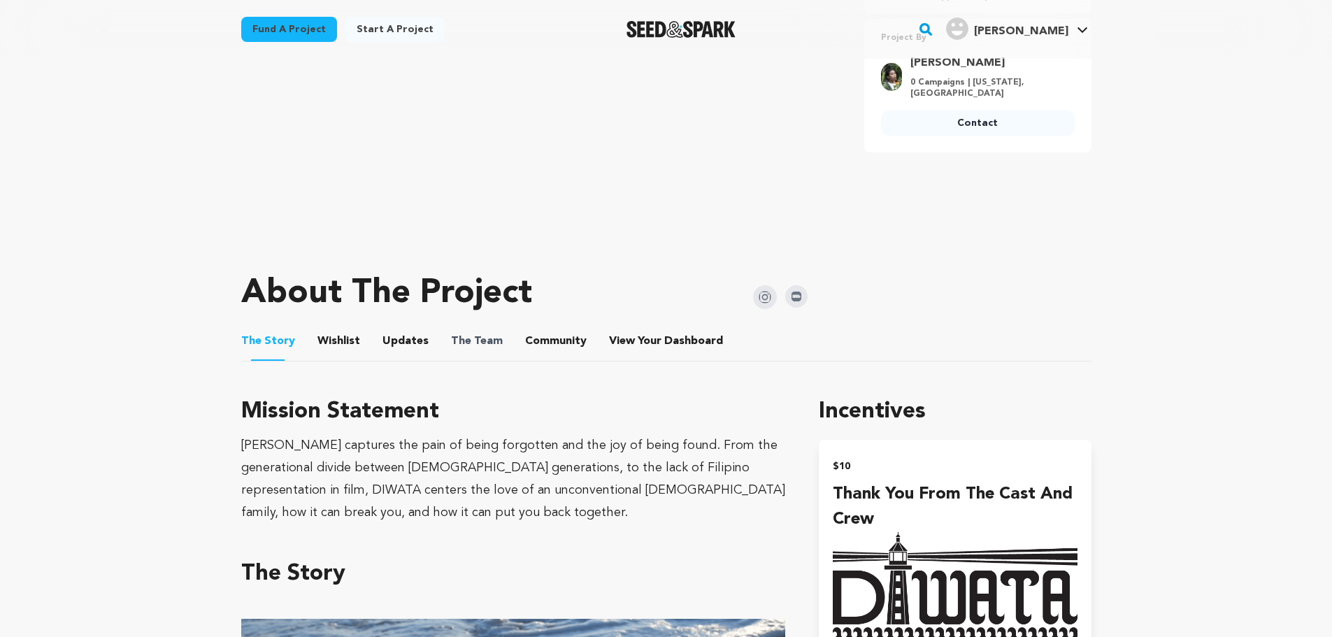
click at [489, 333] on span "The Team" at bounding box center [477, 341] width 52 height 17
click at [403, 338] on button "Updates" at bounding box center [406, 344] width 34 height 34
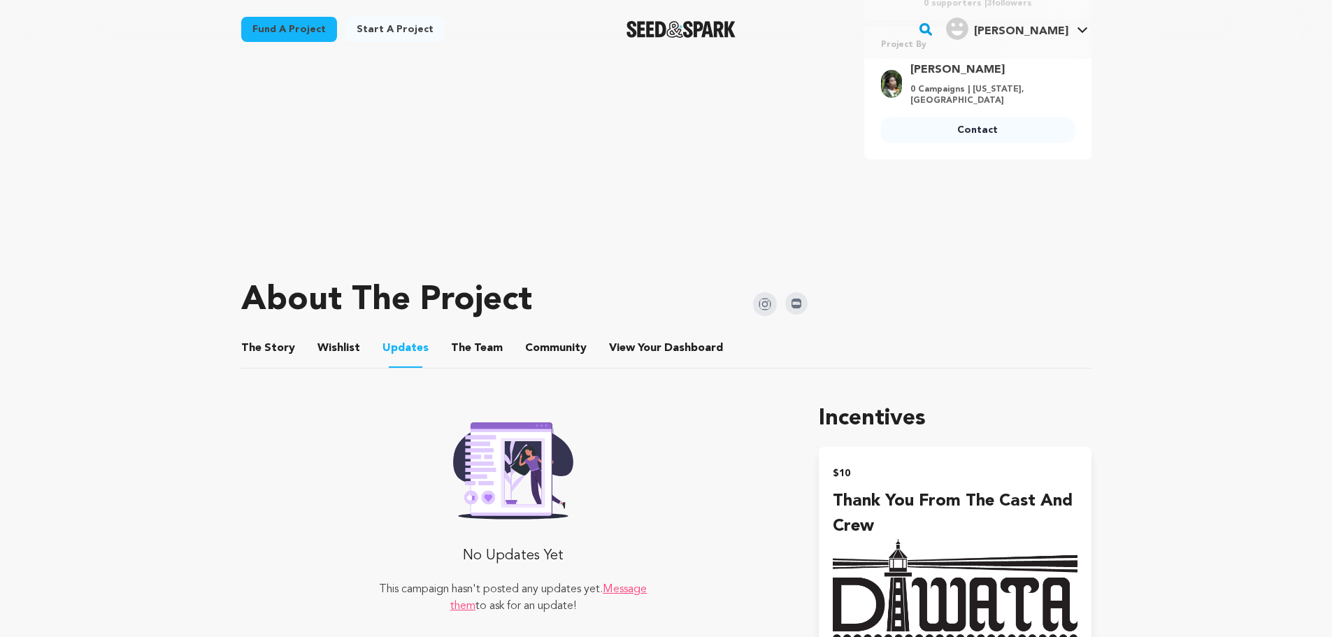
scroll to position [377, 0]
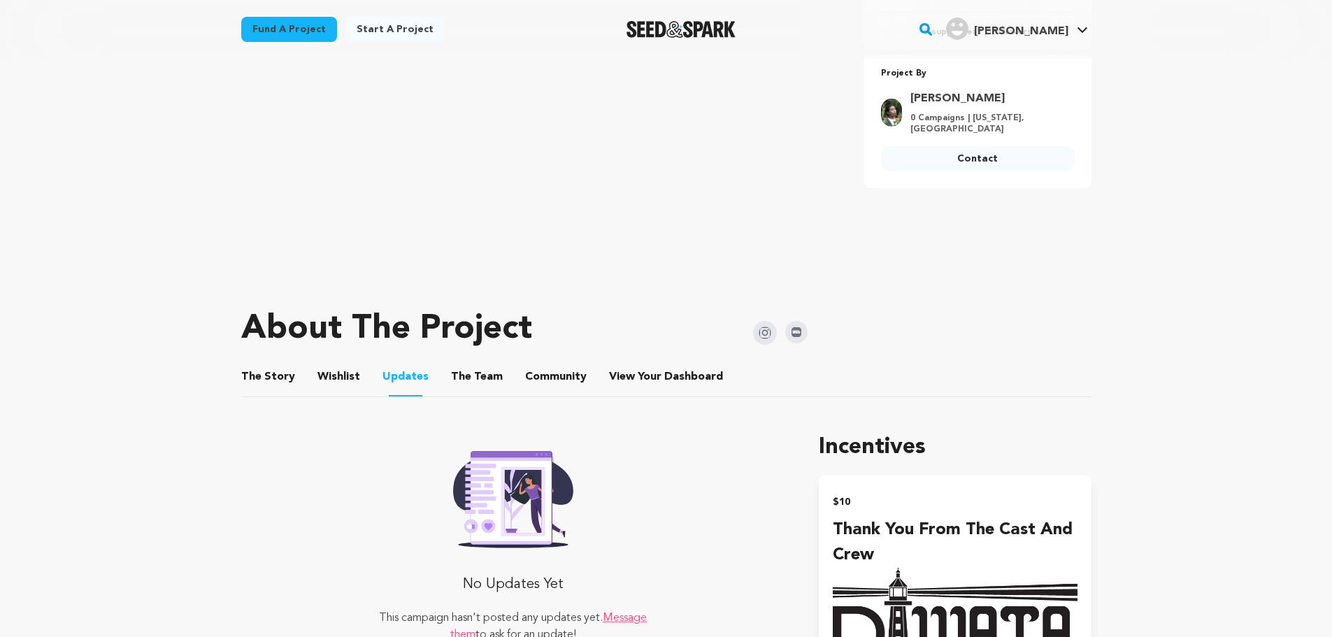
click at [477, 374] on button "The Team" at bounding box center [477, 380] width 34 height 34
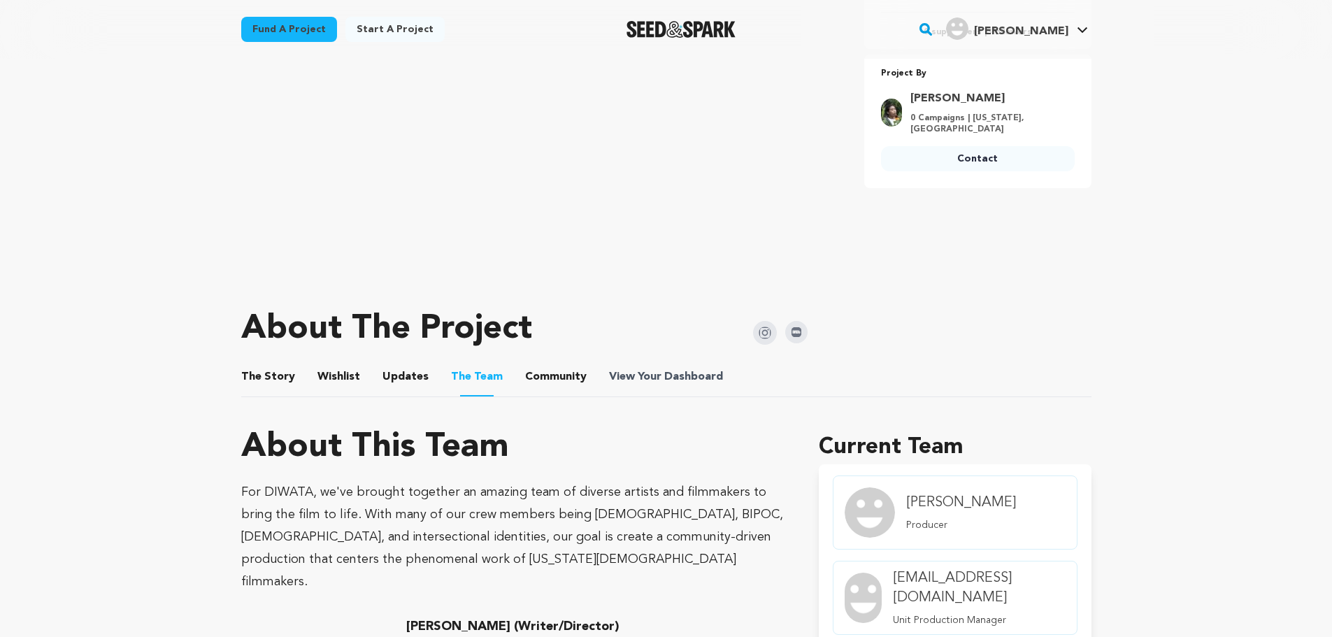
click at [636, 381] on span "View Your Dashboard" at bounding box center [667, 376] width 117 height 17
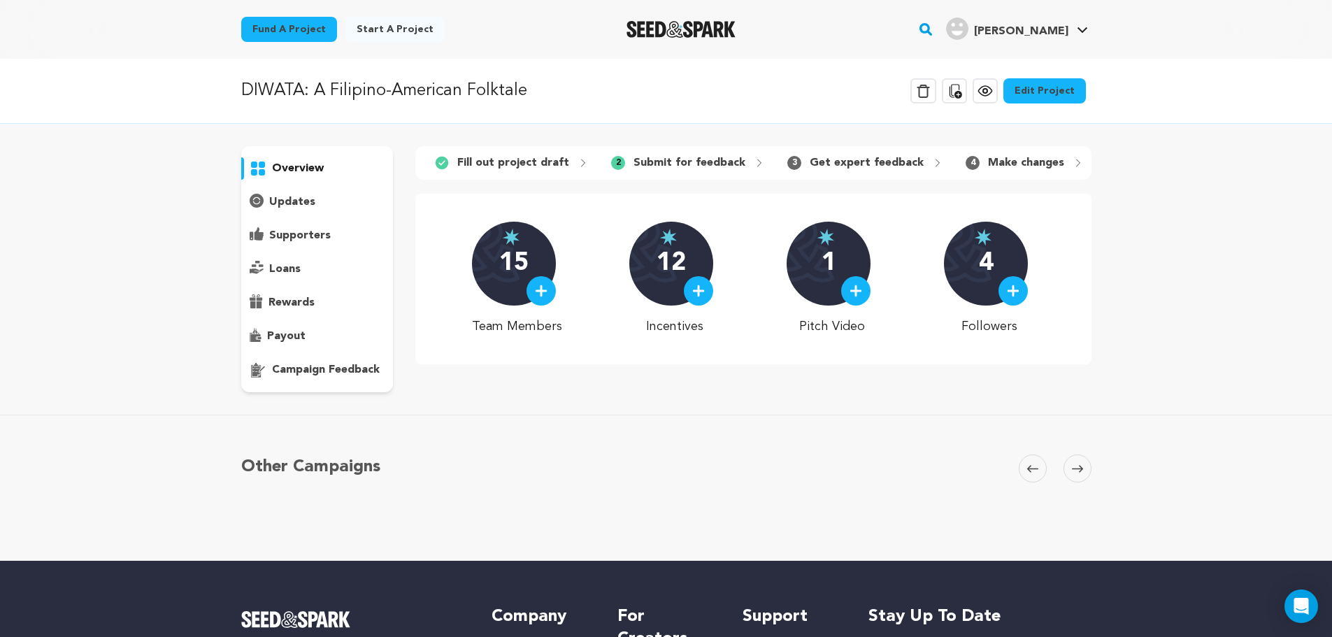
click at [830, 159] on p "Get expert feedback" at bounding box center [866, 162] width 114 height 17
click at [829, 161] on p "Get expert feedback" at bounding box center [866, 162] width 114 height 17
click at [328, 201] on div "updates" at bounding box center [317, 202] width 152 height 22
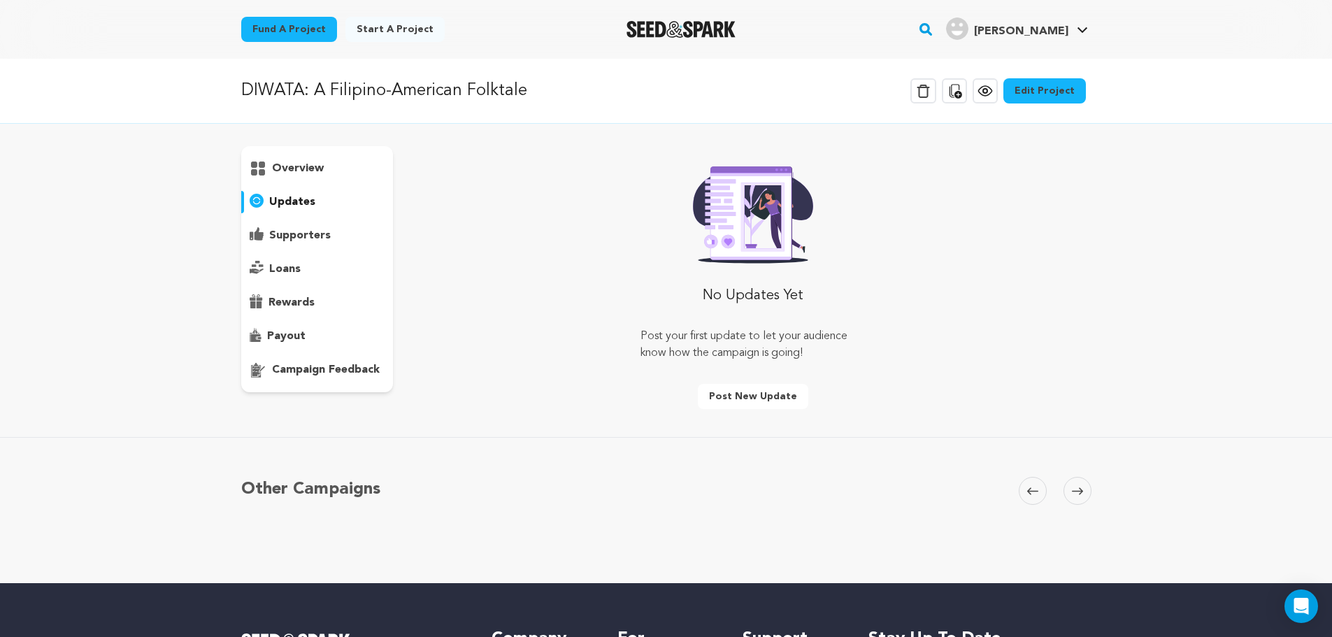
click at [318, 234] on p "supporters" at bounding box center [300, 235] width 62 height 17
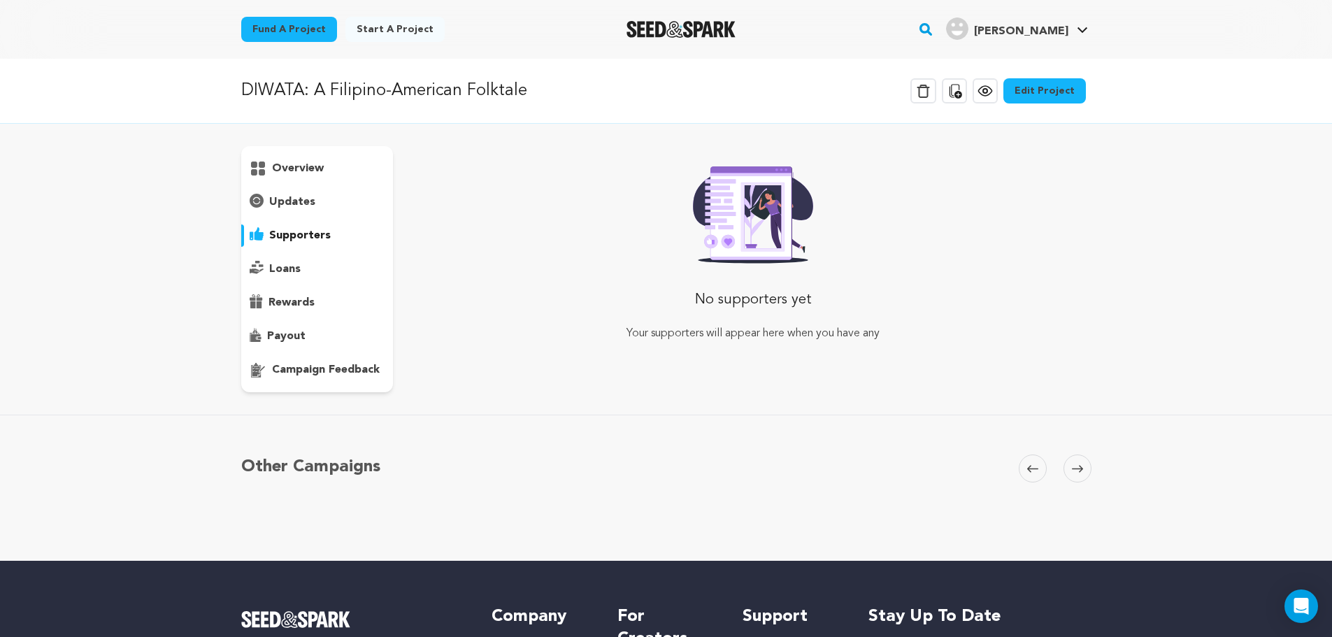
click at [312, 265] on div "loans" at bounding box center [317, 269] width 152 height 22
click at [310, 303] on p "rewards" at bounding box center [291, 302] width 46 height 17
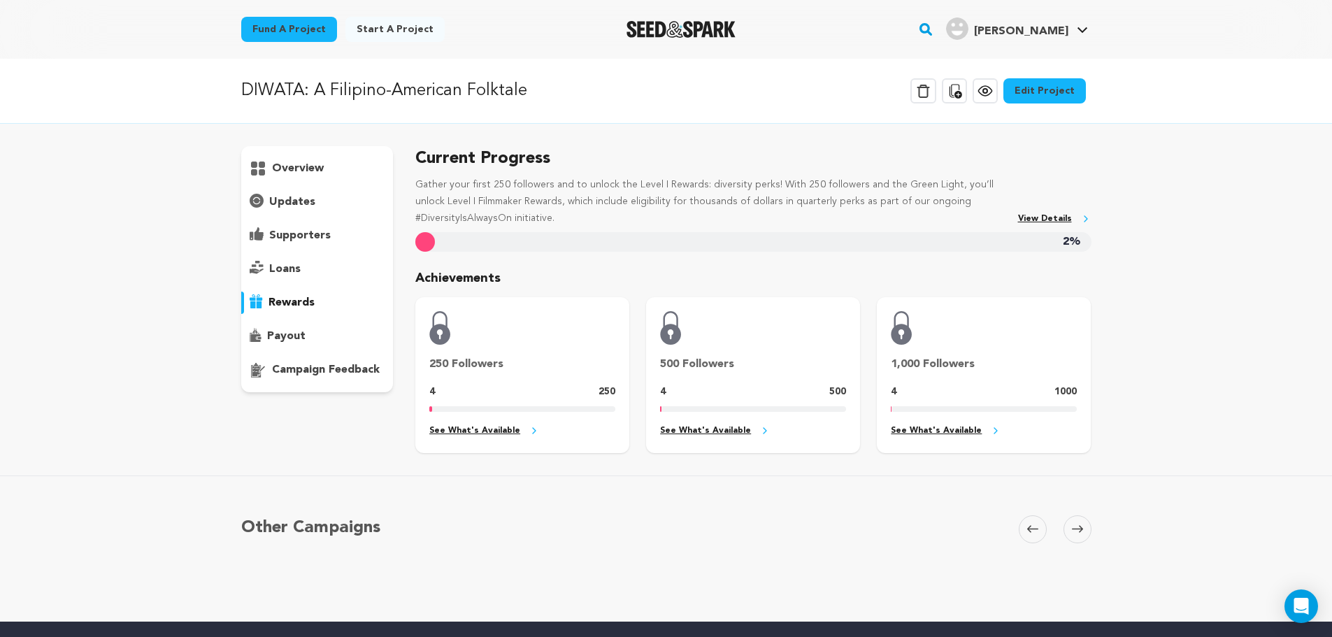
click at [314, 336] on div "payout" at bounding box center [317, 336] width 152 height 22
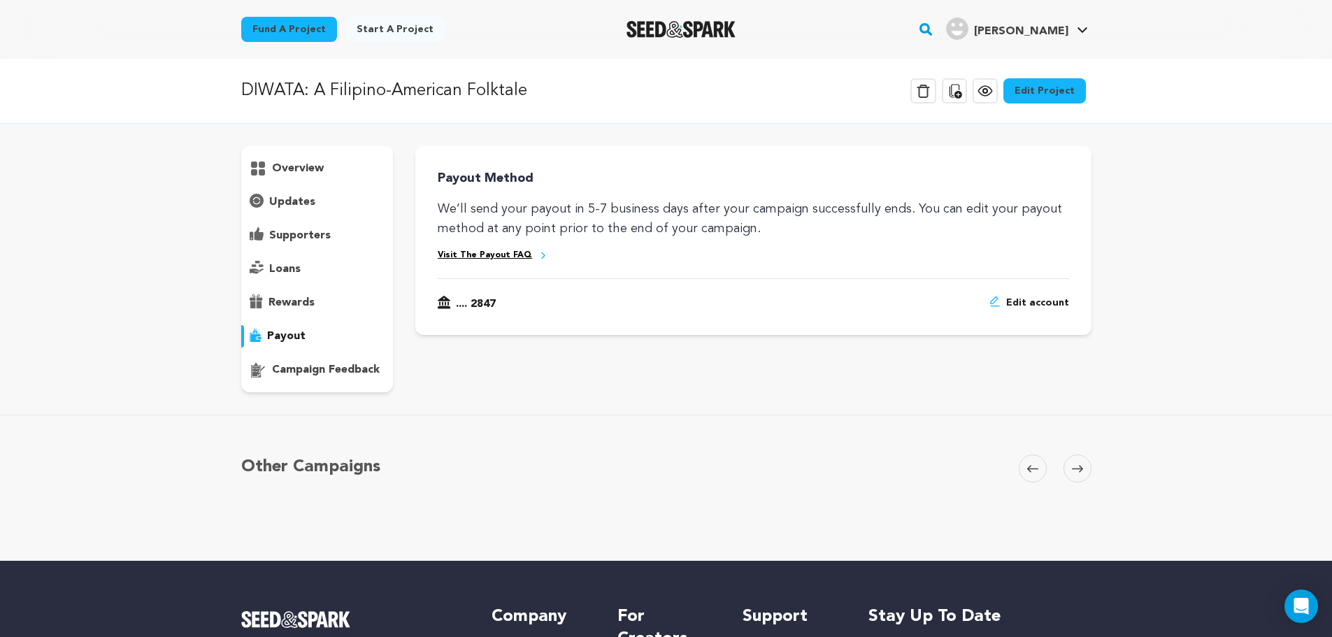
click at [325, 173] on div "overview" at bounding box center [317, 168] width 152 height 22
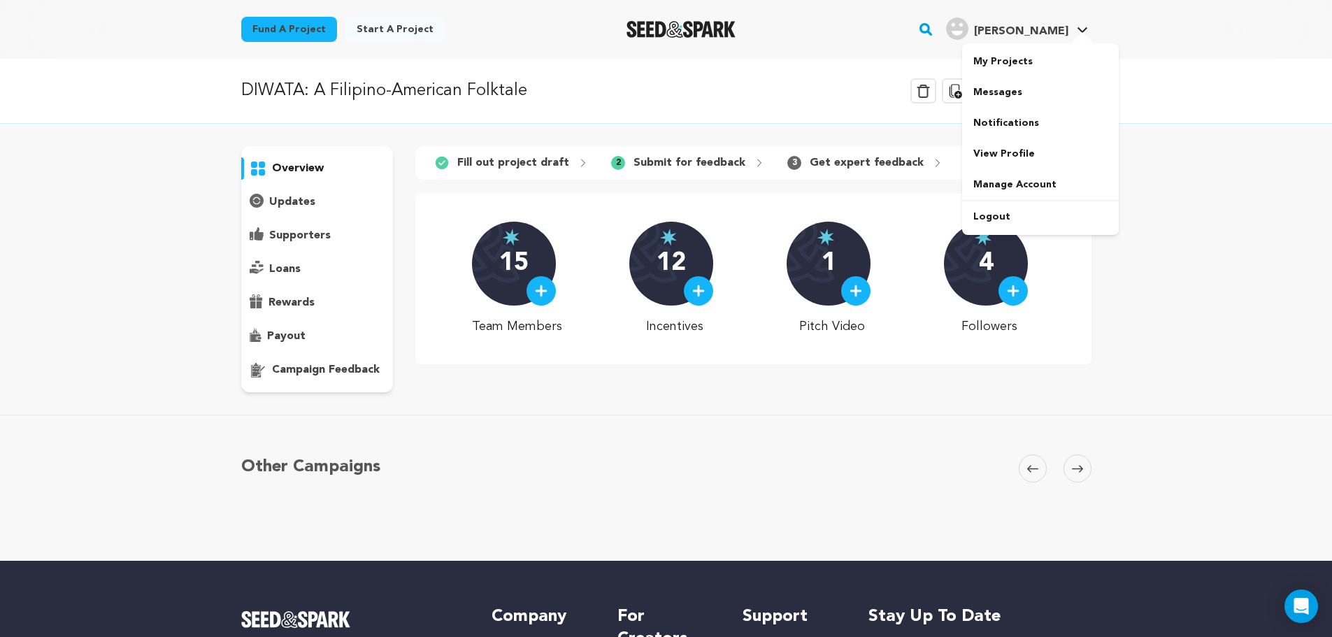
click at [1065, 34] on span "[PERSON_NAME]" at bounding box center [1021, 31] width 94 height 11
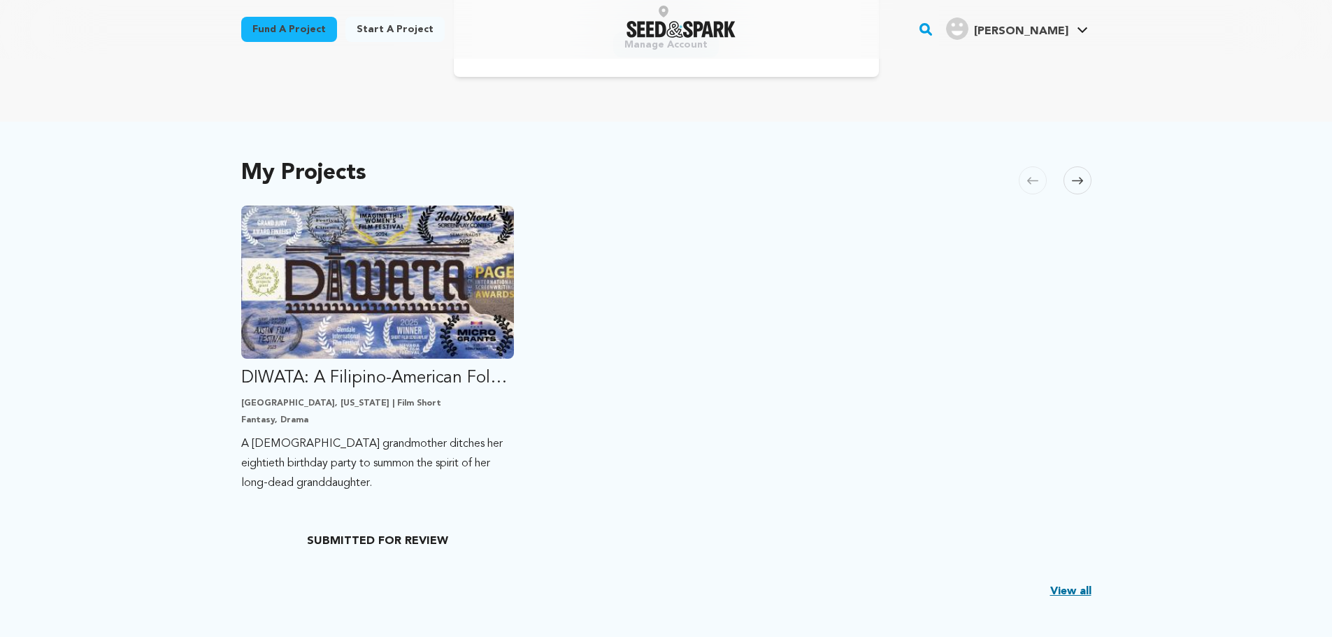
scroll to position [203, 0]
click at [422, 309] on img "Fund DIWATA: A Filipino-American Folktale" at bounding box center [377, 282] width 273 height 153
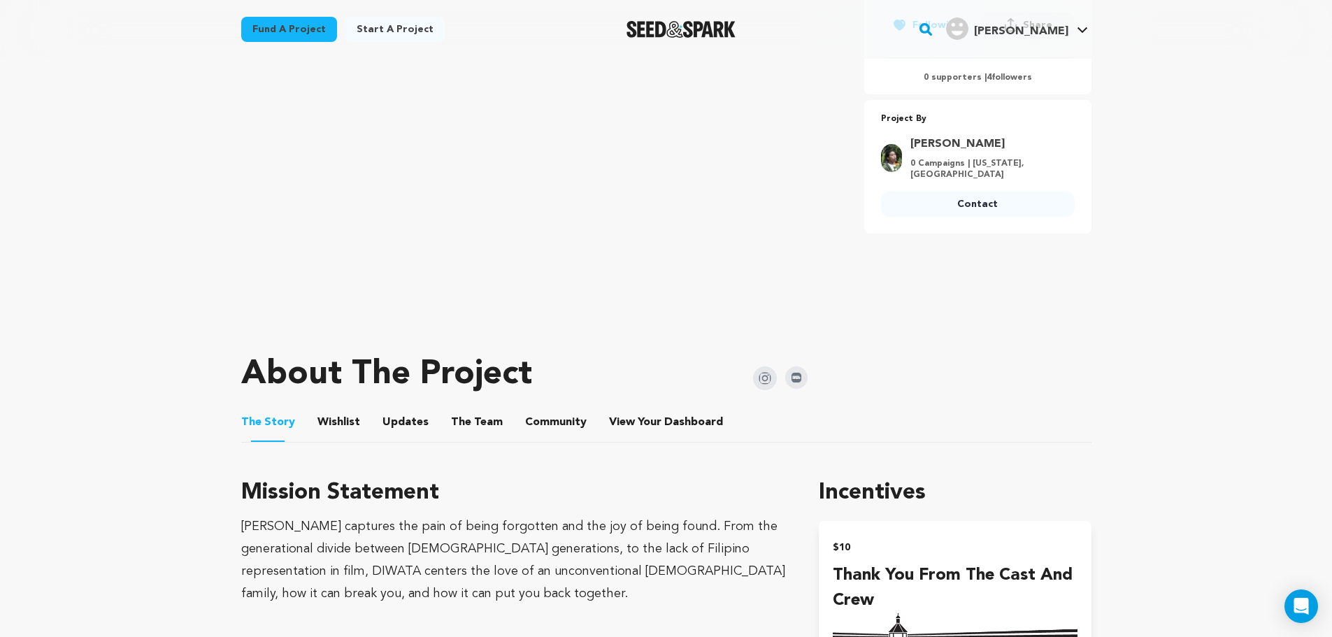
scroll to position [333, 0]
click at [396, 426] on button "Updates" at bounding box center [406, 425] width 34 height 34
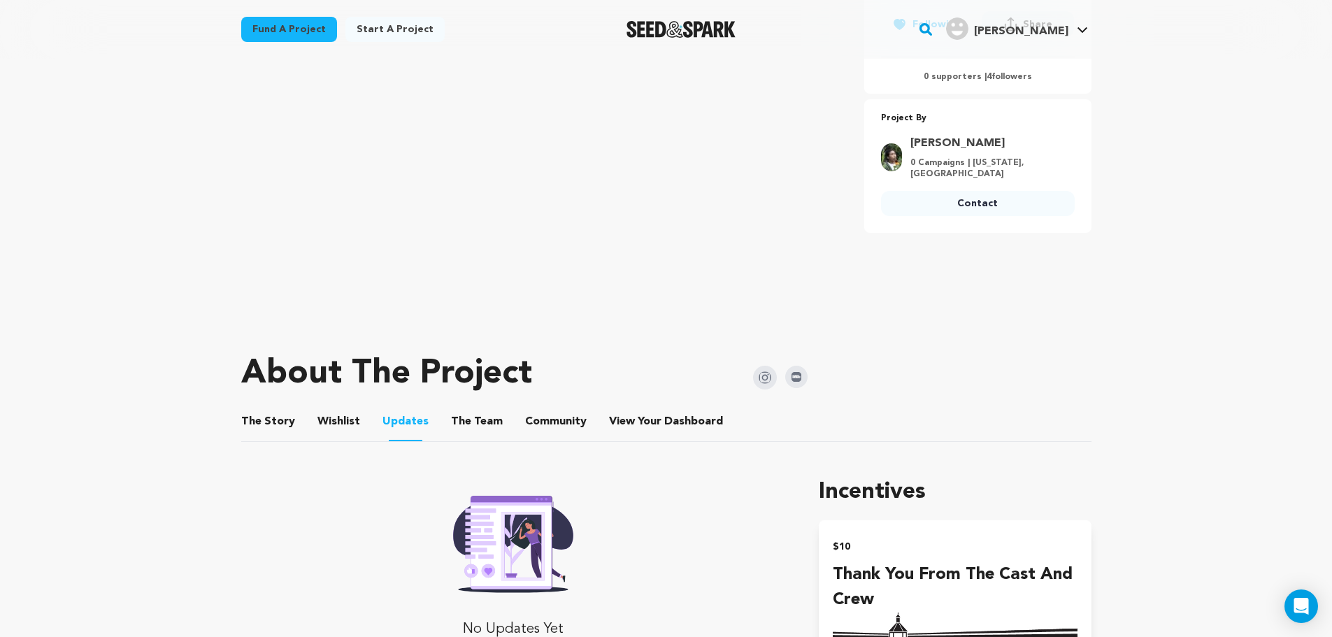
click at [478, 427] on button "The Team" at bounding box center [477, 425] width 34 height 34
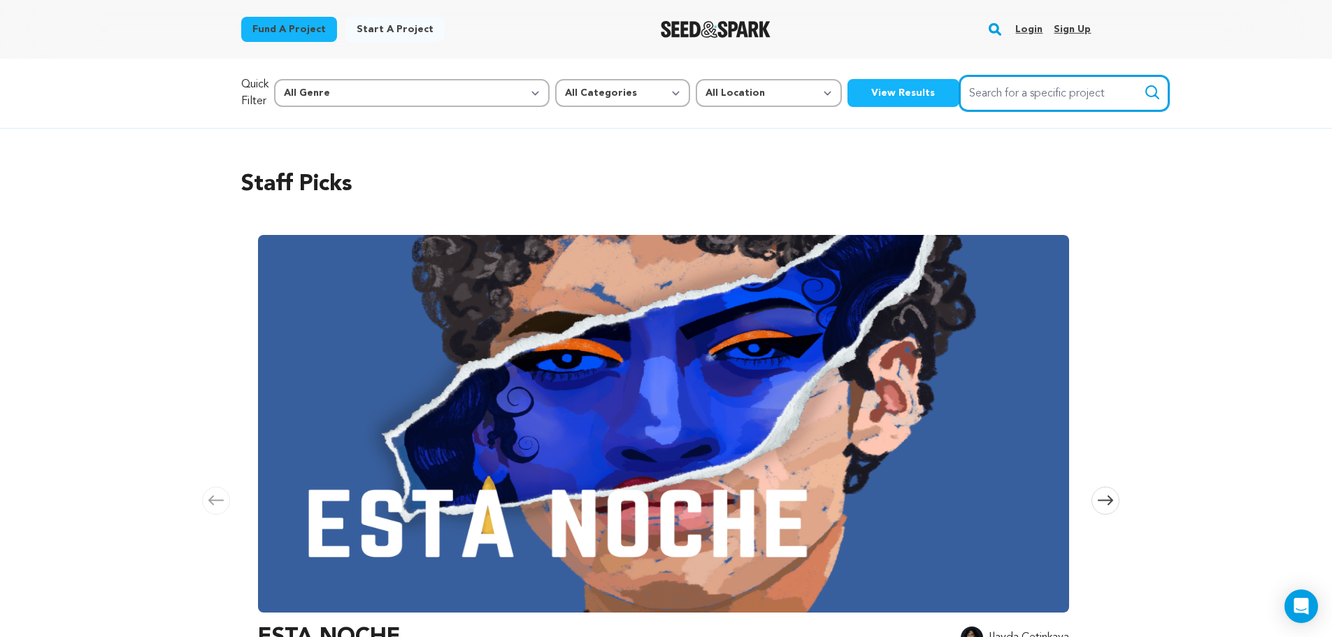
click at [959, 91] on input "Search for a specific project" at bounding box center [1064, 93] width 210 height 36
type input "Diwata"
click at [1144, 84] on button "Search" at bounding box center [1152, 92] width 17 height 17
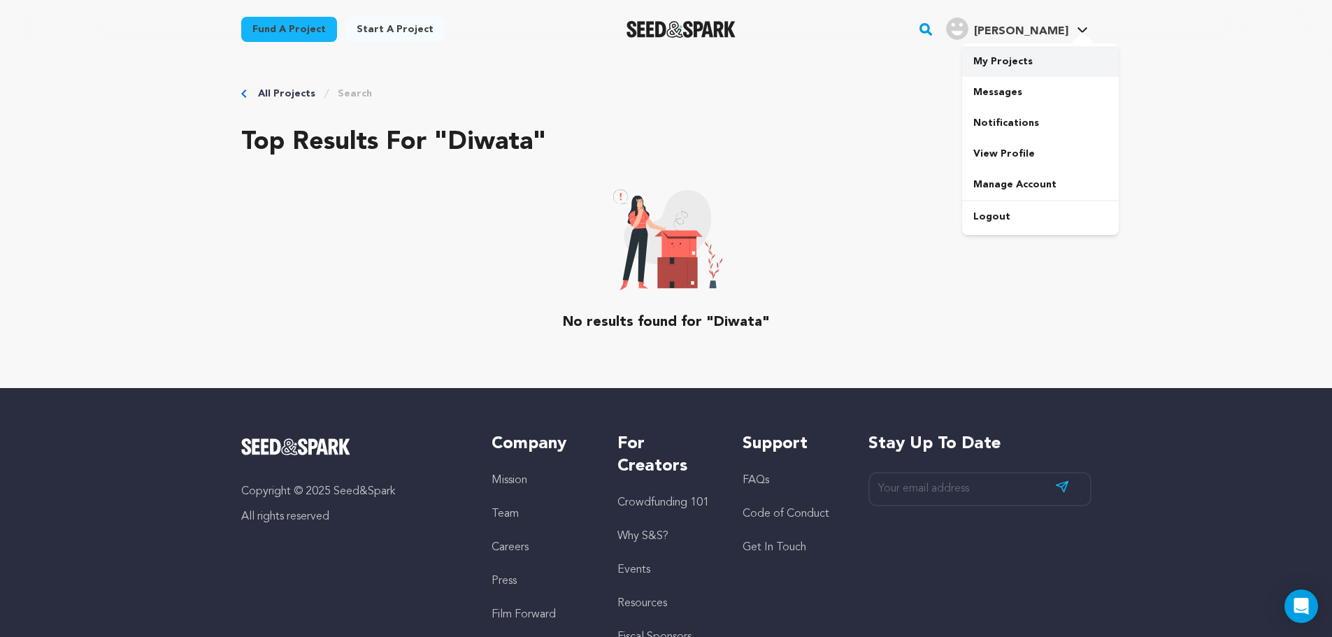
click at [1033, 59] on link "My Projects" at bounding box center [1040, 61] width 157 height 31
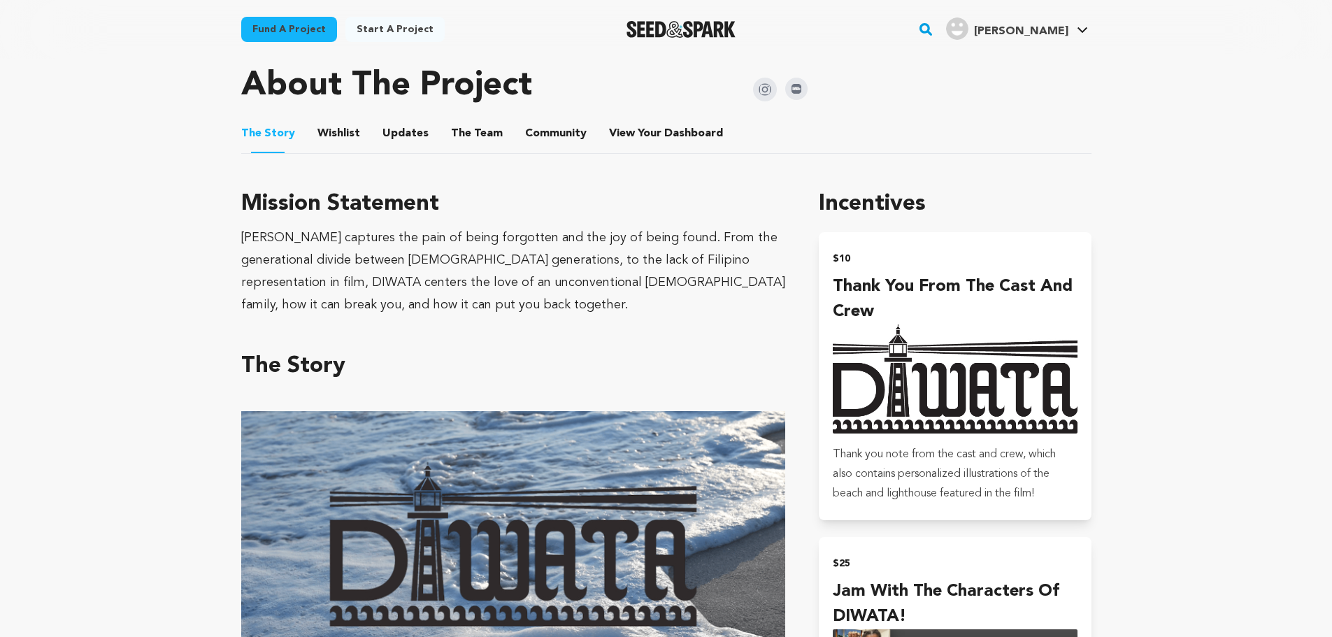
scroll to position [621, 0]
click at [561, 134] on button "Community" at bounding box center [556, 137] width 34 height 34
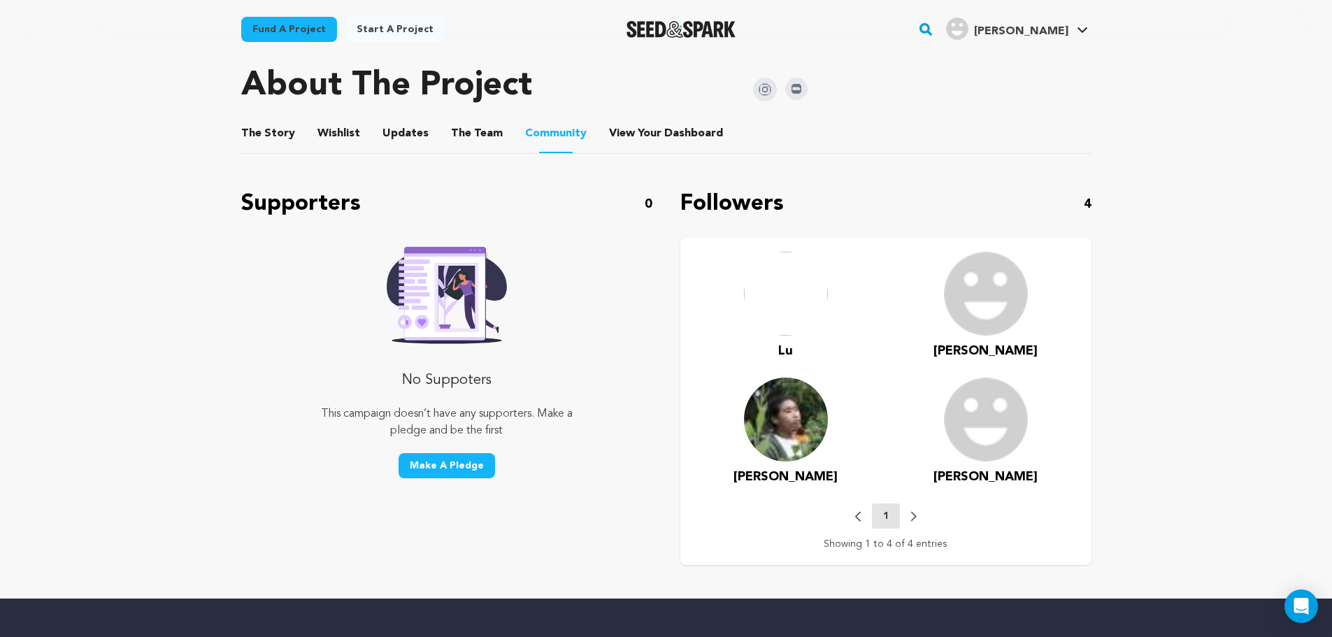
click at [789, 301] on img at bounding box center [786, 294] width 84 height 84
click at [785, 352] on span "Lu" at bounding box center [785, 351] width 15 height 13
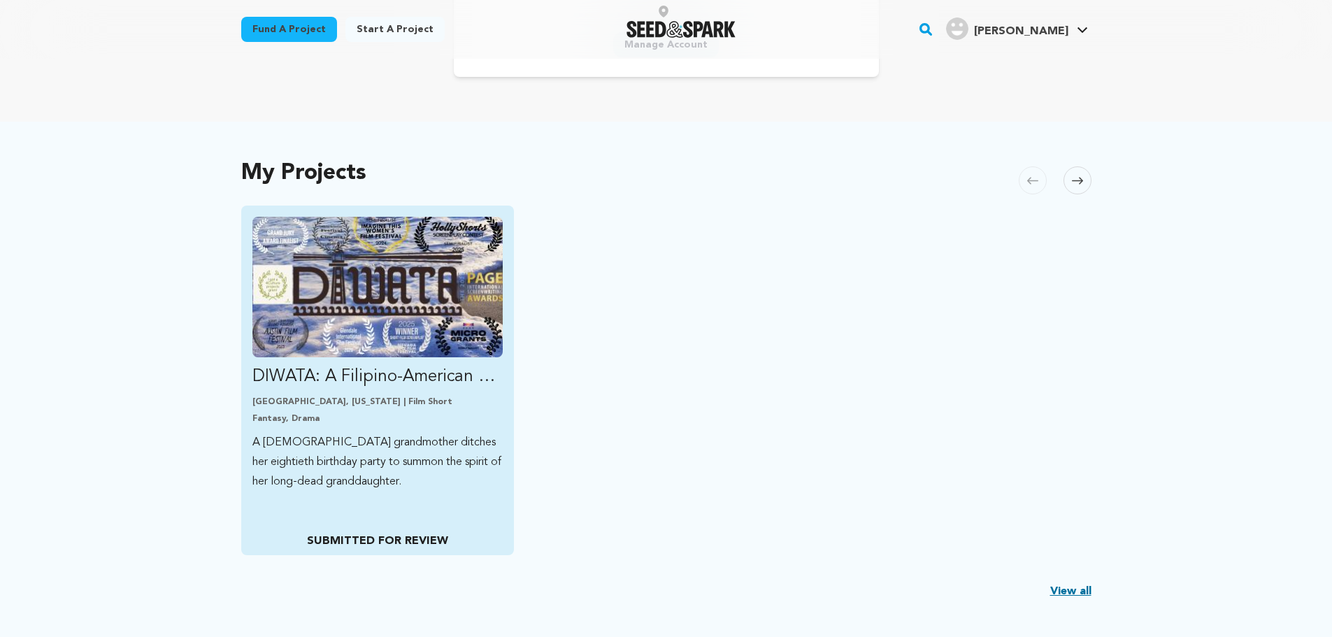
scroll to position [203, 0]
click at [391, 380] on p "DIWATA: A Filipino-American Folktale" at bounding box center [377, 377] width 251 height 22
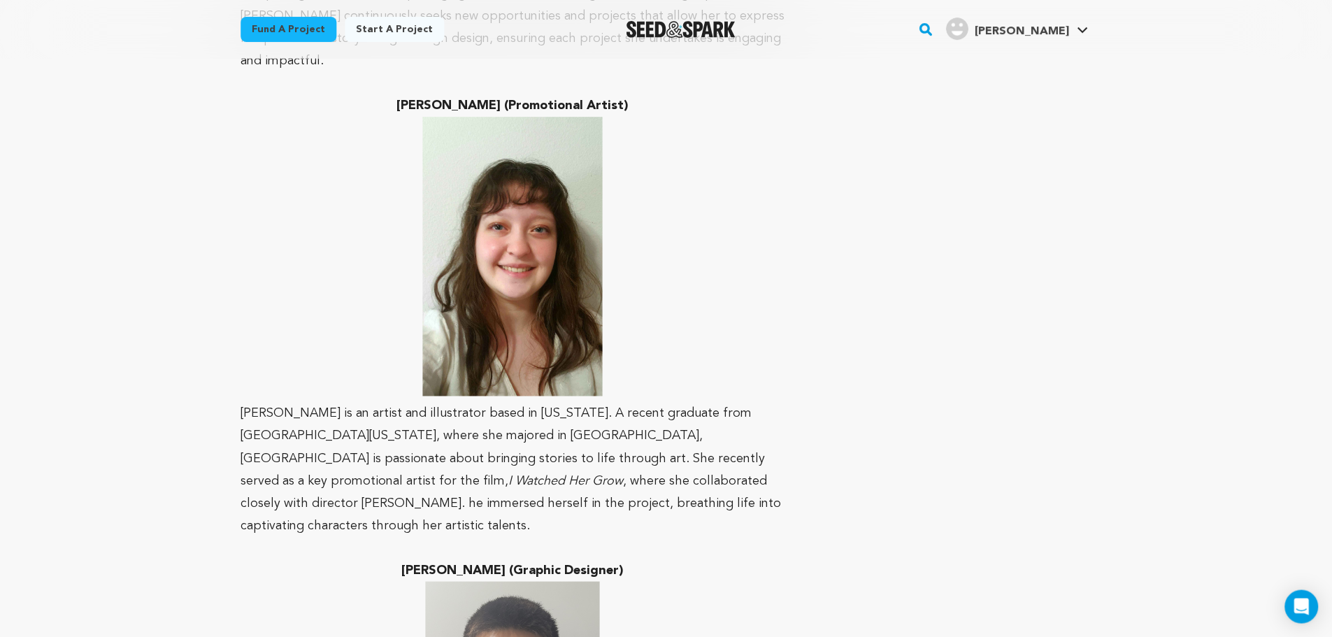
scroll to position [9182, 0]
